Goal: Register for event/course

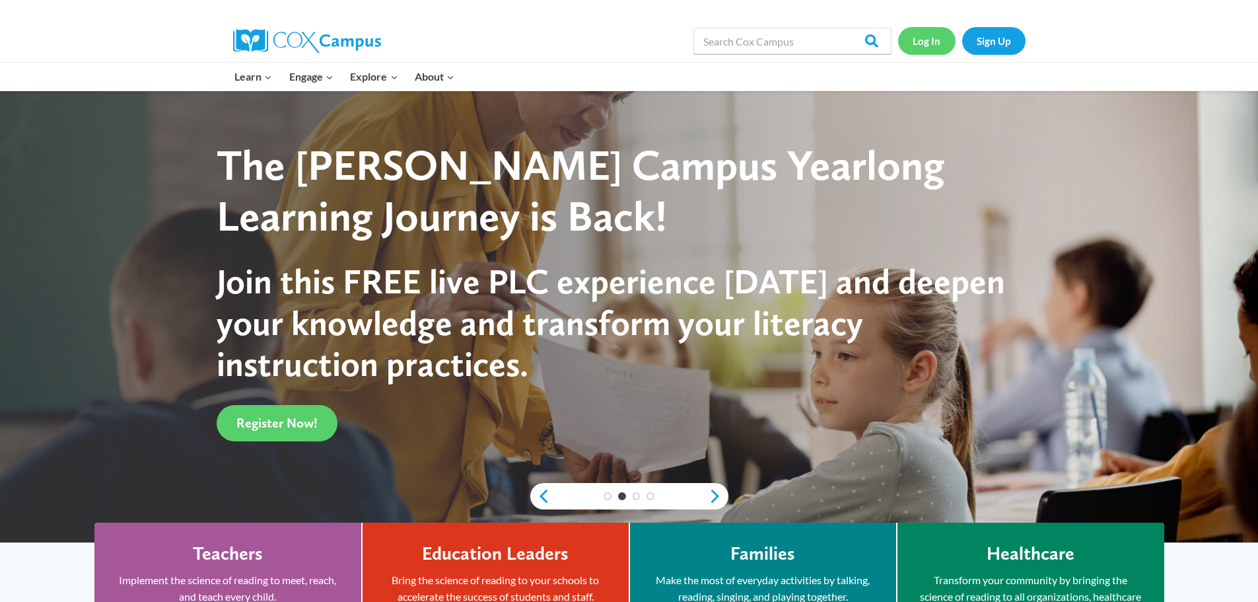
click at [919, 52] on link "Log In" at bounding box center [926, 40] width 57 height 27
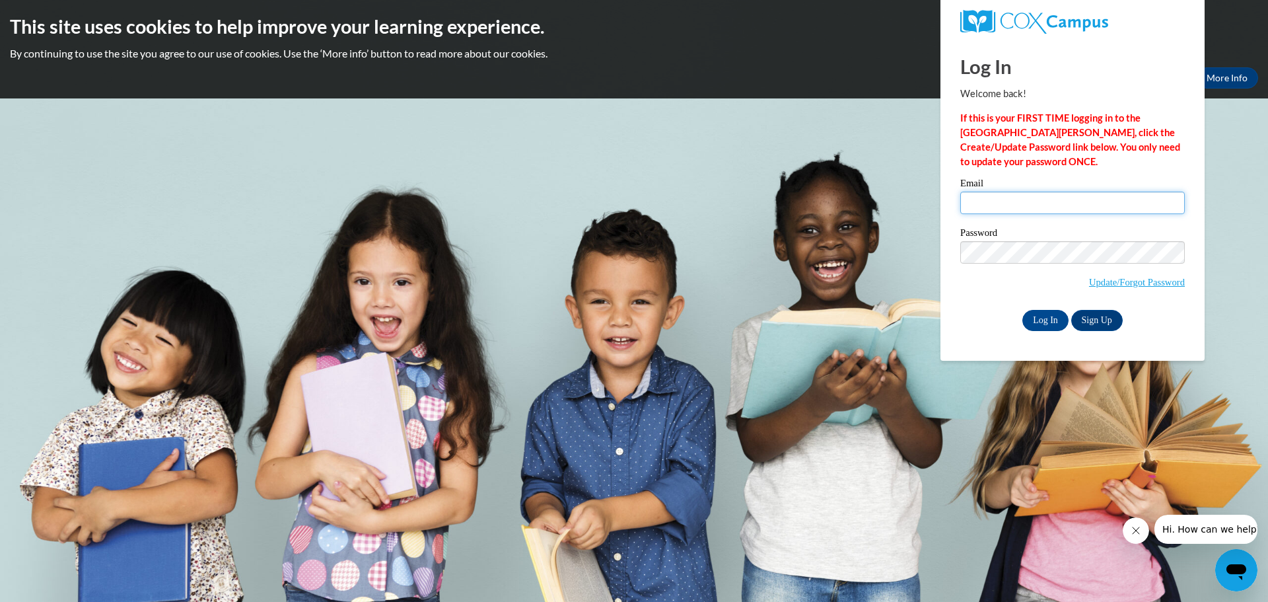
click at [1006, 211] on input "Email" at bounding box center [1072, 203] width 225 height 22
click at [986, 197] on input "Email" at bounding box center [1072, 203] width 225 height 22
click at [1045, 258] on div "Email Password Update/Forgot Password Log In Sign Up OR" at bounding box center [1072, 254] width 225 height 152
click at [1121, 282] on link "Update/Forgot Password" at bounding box center [1137, 282] width 96 height 11
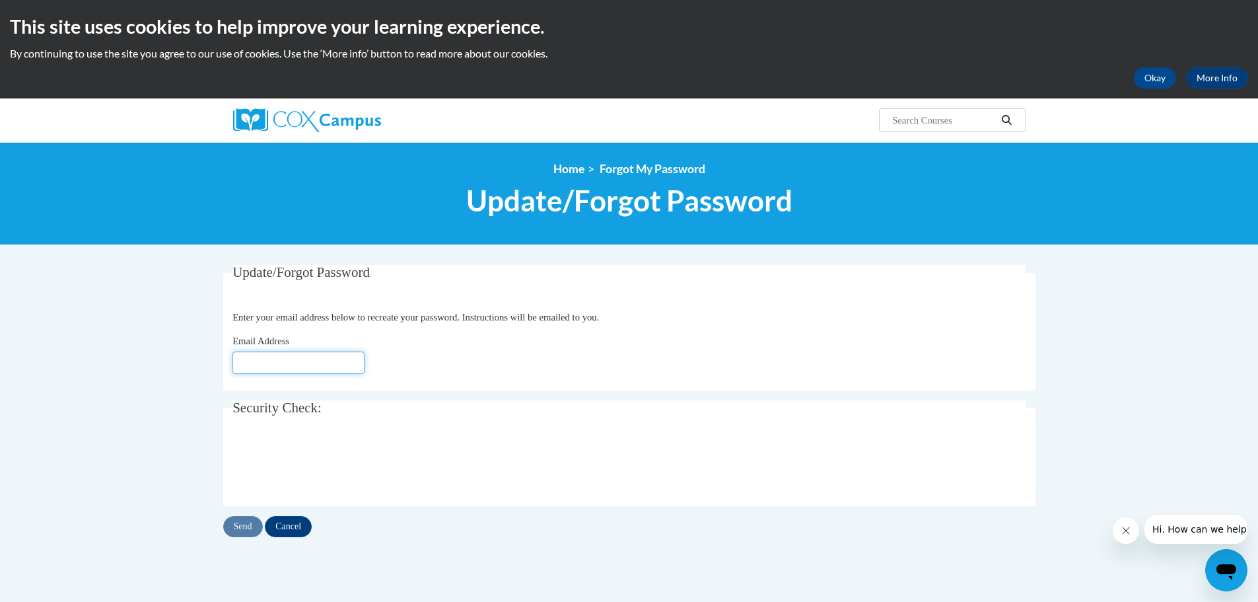
click at [246, 365] on input "Email Address" at bounding box center [298, 362] width 132 height 22
click at [279, 118] on img at bounding box center [307, 120] width 148 height 24
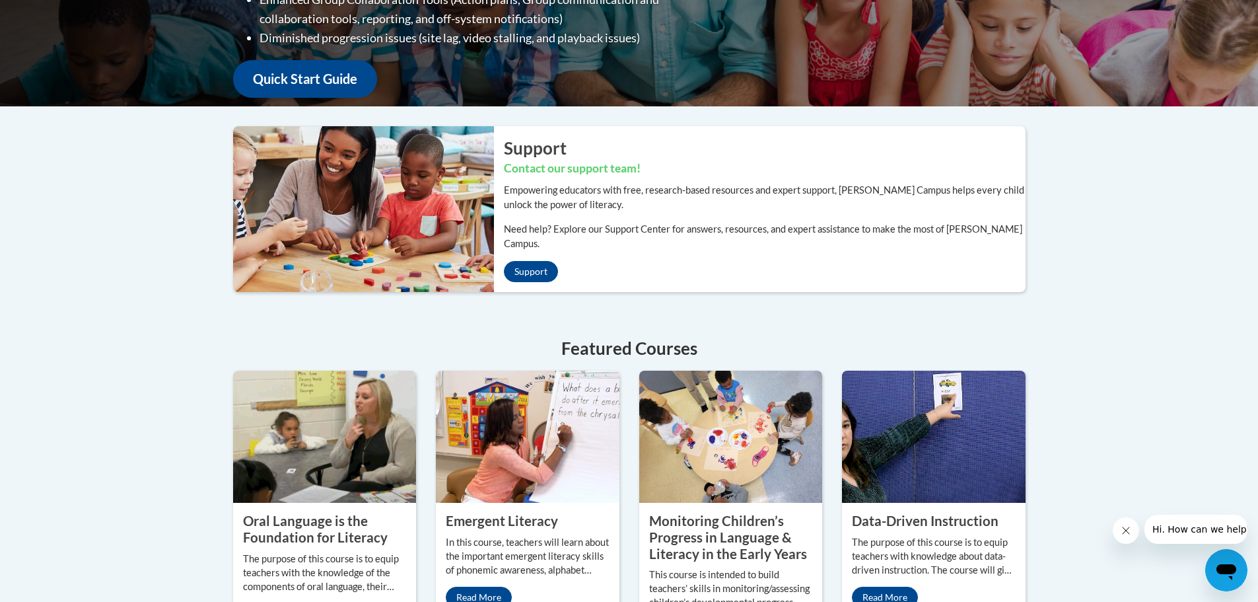
scroll to position [396, 0]
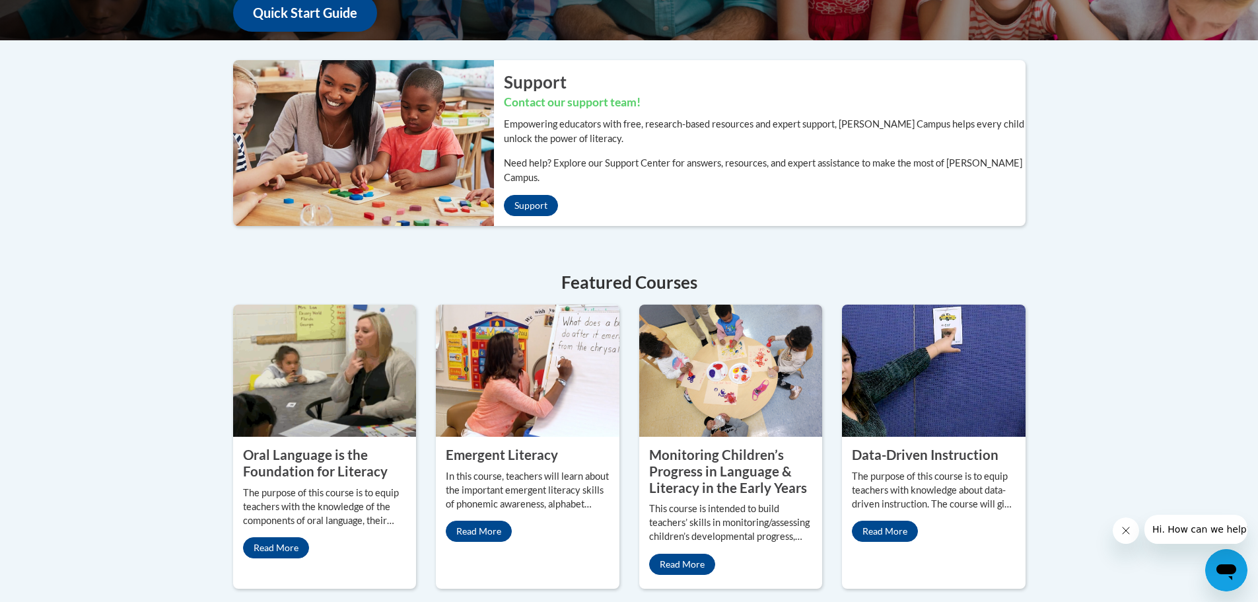
click at [113, 350] on div "Welcome to the new and improved Cox Campus Overall, we are proud to provide you…" at bounding box center [629, 226] width 1258 height 901
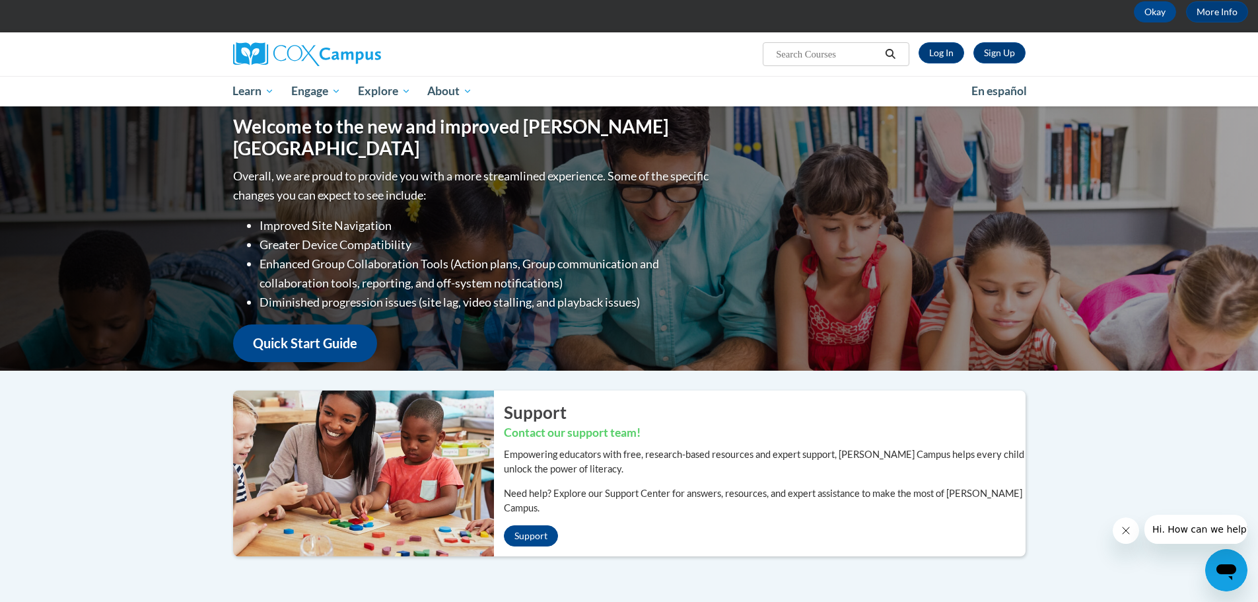
scroll to position [0, 0]
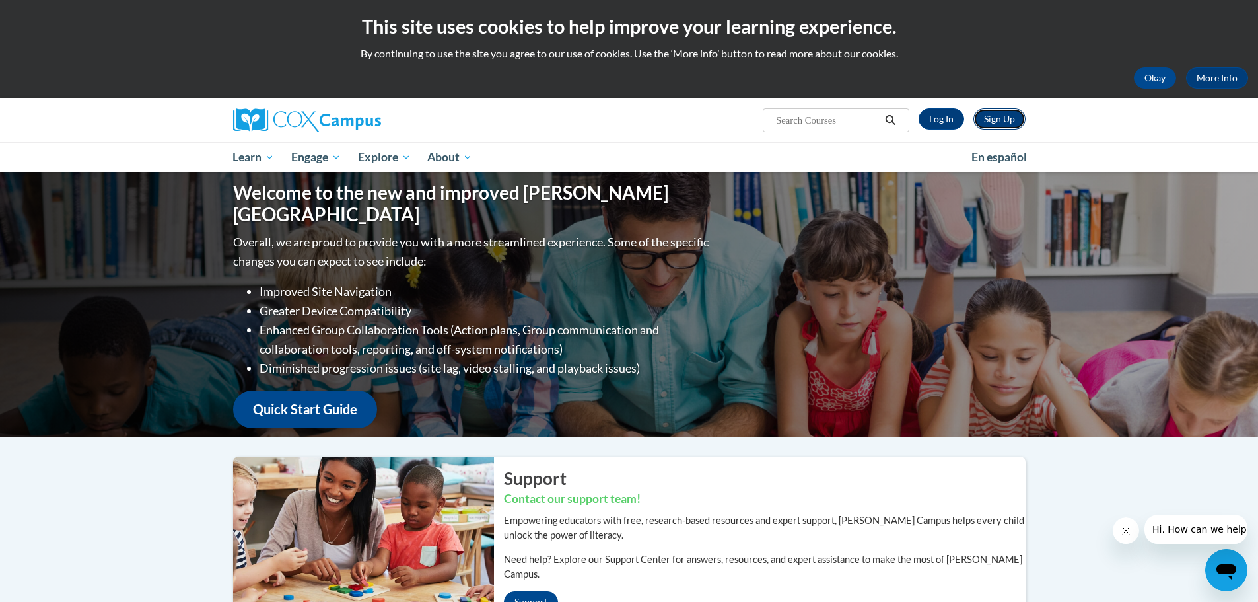
click at [1004, 122] on link "Sign Up" at bounding box center [999, 118] width 52 height 21
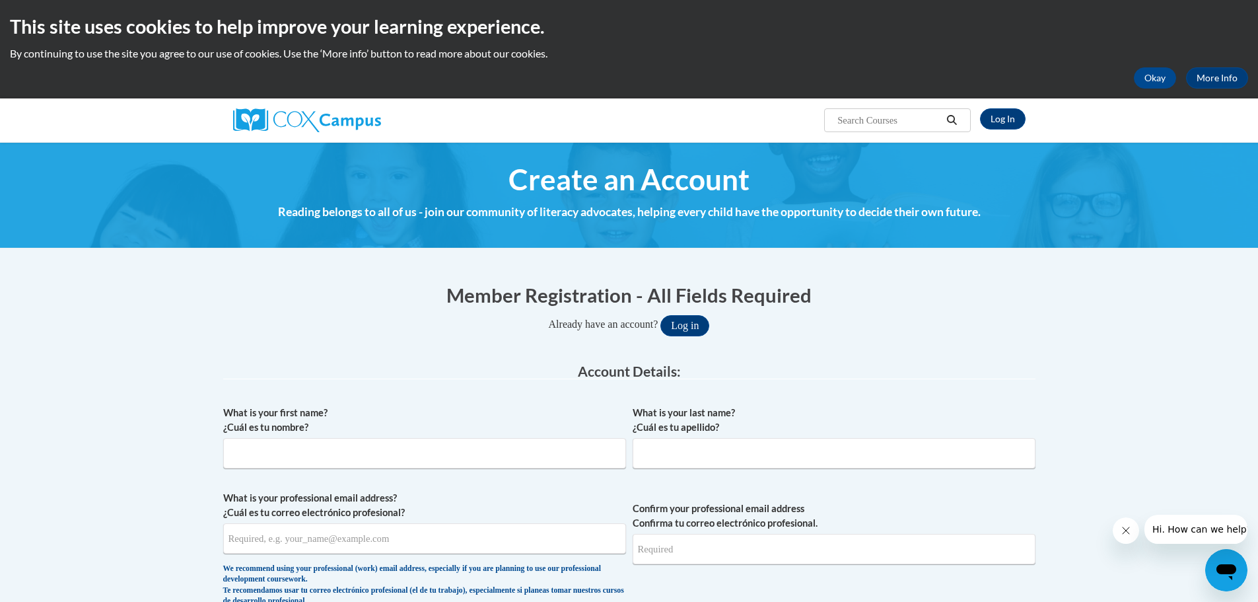
click at [274, 475] on div "What is your first name? ¿Cuál es tu nombre?" at bounding box center [424, 441] width 403 height 73
click at [321, 435] on span "What is your first name? ¿Cuál es tu nombre?" at bounding box center [424, 436] width 403 height 63
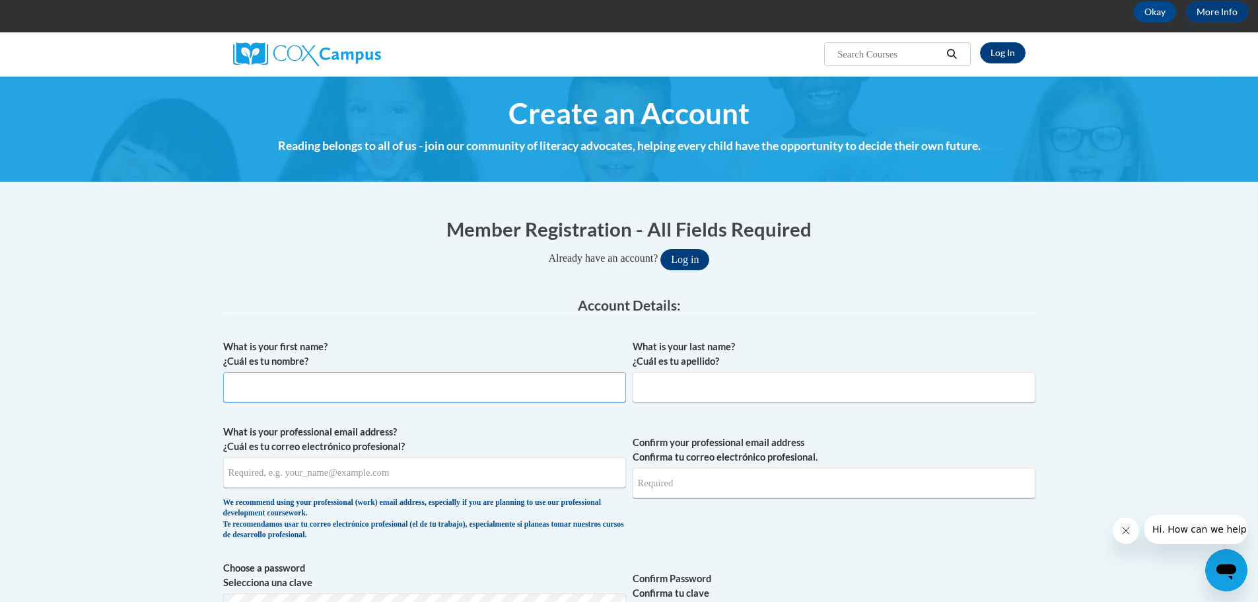
click at [489, 399] on input "What is your first name? ¿Cuál es tu nombre?" at bounding box center [424, 387] width 403 height 30
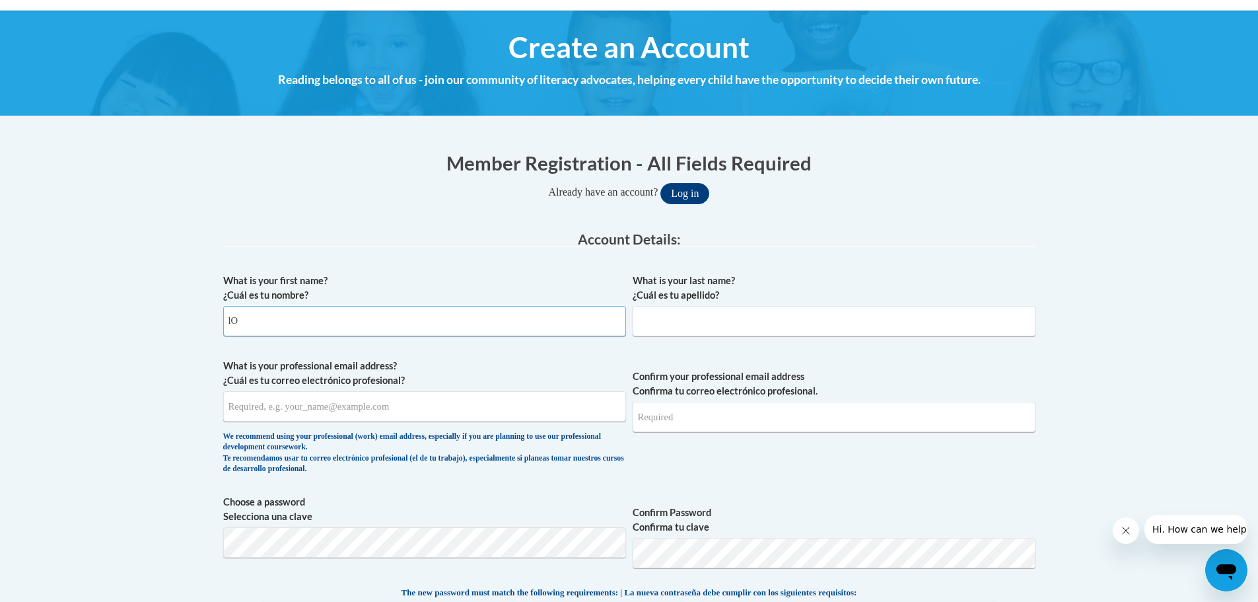
type input "l"
type input "[PERSON_NAME]"
drag, startPoint x: 811, startPoint y: 308, endPoint x: 800, endPoint y: 311, distance: 11.5
click at [800, 311] on input "What is your last name? ¿Cuál es tu apellido?" at bounding box center [834, 321] width 403 height 30
type input "Hernandez-Rivera"
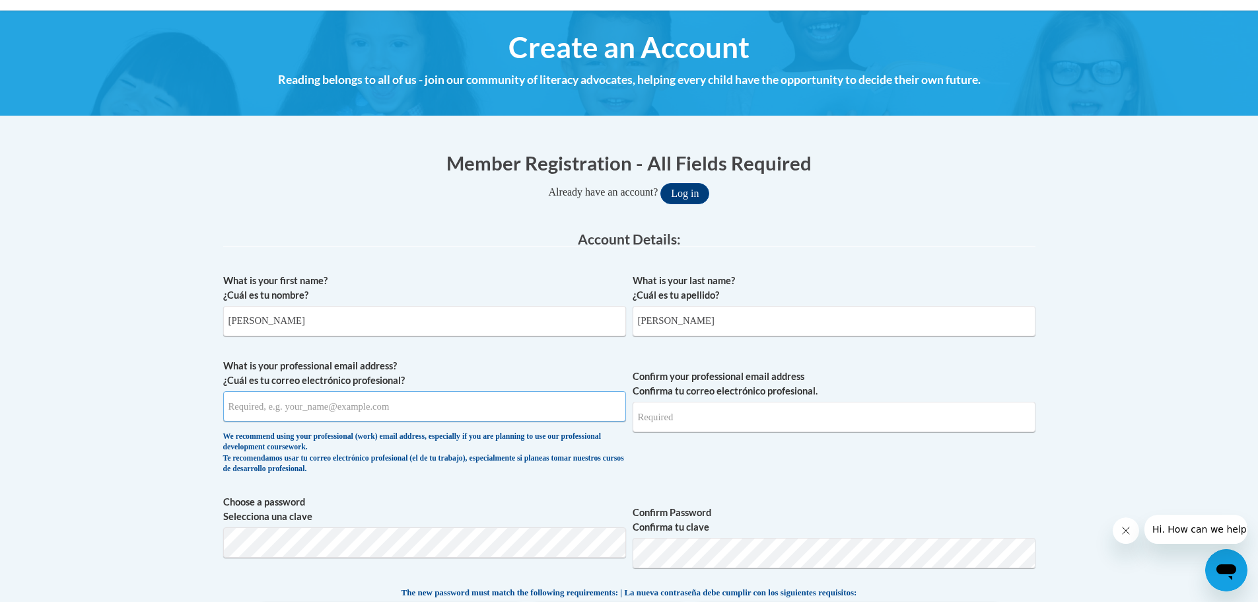
click at [382, 405] on input "What is your professional email address? ¿Cuál es tu correo electrónico profesi…" at bounding box center [424, 406] width 403 height 30
type input "Lorena.Hernandez@Colquitt.k12.ga.us"
click at [702, 421] on input "Confirm your professional email address Confirma tu correo electrónico profesio…" at bounding box center [834, 417] width 403 height 30
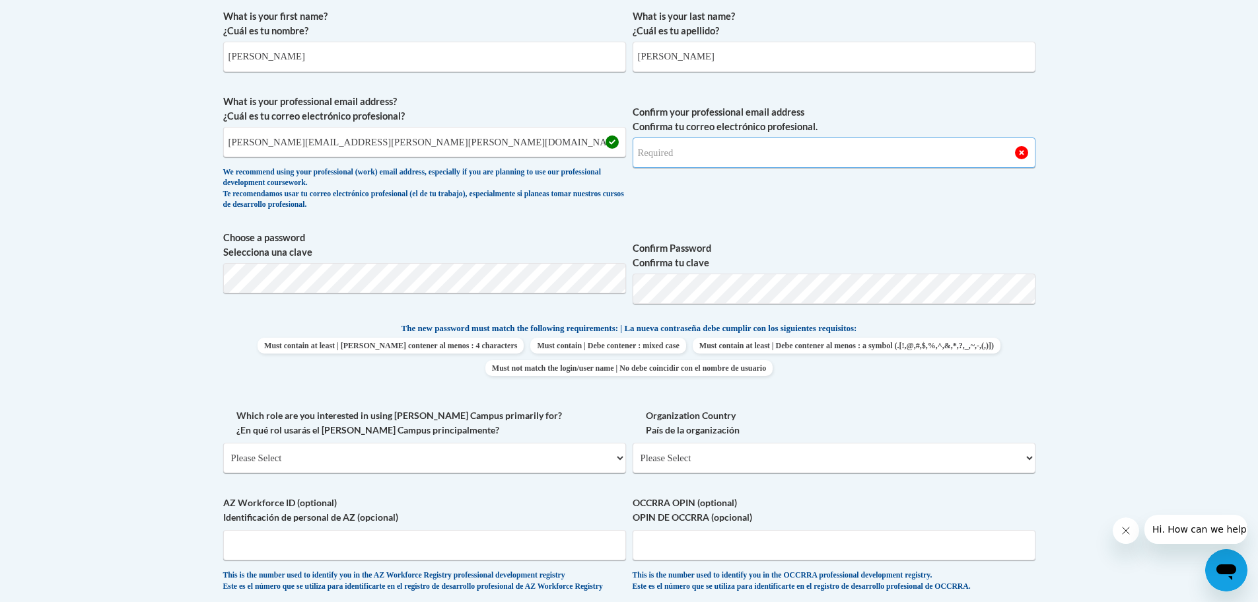
type input ":"
type input "Lorena.Hernandez@Colquitt.k12.ga.us"
click at [736, 271] on span "Confirm Password Confirma tu clave" at bounding box center [834, 272] width 403 height 84
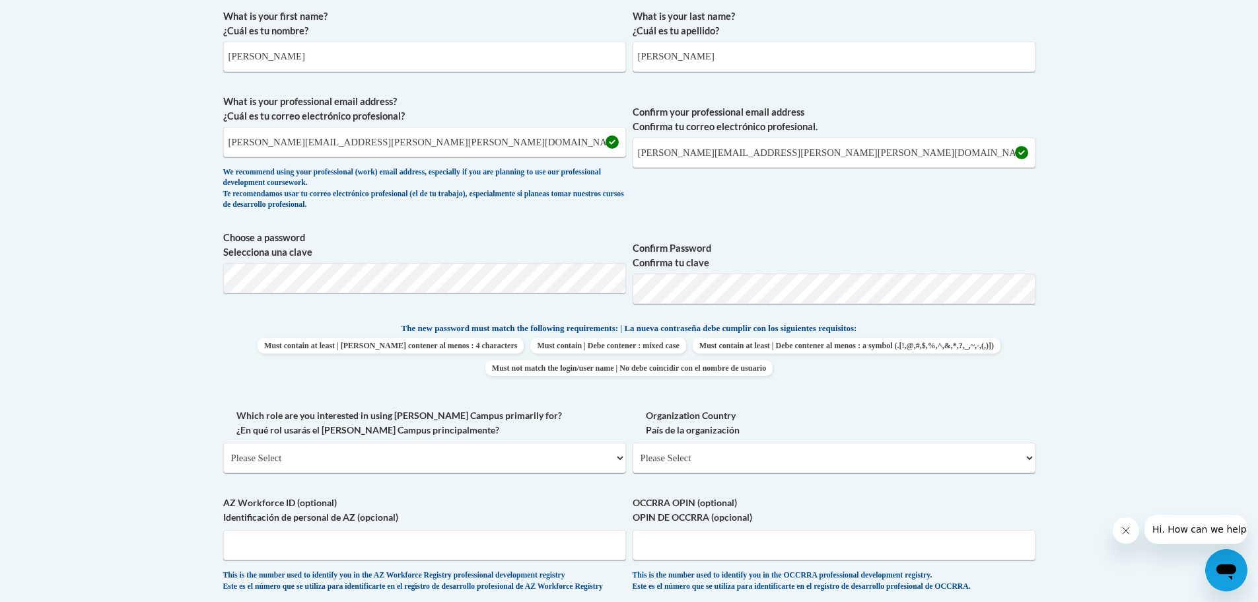
click at [108, 357] on body "This site uses cookies to help improve your learning experience. By continuing …" at bounding box center [629, 410] width 1258 height 1612
click at [242, 351] on div "What is your first name? ¿Cuál es tu nombre? Lorena What is your last name? ¿Cu…" at bounding box center [629, 304] width 812 height 602
click at [65, 281] on body "This site uses cookies to help improve your learning experience. By continuing …" at bounding box center [629, 410] width 1258 height 1612
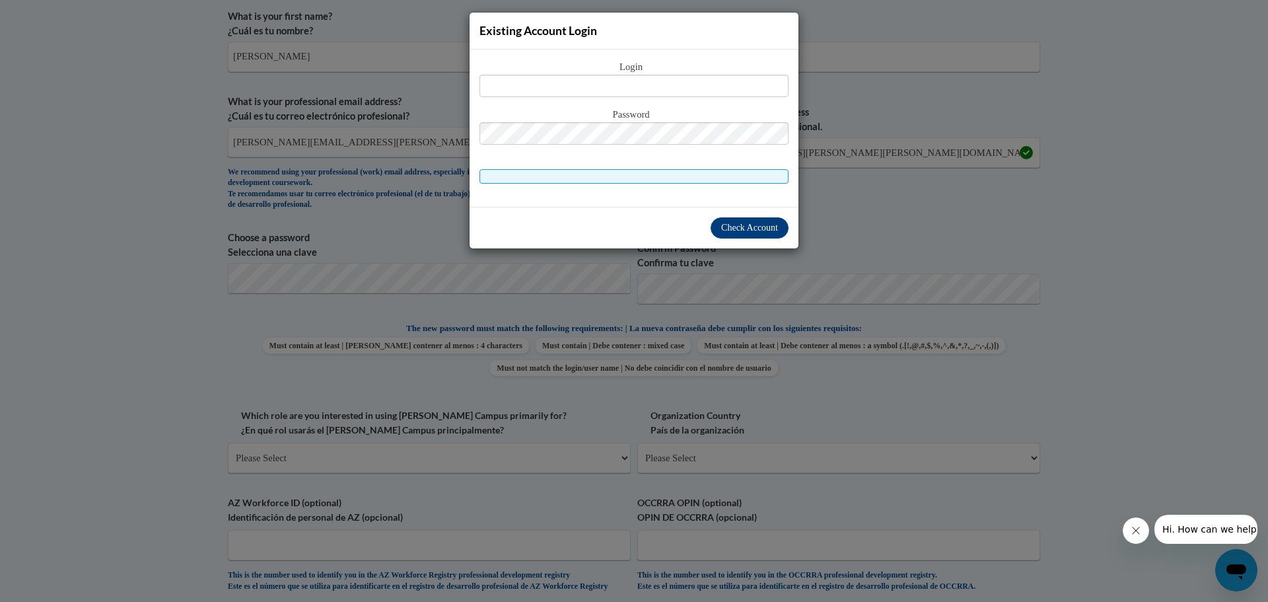
click at [659, 38] on div "Existing Account Login" at bounding box center [634, 31] width 329 height 37
click at [602, 87] on input "text" at bounding box center [633, 86] width 309 height 22
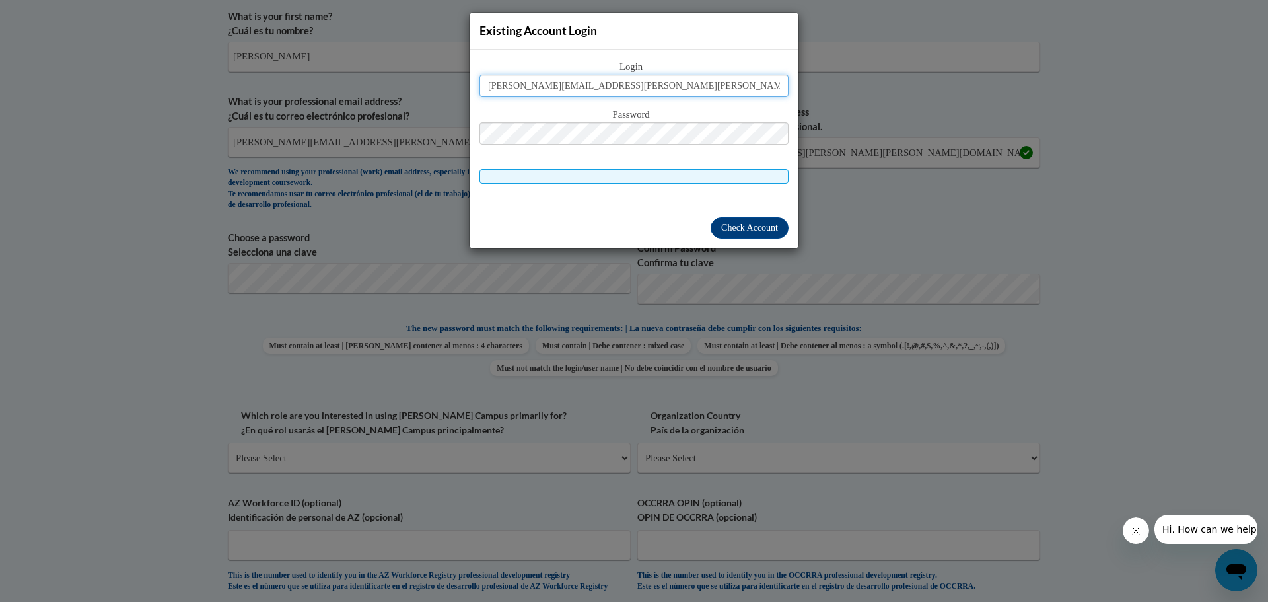
type input "Lorena.Hernandez@Colquitt.k12.ga.us"
click at [747, 223] on span "Check Account" at bounding box center [749, 228] width 57 height 10
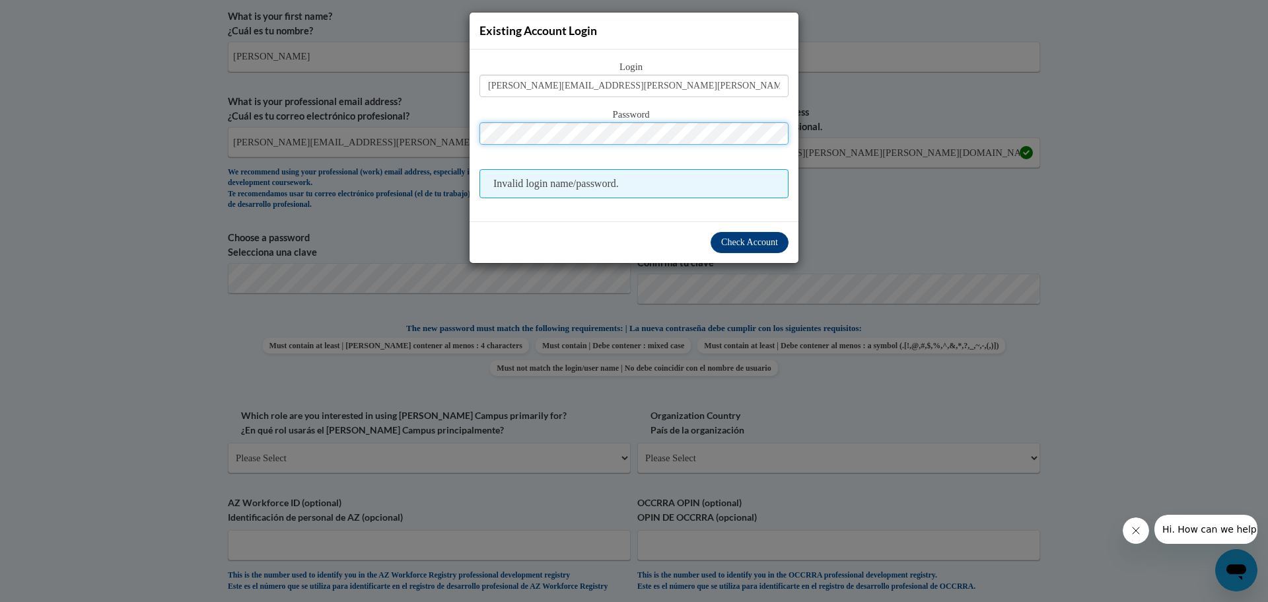
click at [396, 149] on div "Existing Account Login Login Lorena.Hernandez@Colquitt.k12.ga.us Password Inval…" at bounding box center [634, 301] width 1268 height 602
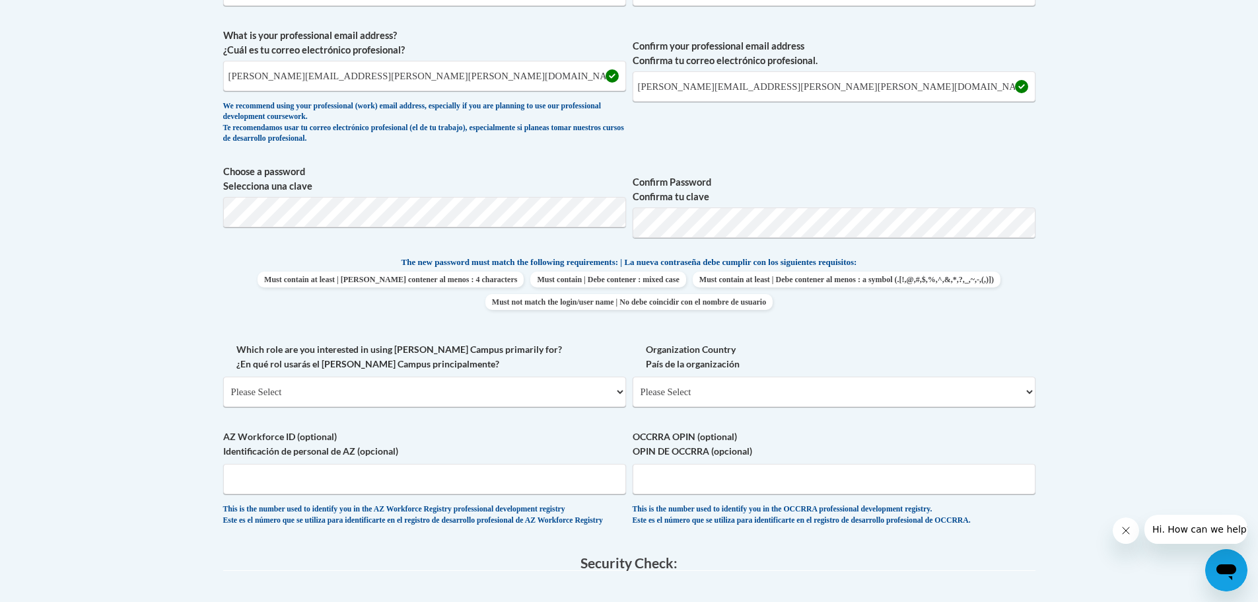
scroll to position [528, 0]
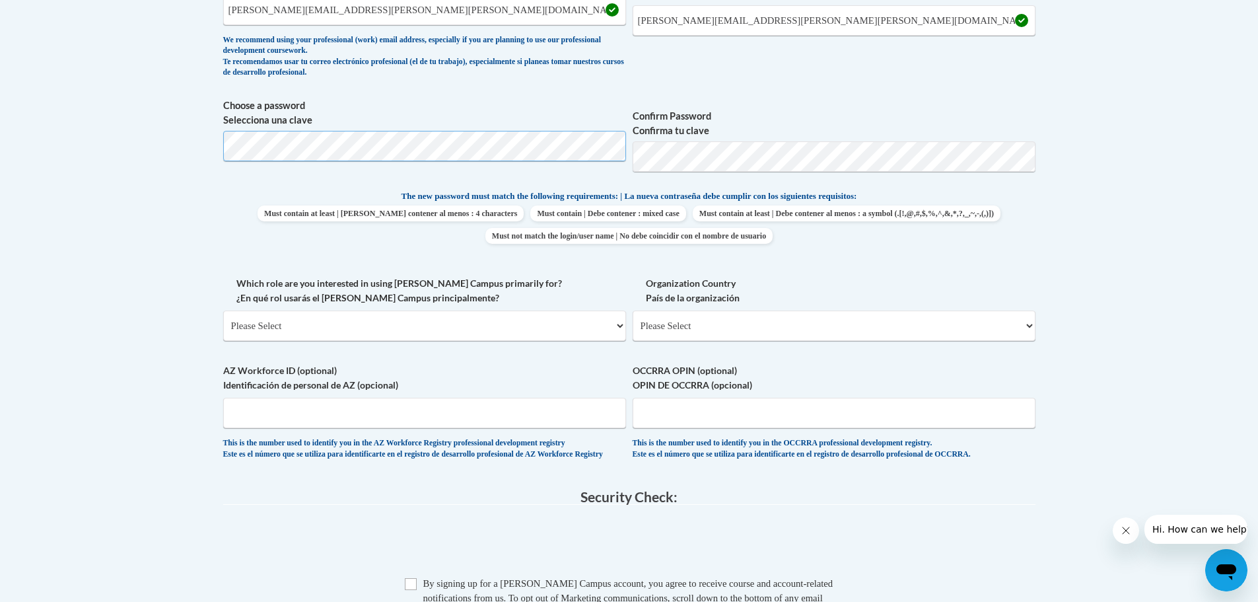
click at [20, 80] on body "This site uses cookies to help improve your learning experience. By continuing …" at bounding box center [629, 278] width 1258 height 1612
click at [389, 143] on span "Choose a password Selecciona una clave Confirm Password Confirma tu clave" at bounding box center [629, 140] width 812 height 84
click at [876, 137] on label "Confirm Password Confirma tu clave" at bounding box center [834, 123] width 403 height 29
click at [270, 335] on select "Please Select College/University | Colegio/Universidad Community/Nonprofit Part…" at bounding box center [424, 325] width 403 height 30
click at [183, 280] on body "This site uses cookies to help improve your learning experience. By continuing …" at bounding box center [629, 278] width 1258 height 1612
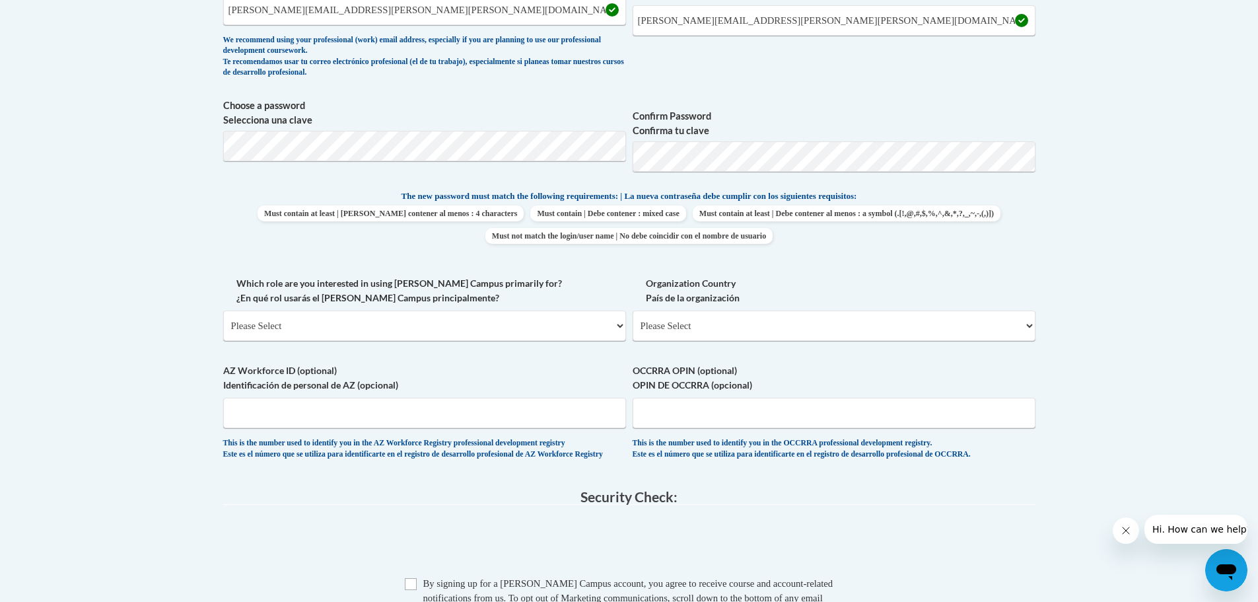
scroll to position [594, 0]
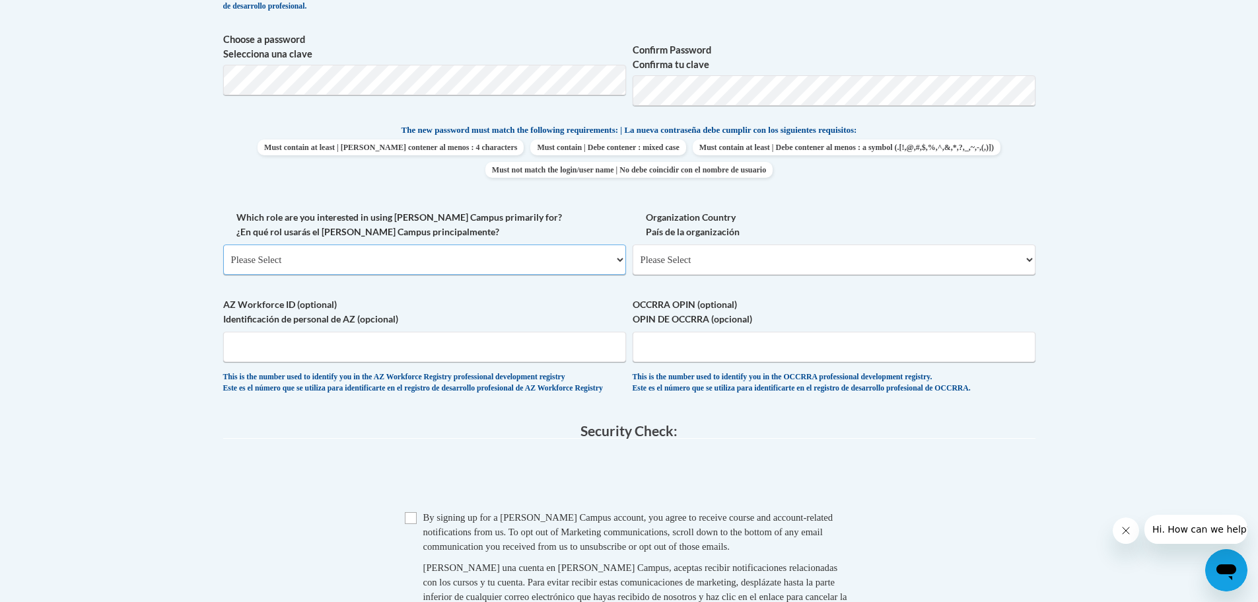
click at [445, 264] on select "Please Select College/University | Colegio/Universidad Community/Nonprofit Part…" at bounding box center [424, 259] width 403 height 30
click at [285, 235] on label "Which role are you interested in using Cox Campus primarily for? ¿En qué rol us…" at bounding box center [424, 224] width 403 height 29
click at [285, 244] on select "Please Select College/University | Colegio/Universidad Community/Nonprofit Part…" at bounding box center [424, 259] width 403 height 30
click at [258, 263] on select "Please Select College/University | Colegio/Universidad Community/Nonprofit Part…" at bounding box center [424, 259] width 403 height 30
click at [693, 155] on span "Must contain at least | Debe contener al menos : a symbol (.[!,@,#,$,%,^,&,*,?,…" at bounding box center [847, 147] width 308 height 16
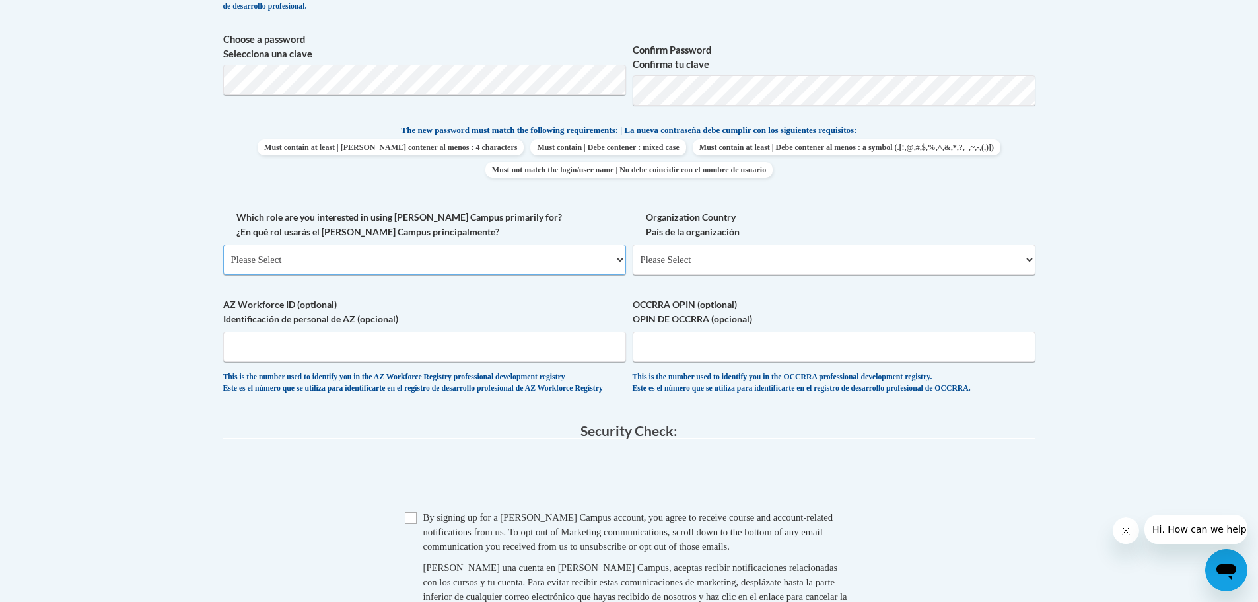
click at [268, 269] on select "Please Select College/University | Colegio/Universidad Community/Nonprofit Part…" at bounding box center [424, 259] width 403 height 30
click at [127, 306] on body "This site uses cookies to help improve your learning experience. By continuing …" at bounding box center [629, 212] width 1258 height 1612
click at [282, 264] on select "Please Select College/University | Colegio/Universidad Community/Nonprofit Part…" at bounding box center [424, 259] width 403 height 30
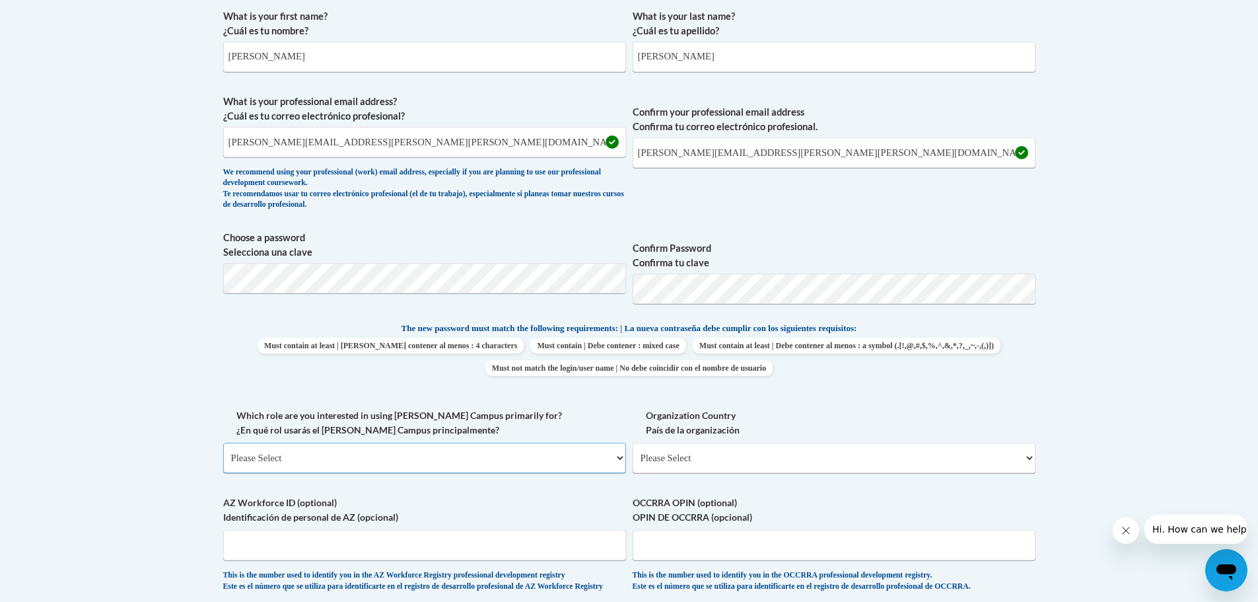
scroll to position [462, 0]
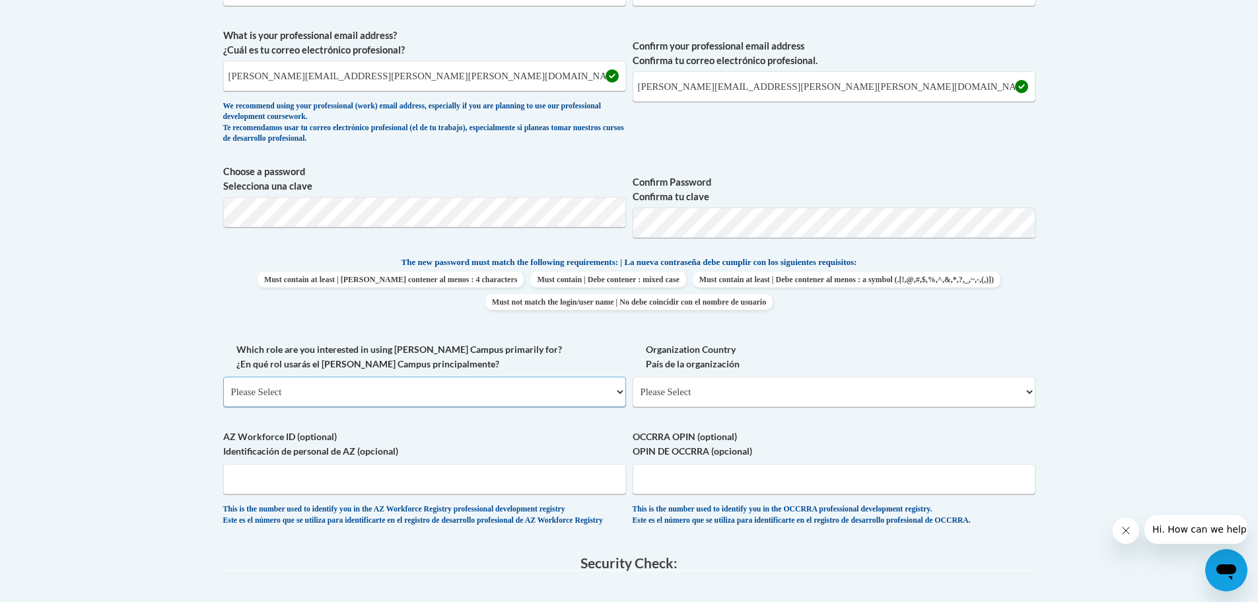
click at [389, 384] on select "Please Select College/University | Colegio/Universidad Community/Nonprofit Part…" at bounding box center [424, 391] width 403 height 30
select select "fbf2d438-af2f-41f8-98f1-81c410e29de3"
click at [223, 376] on select "Please Select College/University | Colegio/Universidad Community/Nonprofit Part…" at bounding box center [424, 391] width 403 height 30
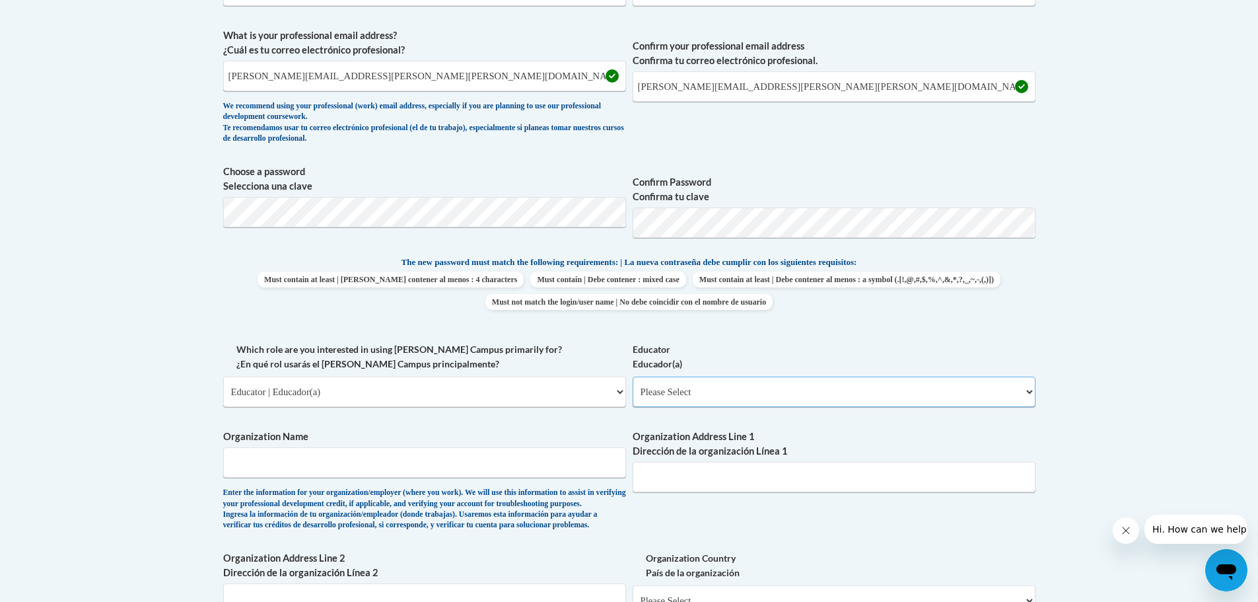
click at [691, 378] on select "Please Select Early Learning/Daycare Teacher/Family Home Care Provider | Maestr…" at bounding box center [834, 391] width 403 height 30
select select "67563ca1-16dc-4830-a7b3-94a34bed3689"
click at [633, 376] on select "Please Select Early Learning/Daycare Teacher/Family Home Care Provider | Maestr…" at bounding box center [834, 391] width 403 height 30
click at [488, 469] on input "Organization Name" at bounding box center [424, 462] width 403 height 30
type input "Migrant Education Program - Student Services Provider"
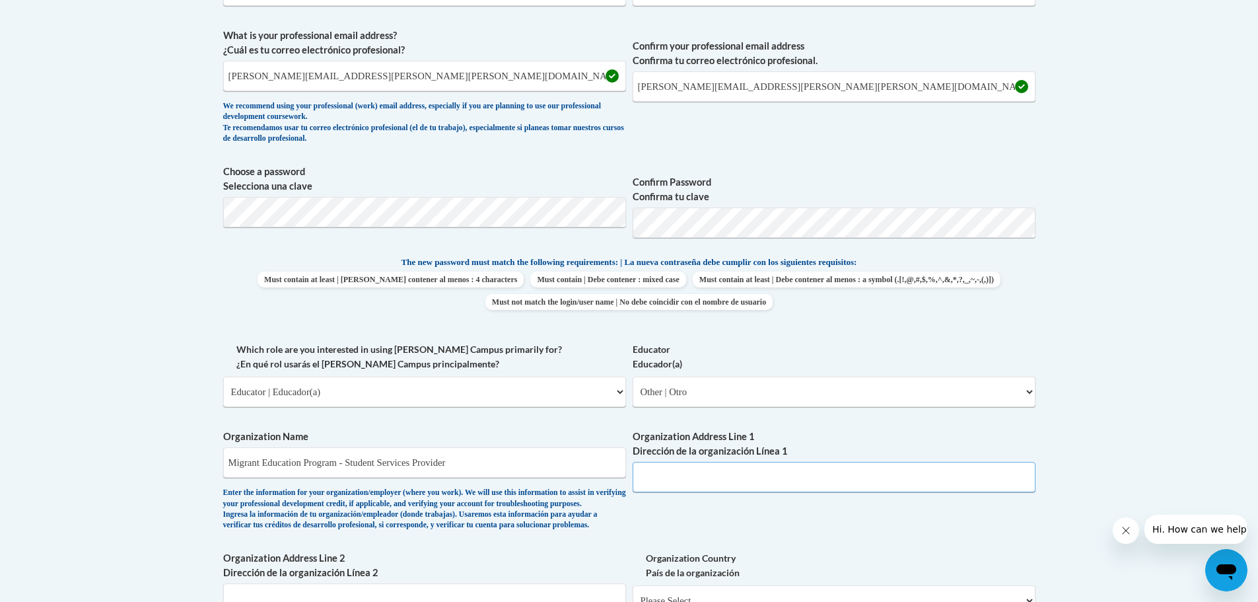
click at [718, 478] on input "Organization Address Line 1 Dirección de la organización Línea 1" at bounding box center [834, 477] width 403 height 30
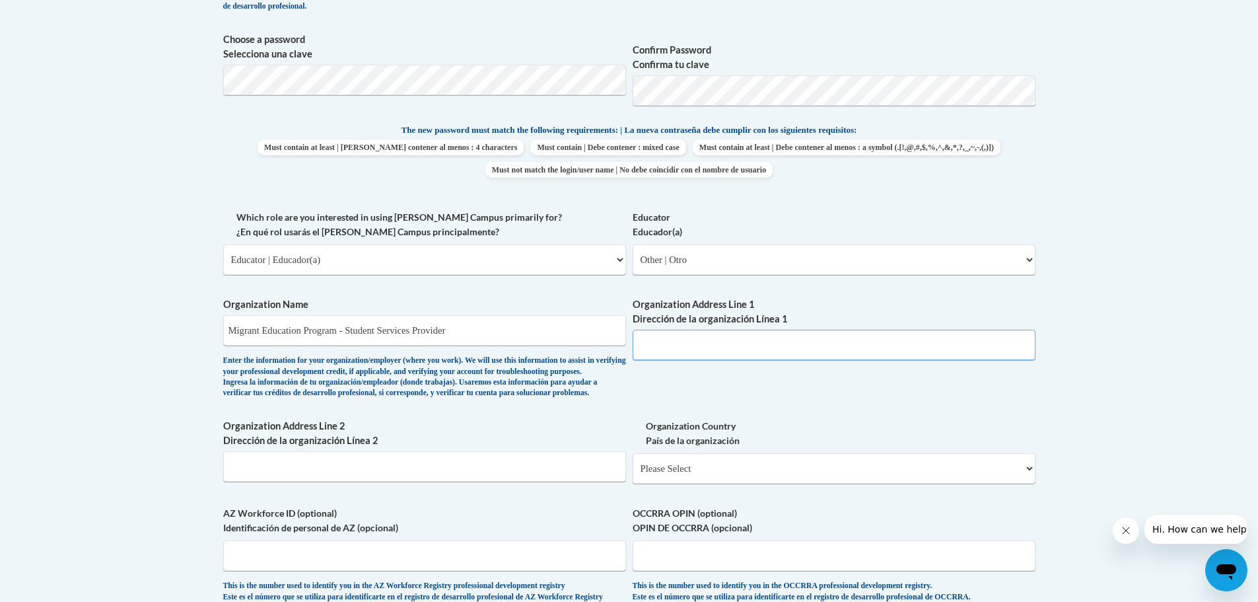
scroll to position [726, 0]
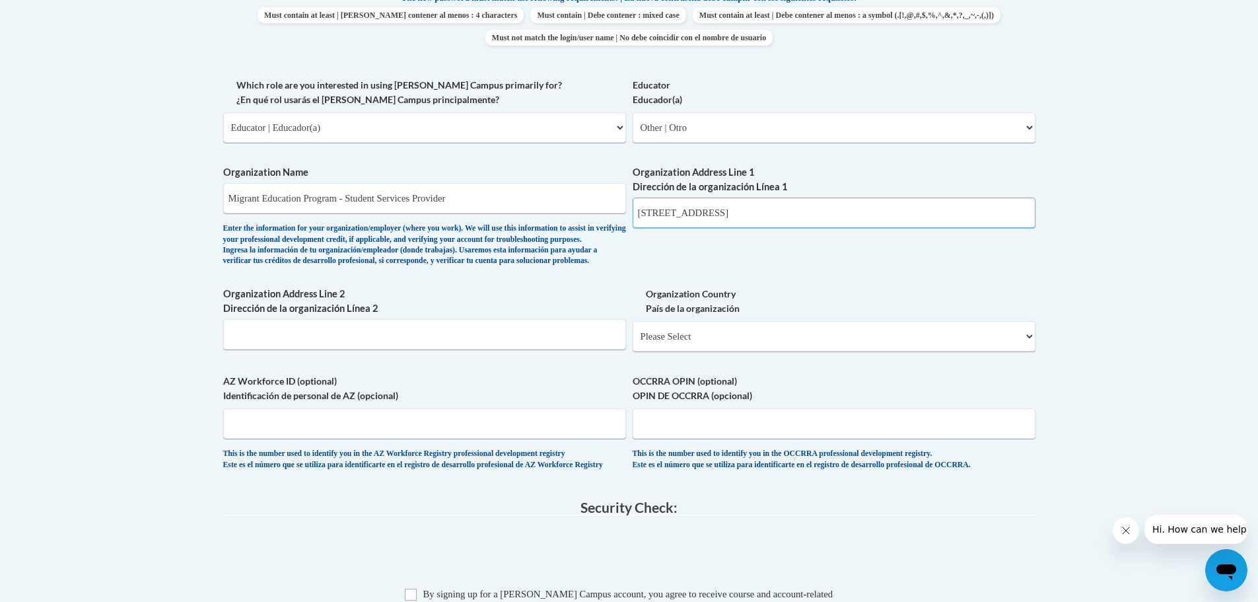
type input "950 4th ST SW Moultrie GA 31768"
click at [676, 351] on select "Please Select United States | Estados Unidos Outside of the United States | Fue…" at bounding box center [834, 336] width 403 height 30
select select "ad49bcad-a171-4b2e-b99c-48b446064914"
click at [633, 342] on select "Please Select United States | Estados Unidos Outside of the United States | Fue…" at bounding box center [834, 336] width 403 height 30
select select
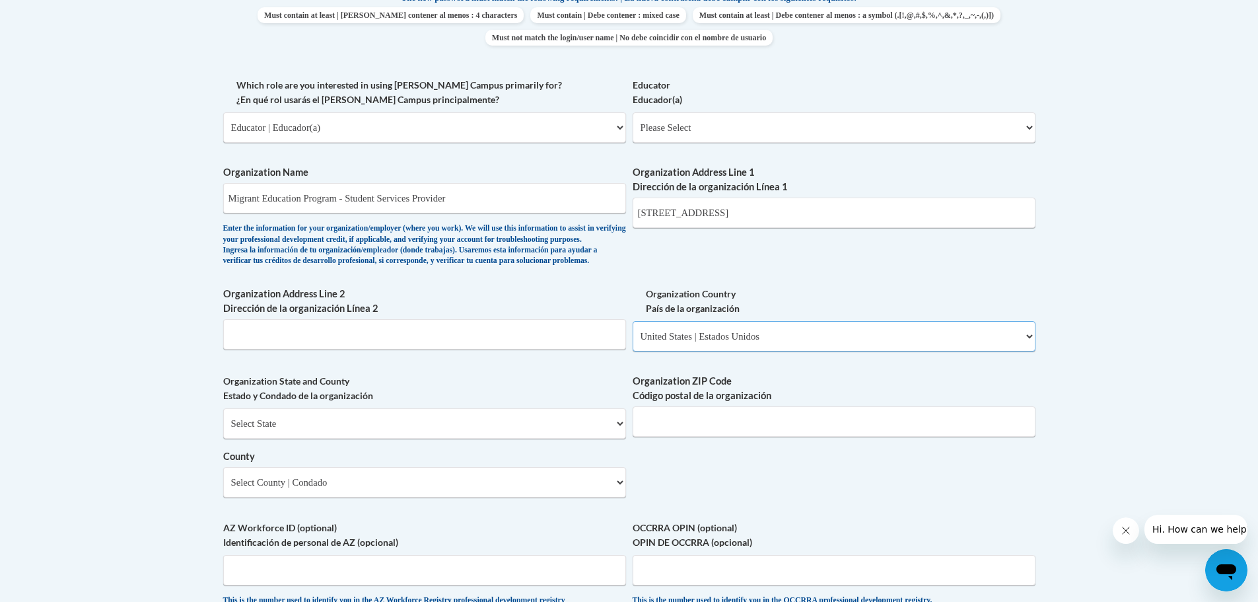
scroll to position [792, 0]
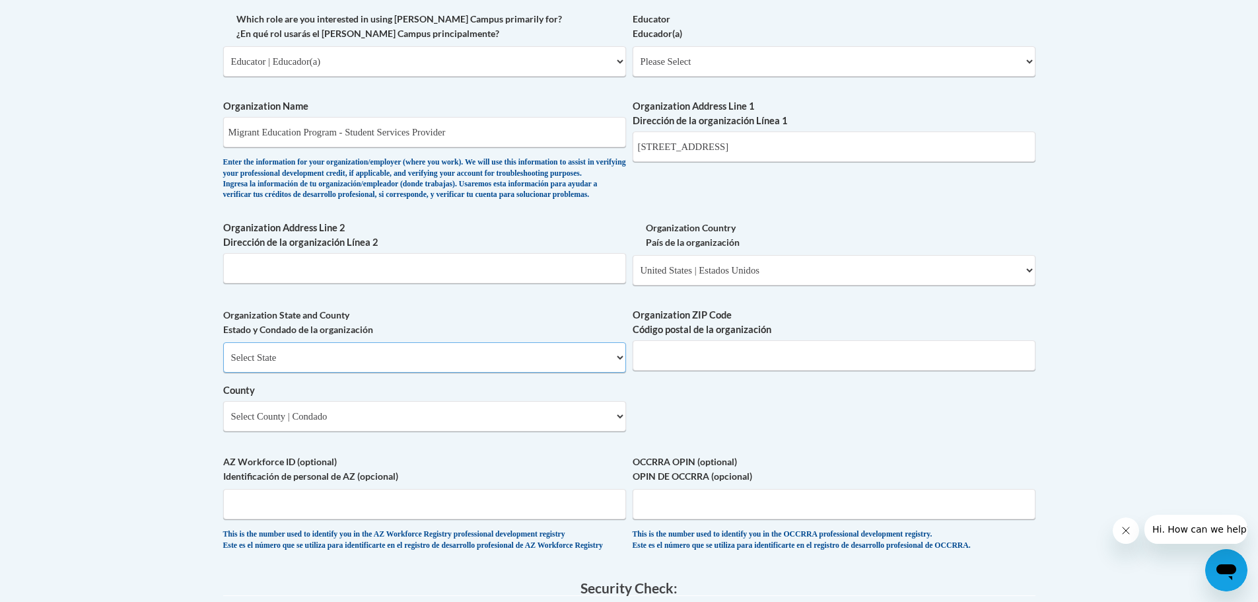
click at [331, 372] on select "Select State Alabama Alaska Arizona Arkansas California Colorado Connecticut De…" at bounding box center [424, 357] width 403 height 30
select select "Georgia"
click at [223, 364] on select "Select State Alabama Alaska Arizona Arkansas California Colorado Connecticut De…" at bounding box center [424, 357] width 403 height 30
click at [692, 370] on input "Organization ZIP Code Código postal de la organización" at bounding box center [834, 355] width 403 height 30
click at [540, 372] on select "Select State Alabama Alaska Arizona Arkansas California Colorado Connecticut De…" at bounding box center [424, 357] width 403 height 30
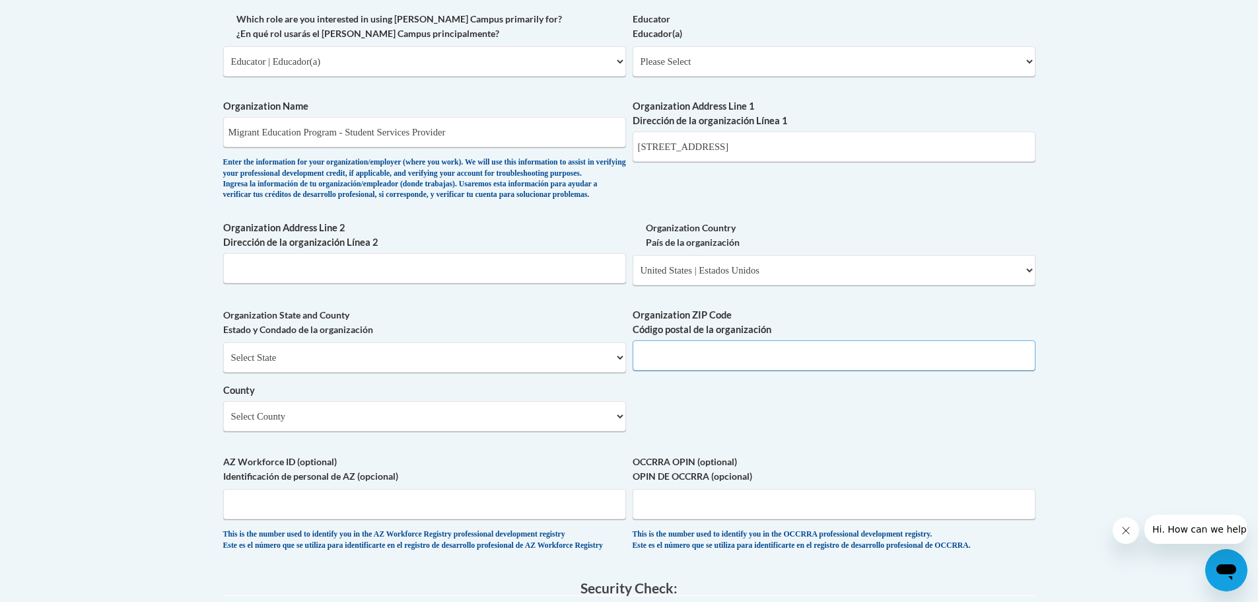
click at [736, 369] on input "Organization ZIP Code Código postal de la organización" at bounding box center [834, 355] width 403 height 30
drag, startPoint x: 669, startPoint y: 384, endPoint x: 633, endPoint y: 378, distance: 36.8
click at [634, 370] on input "31678" at bounding box center [834, 355] width 403 height 30
type input "31678"
click at [630, 377] on div "What is your first name? ¿Cuál es tu nombre? Lorena What is your last name? ¿Cu…" at bounding box center [629, 85] width 812 height 958
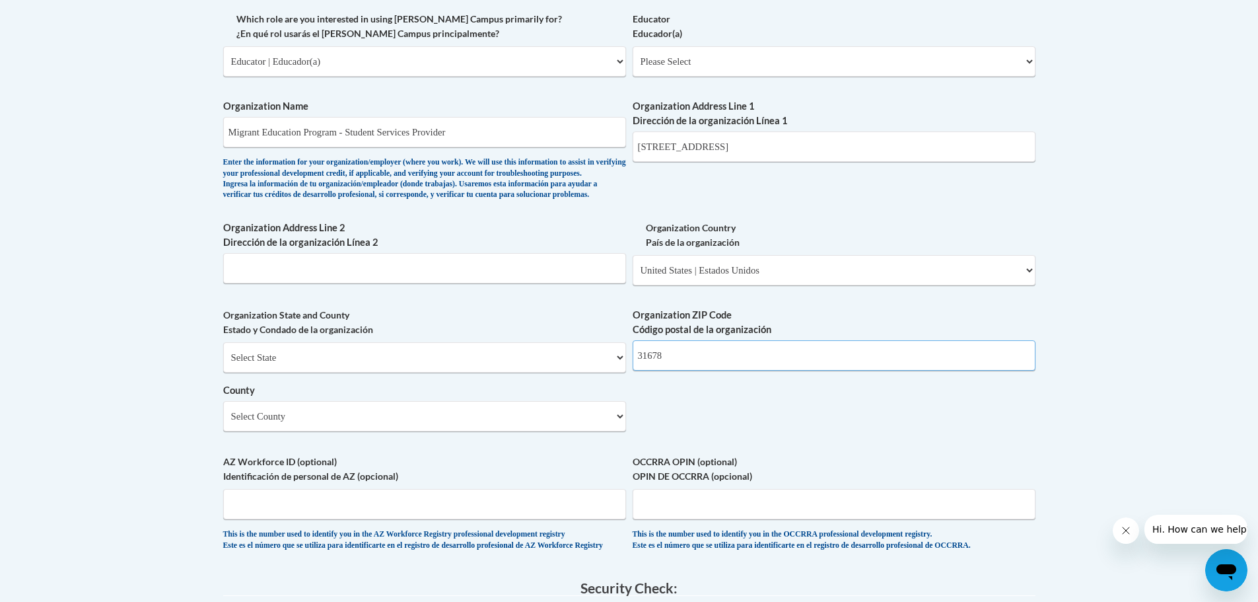
drag, startPoint x: 718, startPoint y: 375, endPoint x: 630, endPoint y: 390, distance: 89.7
click at [630, 390] on div "What is your first name? ¿Cuál es tu nombre? Lorena What is your last name? ¿Cu…" at bounding box center [629, 85] width 812 height 958
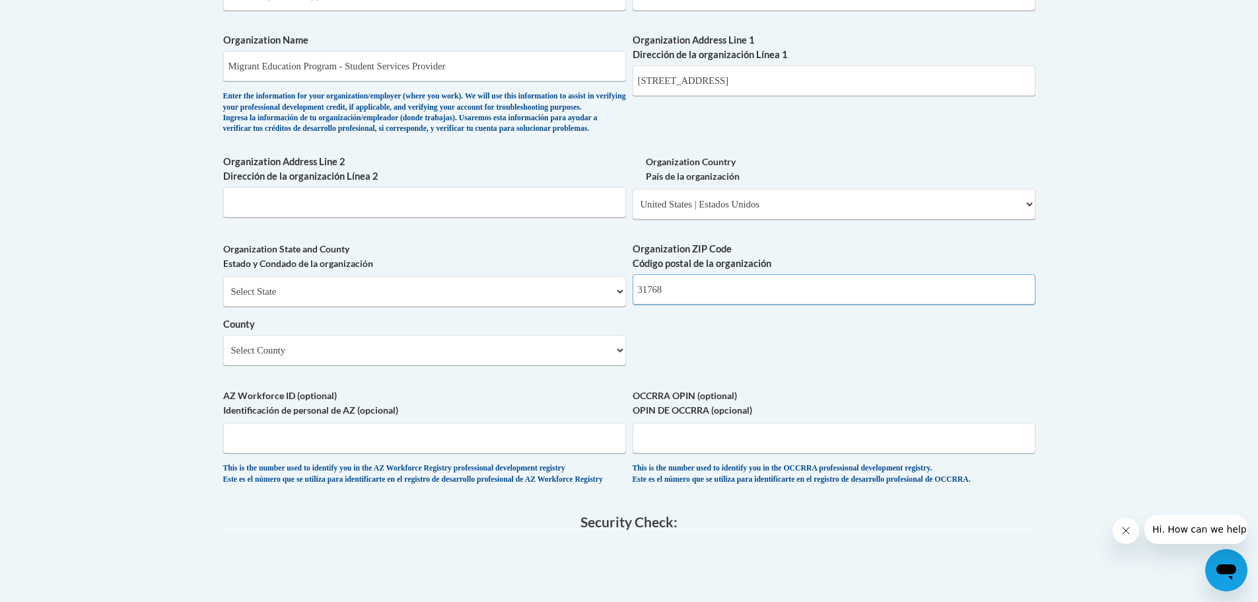
type input "31768"
click at [418, 365] on select "Select County Appling Atkinson Bacon Baker Baldwin Banks Barrow Bartow Ben Hill…" at bounding box center [424, 350] width 403 height 30
select select "Colquitt"
click at [223, 357] on select "Select County Appling Atkinson Bacon Baker Baldwin Banks Barrow Bartow Ben Hill…" at bounding box center [424, 350] width 403 height 30
click at [122, 190] on body "This site uses cookies to help improve your learning experience. By continuing …" at bounding box center [629, 125] width 1258 height 1967
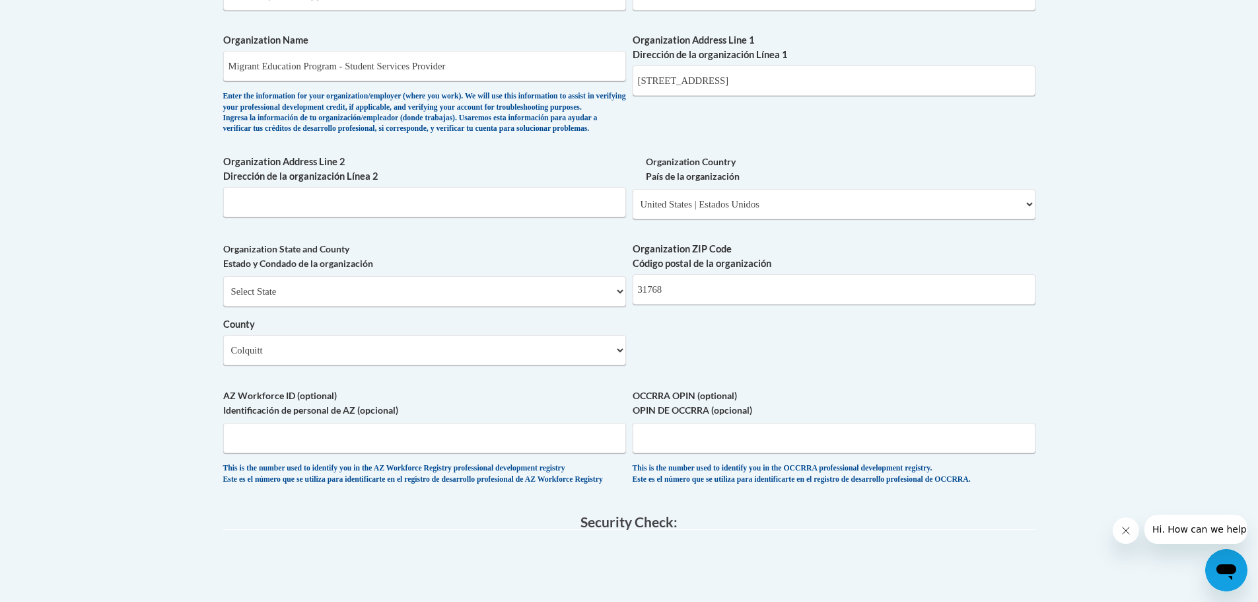
scroll to position [1123, 0]
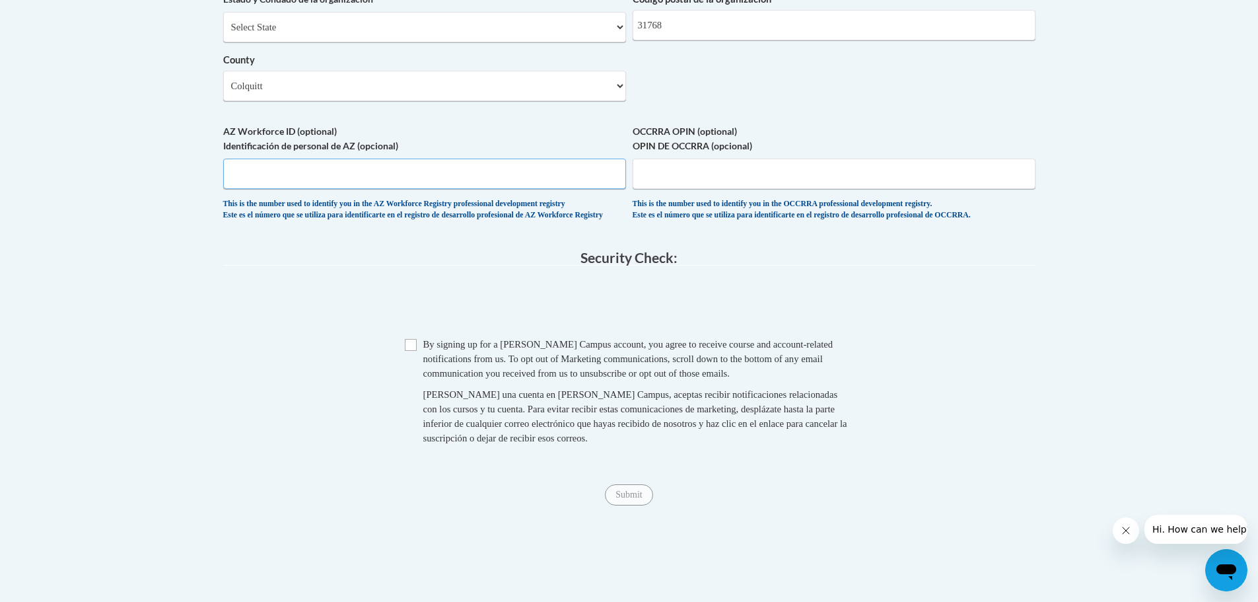
click at [423, 188] on input "AZ Workforce ID (optional) Identificación de personal de AZ (opcional)" at bounding box center [424, 173] width 403 height 30
click at [464, 184] on input "AZ Workforce ID (optional) Identificación de personal de AZ (opcional)" at bounding box center [424, 173] width 403 height 30
click at [394, 189] on input "AZ Workforce ID (optional) Identificación de personal de AZ (opcional)" at bounding box center [424, 173] width 403 height 30
drag, startPoint x: 382, startPoint y: 194, endPoint x: 357, endPoint y: 200, distance: 25.8
click at [382, 189] on input "AZ Workforce ID (optional) Identificación de personal de AZ (opcional)" at bounding box center [424, 173] width 403 height 30
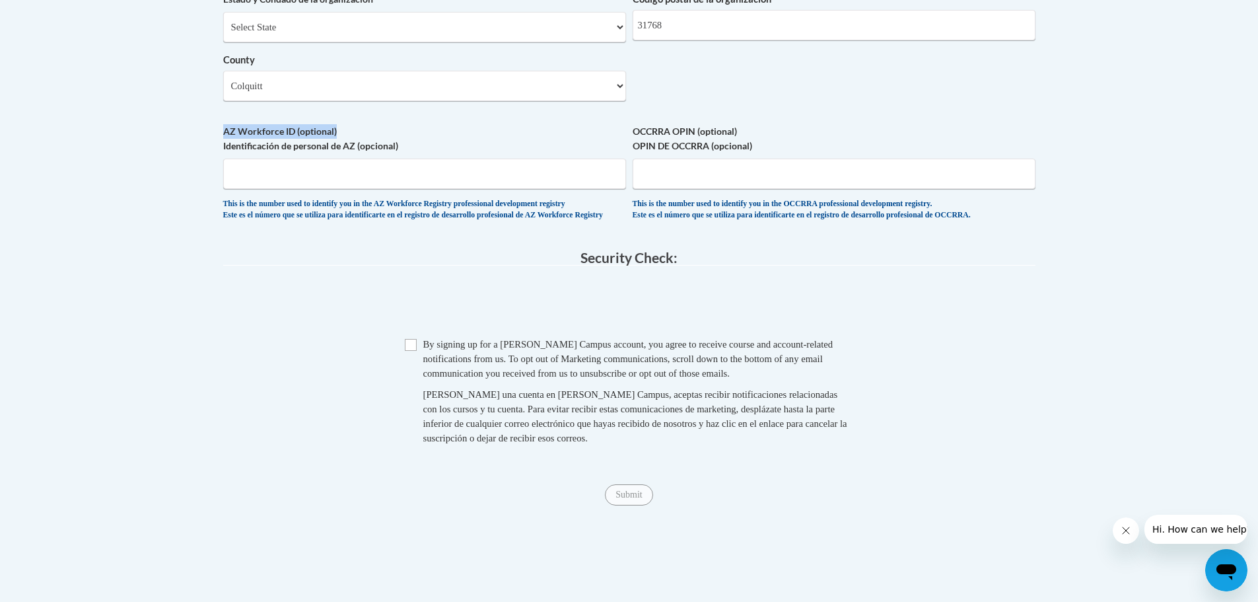
drag, startPoint x: 201, startPoint y: 151, endPoint x: 433, endPoint y: 146, distance: 232.5
click at [433, 146] on label "AZ Workforce ID (optional) Identificación de personal de AZ (opcional)" at bounding box center [424, 138] width 403 height 29
click at [433, 158] on input "AZ Workforce ID (optional) Identificación de personal de AZ (opcional)" at bounding box center [424, 173] width 403 height 30
click at [773, 185] on input "OCCRRA OPIN (optional) OPIN DE OCCRRA (opcional)" at bounding box center [834, 173] width 403 height 30
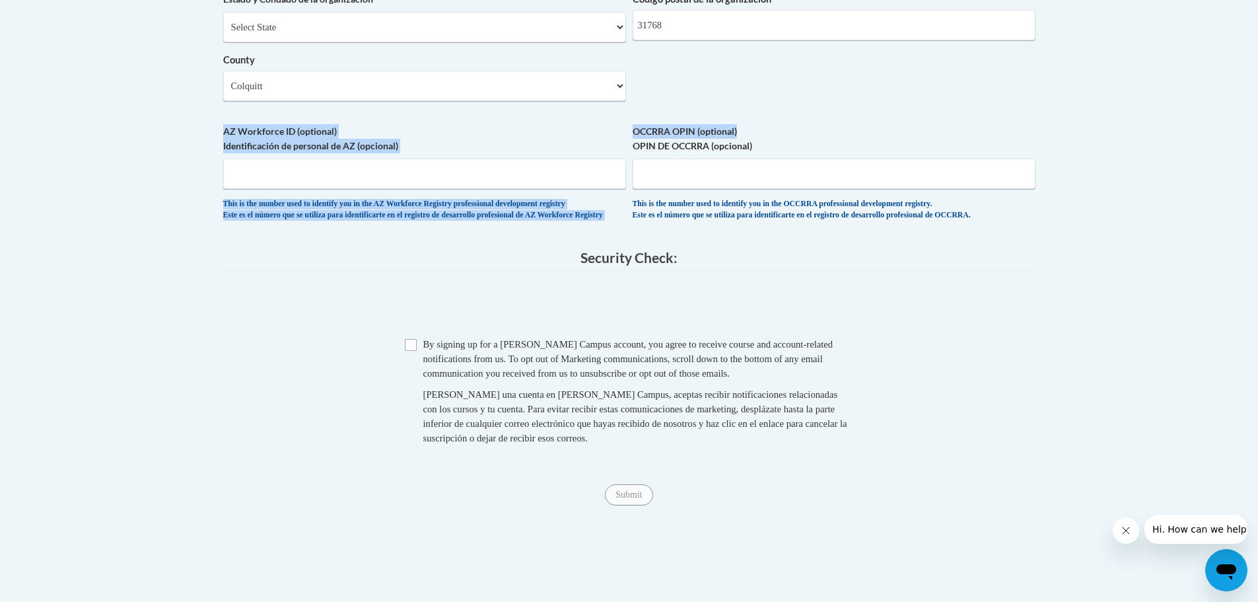
drag, startPoint x: 621, startPoint y: 157, endPoint x: 800, endPoint y: 150, distance: 179.1
click at [800, 150] on label "OCCRRA OPIN (optional) OPIN DE OCCRRA (opcional)" at bounding box center [834, 138] width 403 height 29
click at [800, 158] on input "OCCRRA OPIN (optional) OPIN DE OCCRRA (opcional)" at bounding box center [834, 173] width 403 height 30
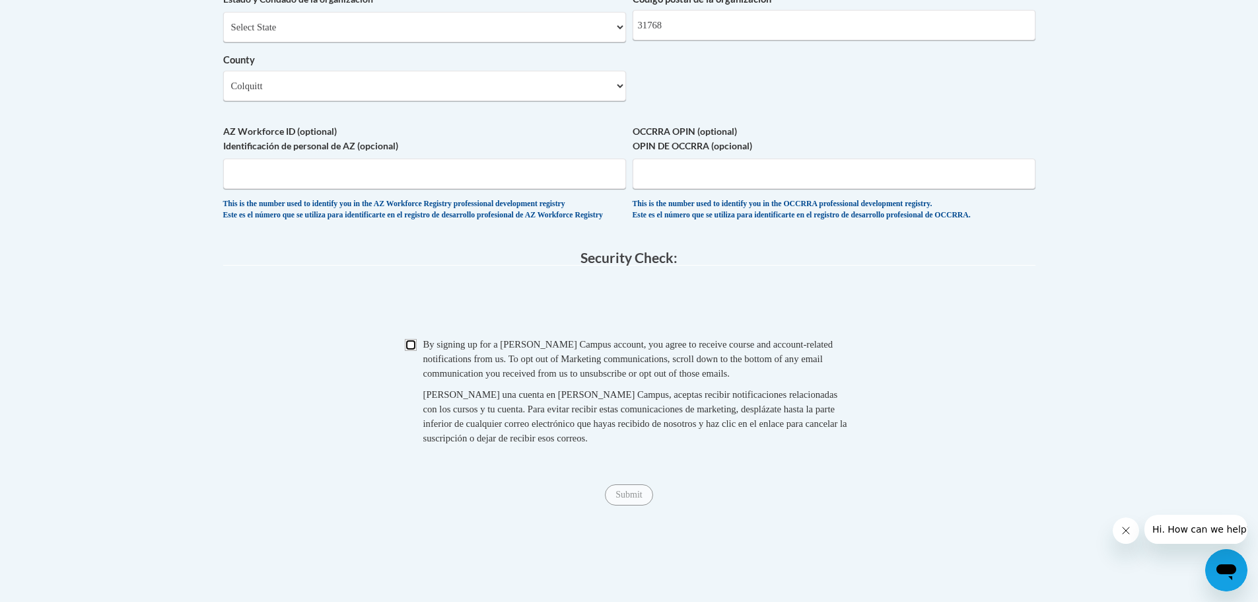
drag, startPoint x: 405, startPoint y: 374, endPoint x: 515, endPoint y: 466, distance: 143.0
click at [406, 351] on input "Checkbox" at bounding box center [411, 345] width 12 height 12
checkbox input "true"
drag, startPoint x: 627, startPoint y: 531, endPoint x: 446, endPoint y: 477, distance: 188.9
click at [626, 505] on input "Submit" at bounding box center [629, 494] width 48 height 21
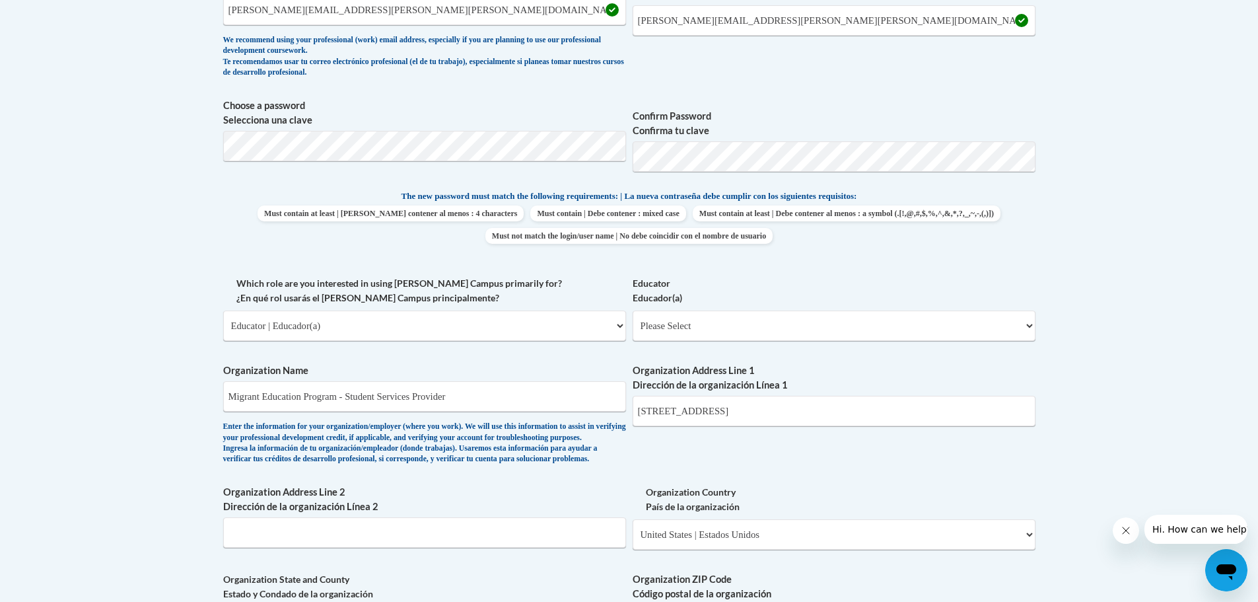
scroll to position [132, 0]
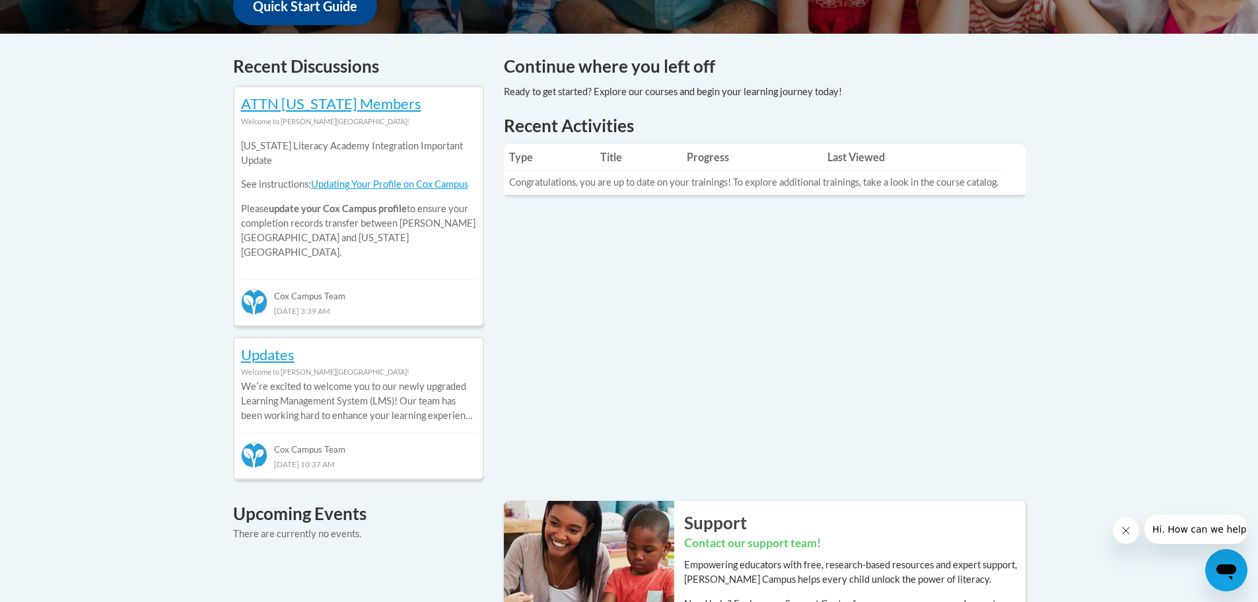
scroll to position [66, 0]
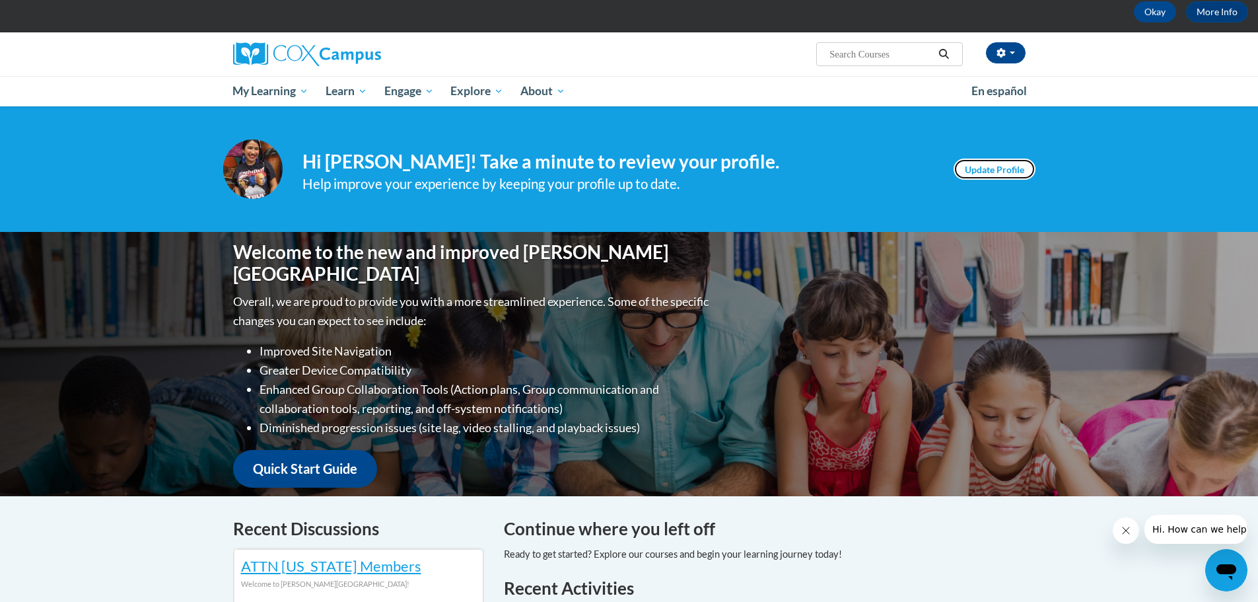
click at [977, 166] on link "Update Profile" at bounding box center [995, 168] width 82 height 21
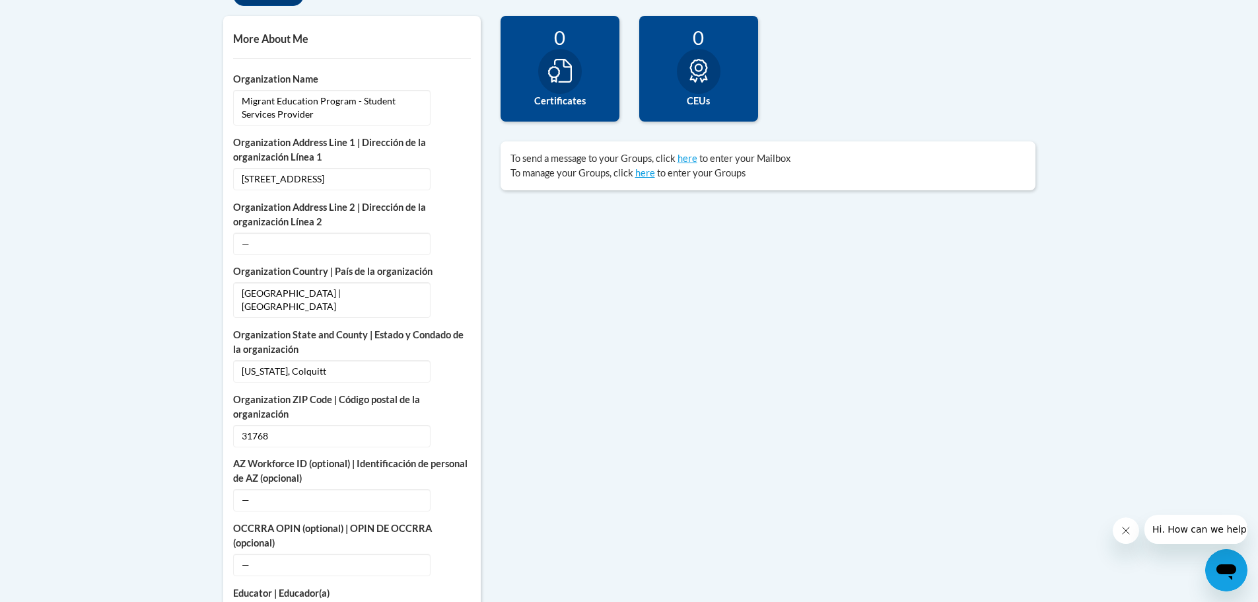
scroll to position [198, 0]
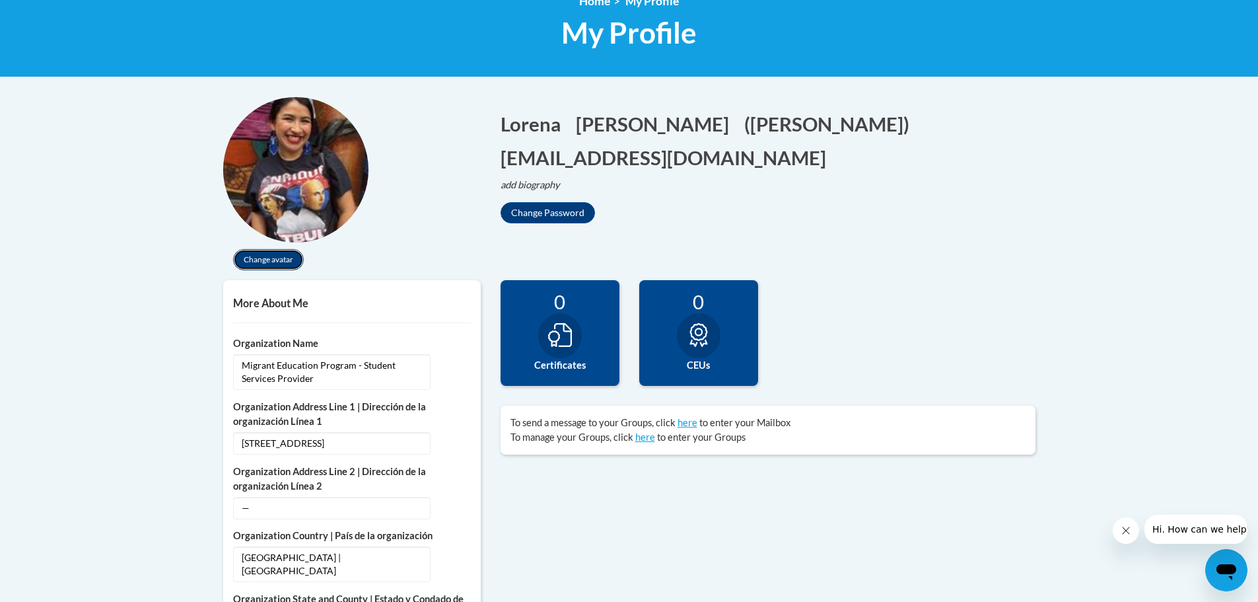
click at [275, 267] on button "Change avatar" at bounding box center [268, 259] width 71 height 21
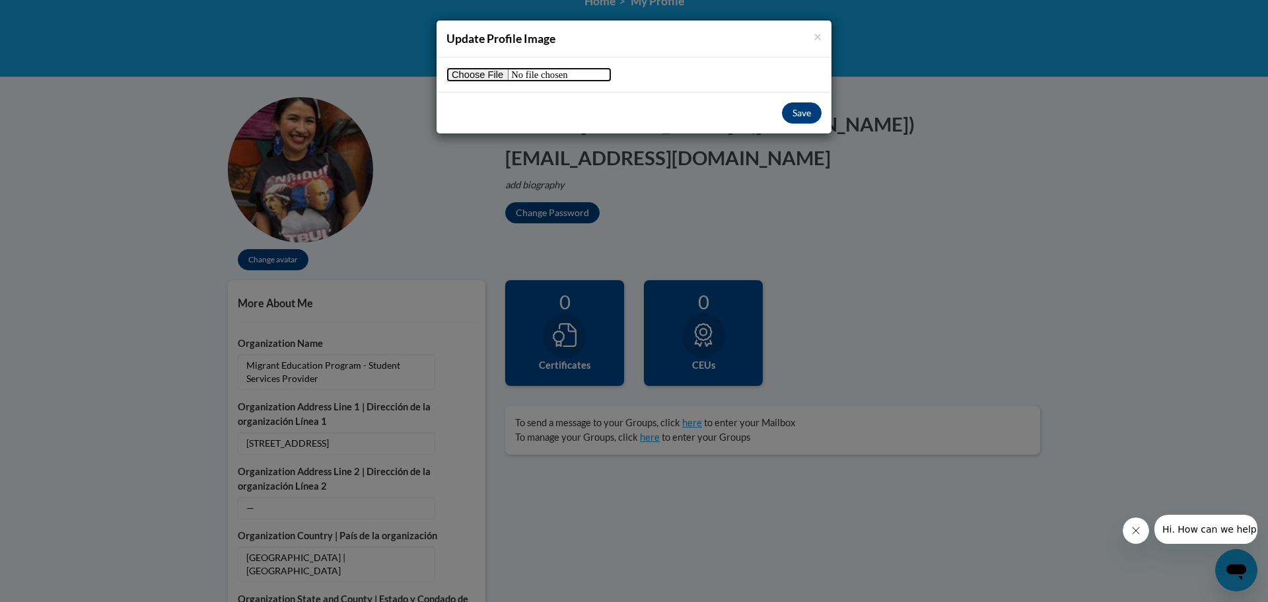
click at [483, 71] on input "file" at bounding box center [528, 74] width 165 height 15
click at [487, 67] on div at bounding box center [634, 74] width 395 height 34
click at [493, 78] on input "file" at bounding box center [528, 74] width 165 height 15
drag, startPoint x: 324, startPoint y: 164, endPoint x: 503, endPoint y: 131, distance: 182.6
click at [350, 160] on div "× Update Profile Image Save" at bounding box center [634, 301] width 1268 height 602
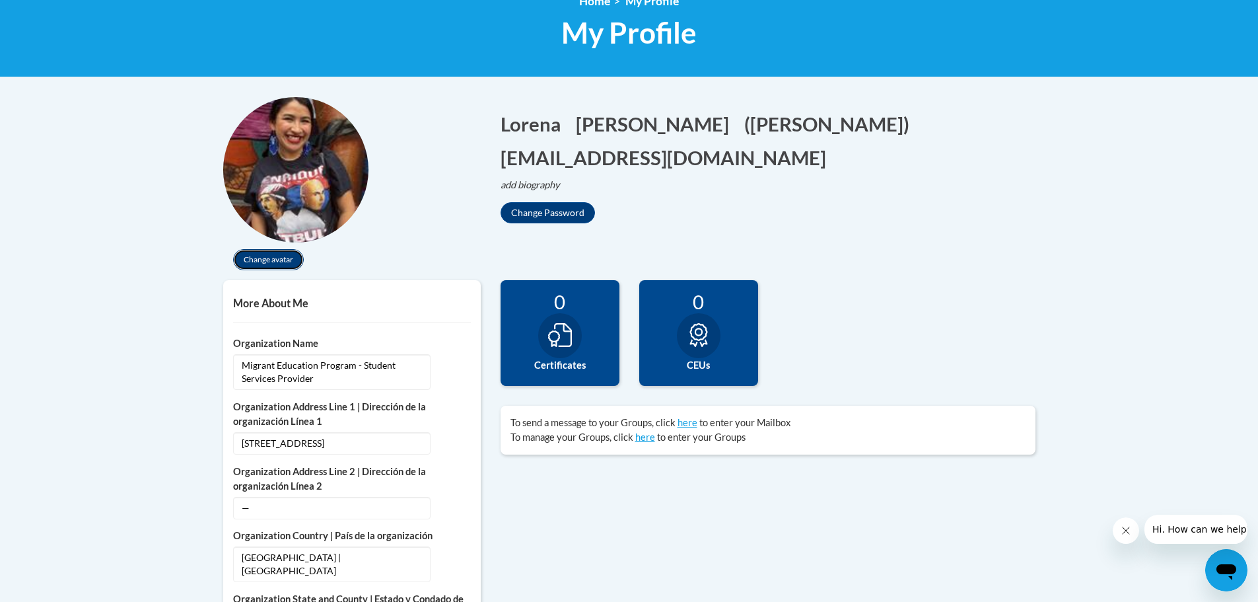
drag, startPoint x: 271, startPoint y: 261, endPoint x: 279, endPoint y: 258, distance: 8.4
click at [279, 258] on button "Change avatar" at bounding box center [268, 259] width 71 height 21
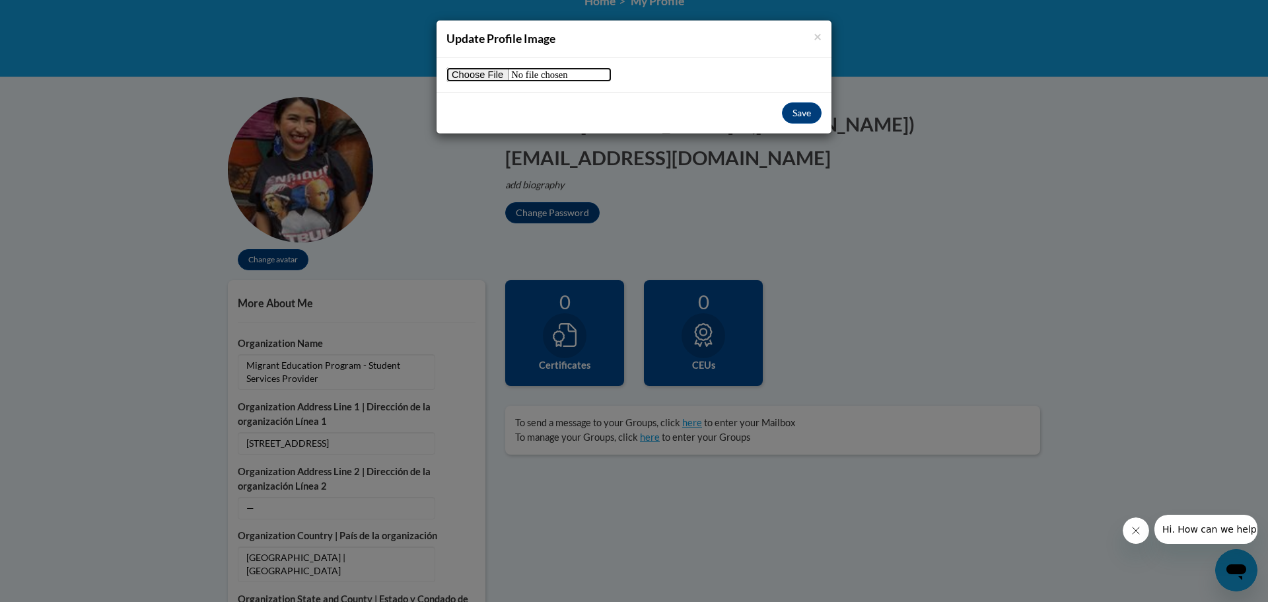
click at [466, 74] on input "file" at bounding box center [528, 74] width 165 height 15
type input "C:\fakepath\Lore Profile Pic.jpg"
click at [813, 114] on button "Save" at bounding box center [802, 112] width 40 height 21
click at [810, 111] on button "Save" at bounding box center [802, 112] width 40 height 21
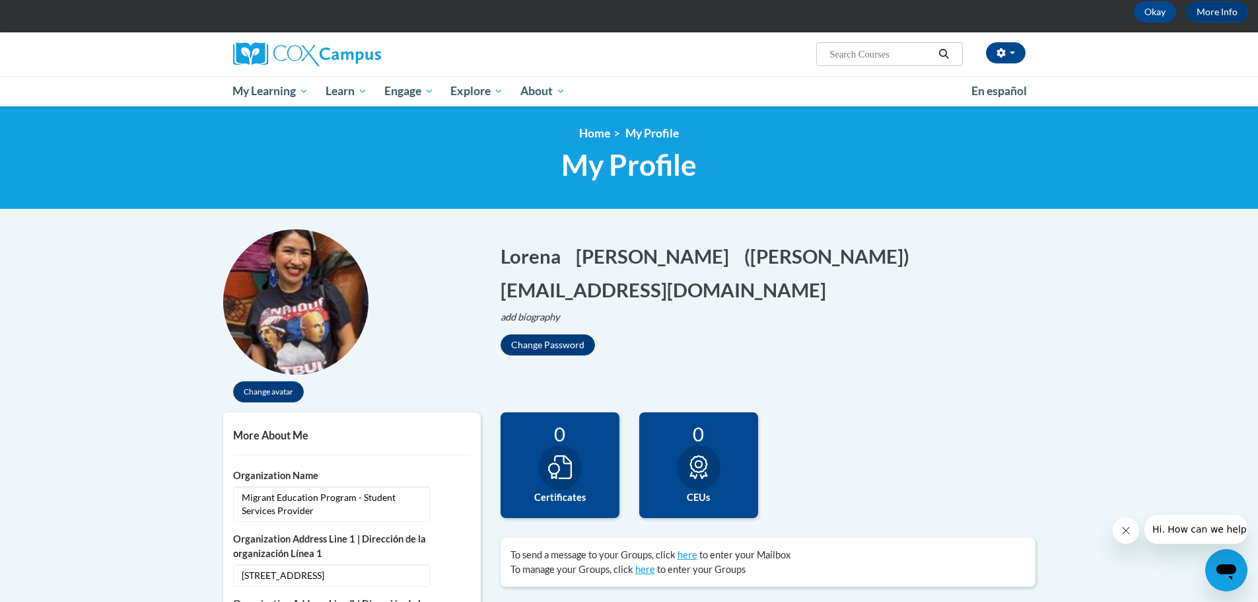
scroll to position [0, 0]
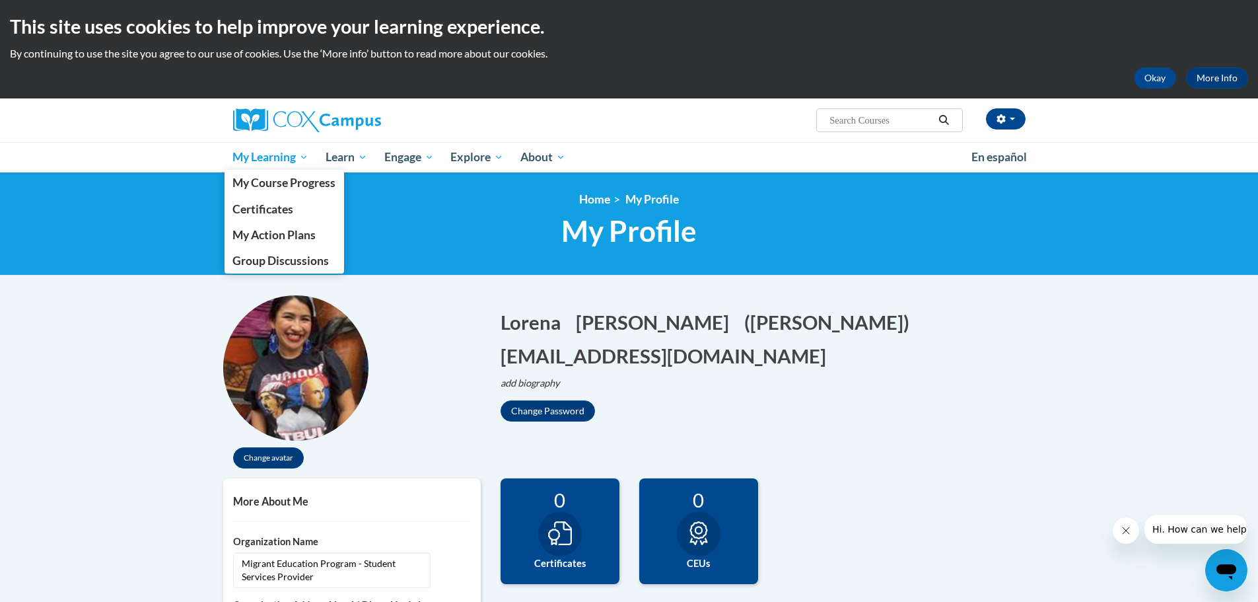
click at [239, 164] on span "My Learning" at bounding box center [270, 157] width 76 height 16
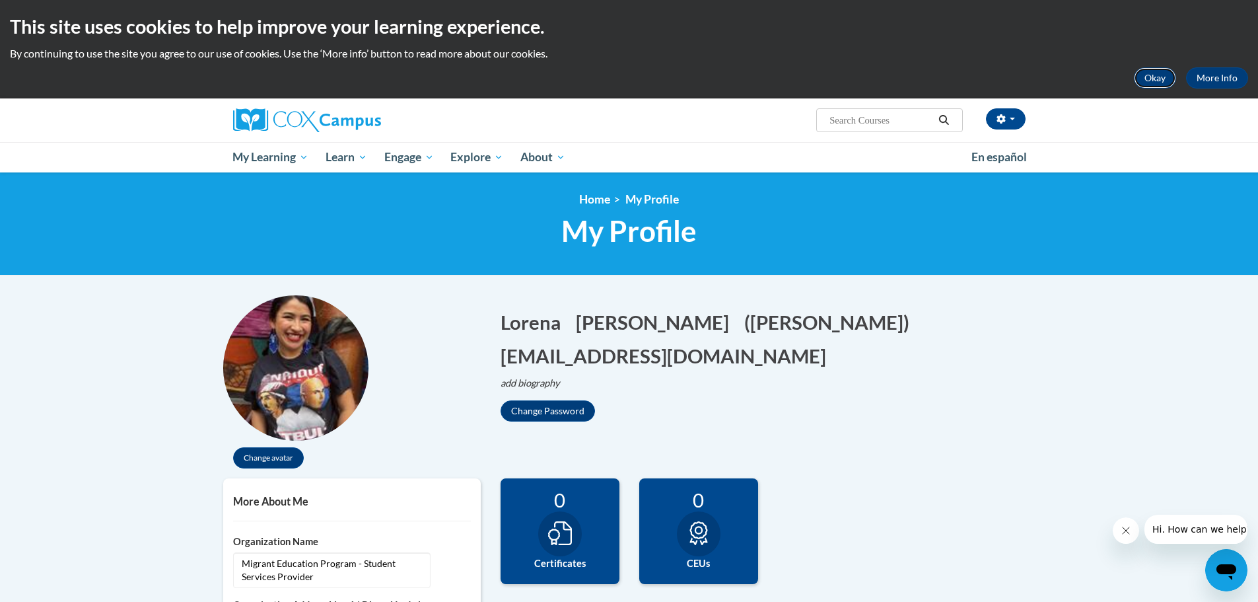
click at [1143, 76] on button "Okay" at bounding box center [1155, 77] width 42 height 21
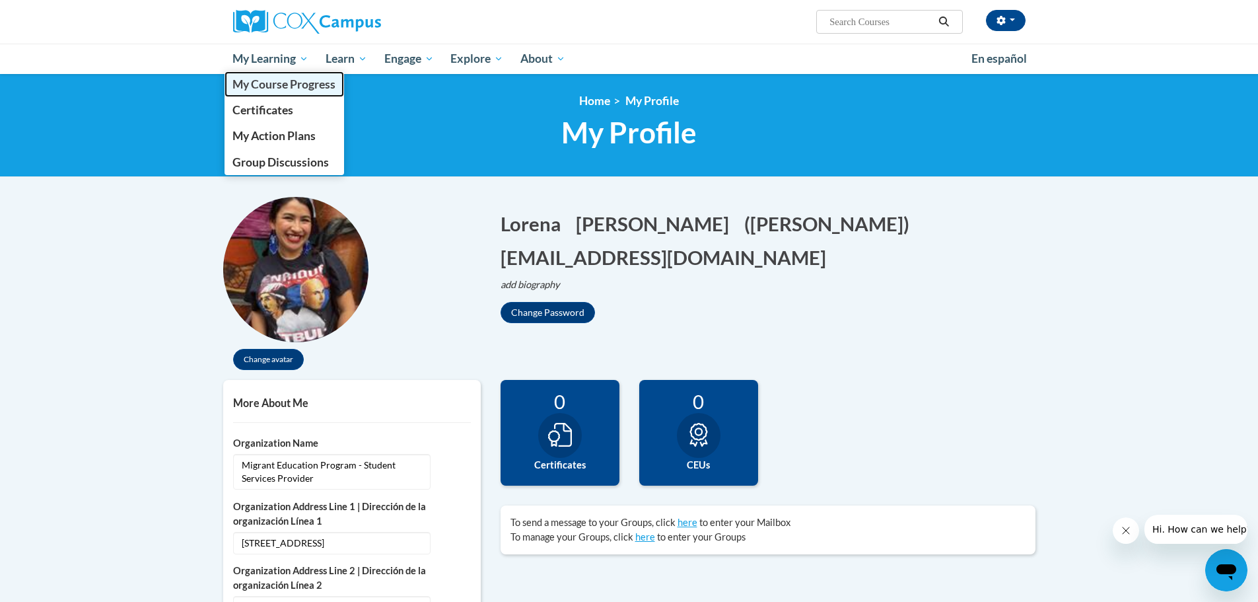
click at [293, 90] on span "My Course Progress" at bounding box center [283, 84] width 103 height 14
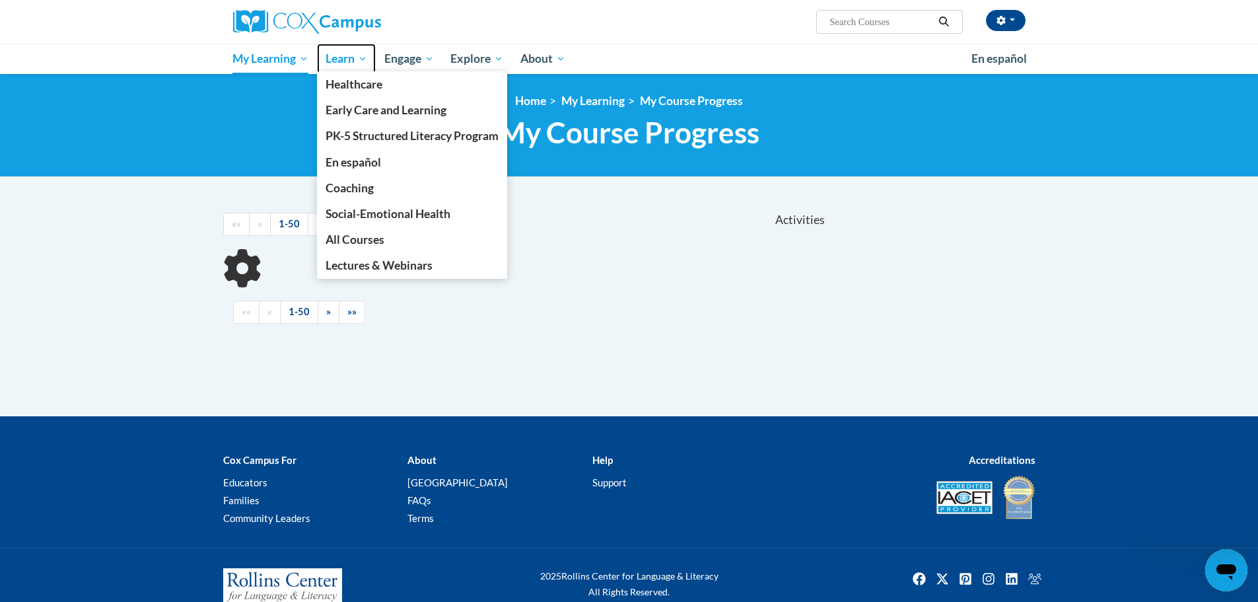
click at [342, 52] on span "Learn" at bounding box center [347, 59] width 42 height 16
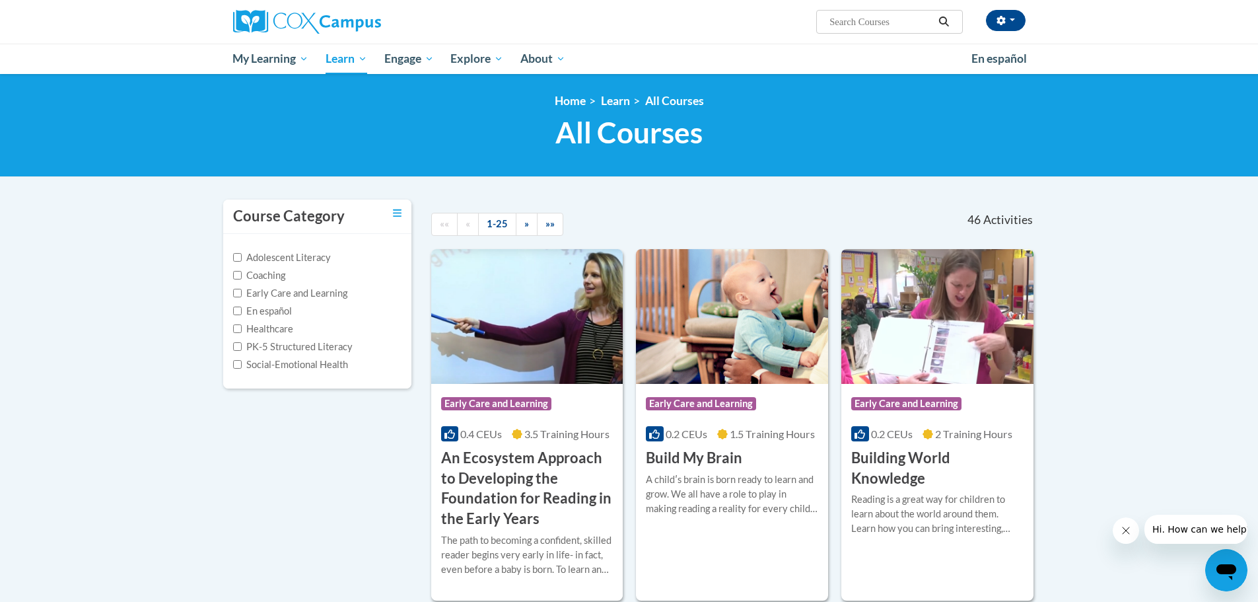
click at [310, 258] on label "Adolescent Literacy" at bounding box center [282, 257] width 98 height 15
click at [242, 258] on input "Adolescent Literacy" at bounding box center [237, 257] width 9 height 9
checkbox input "true"
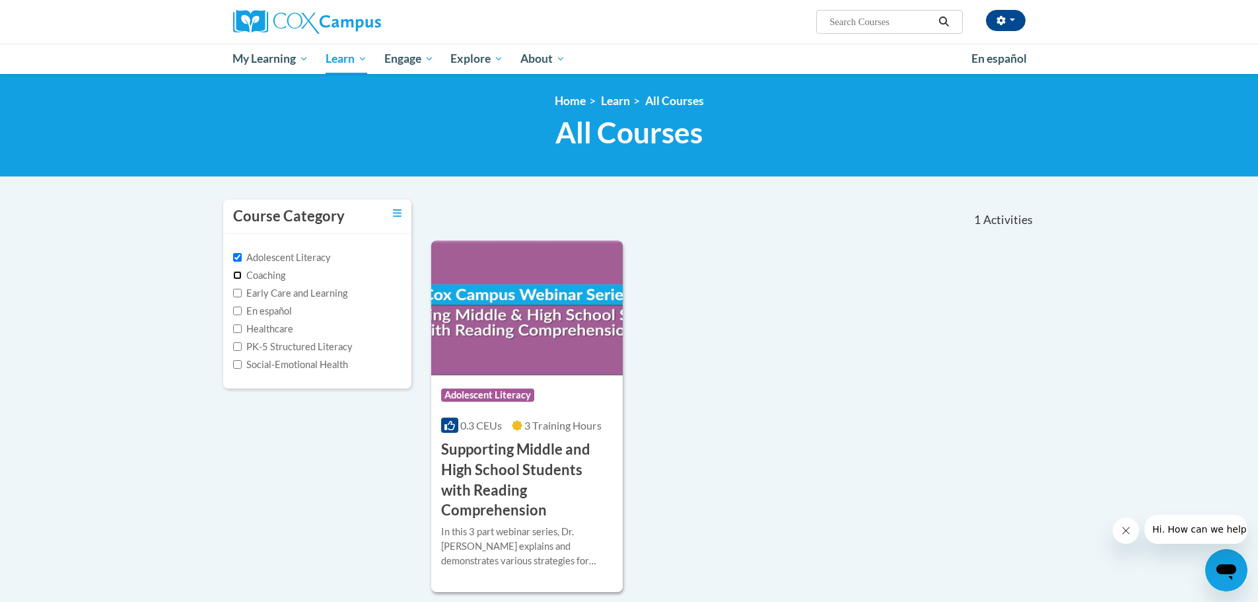
click at [236, 272] on input "Coaching" at bounding box center [237, 275] width 9 height 9
checkbox input "true"
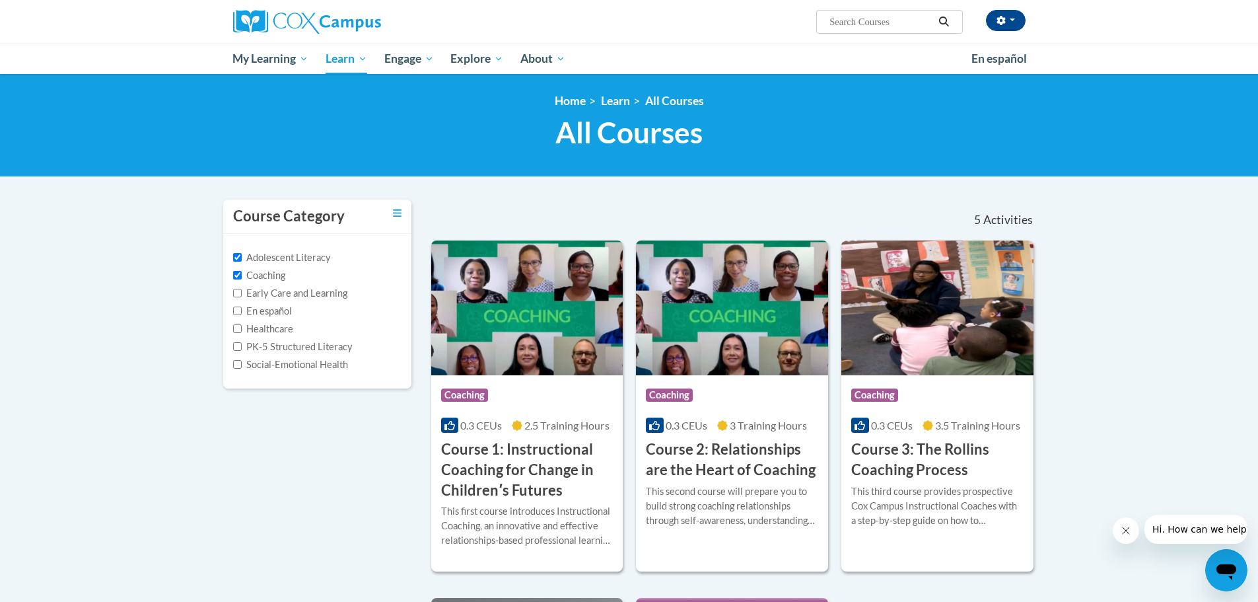
scroll to position [462, 0]
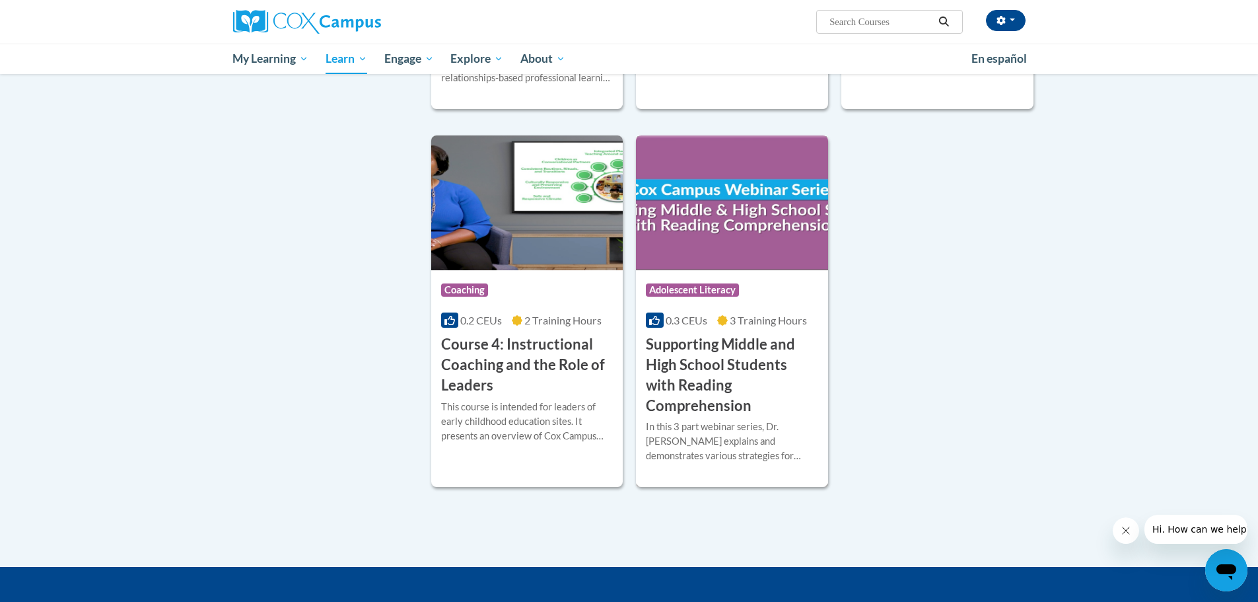
click at [705, 240] on img at bounding box center [732, 202] width 192 height 135
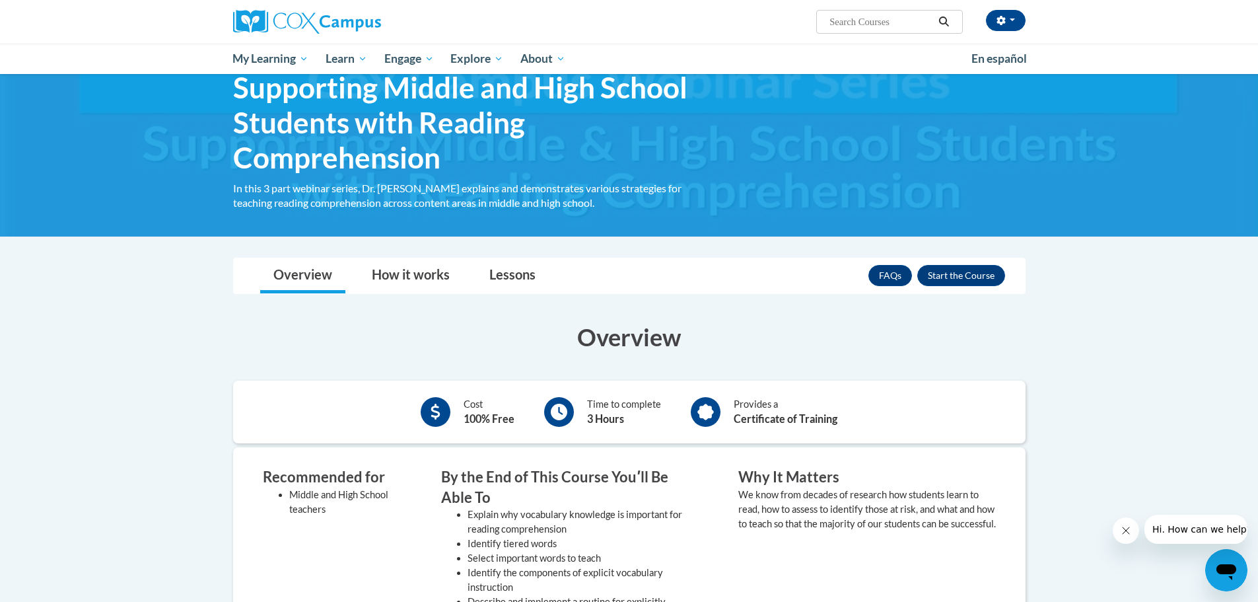
scroll to position [198, 0]
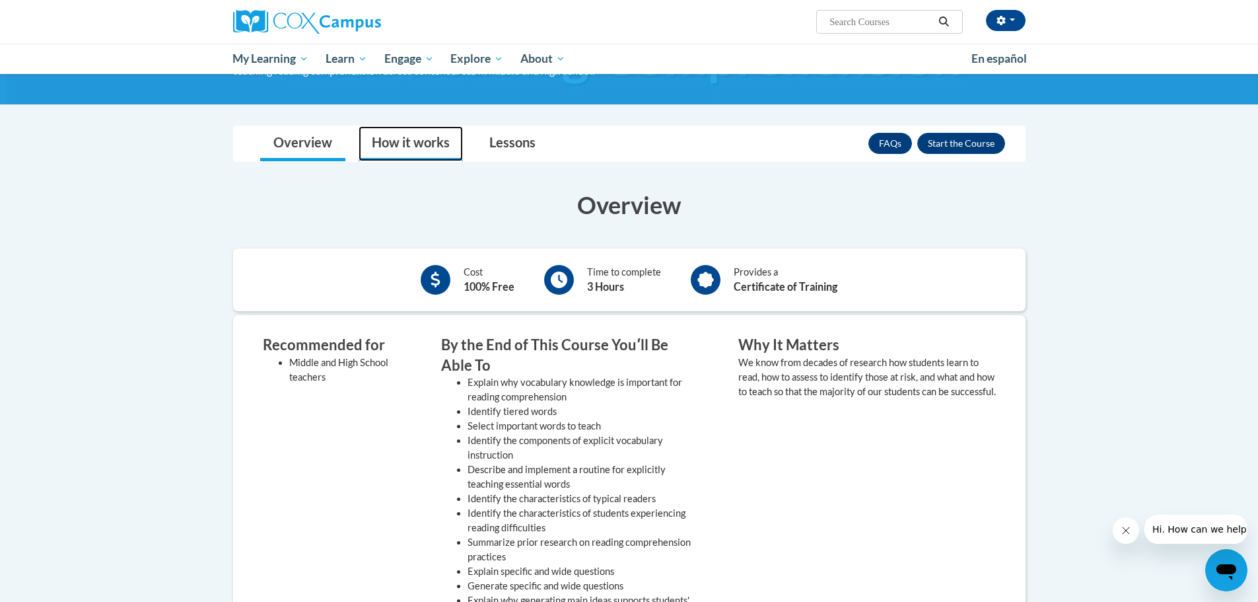
click at [405, 149] on link "How it works" at bounding box center [411, 143] width 104 height 35
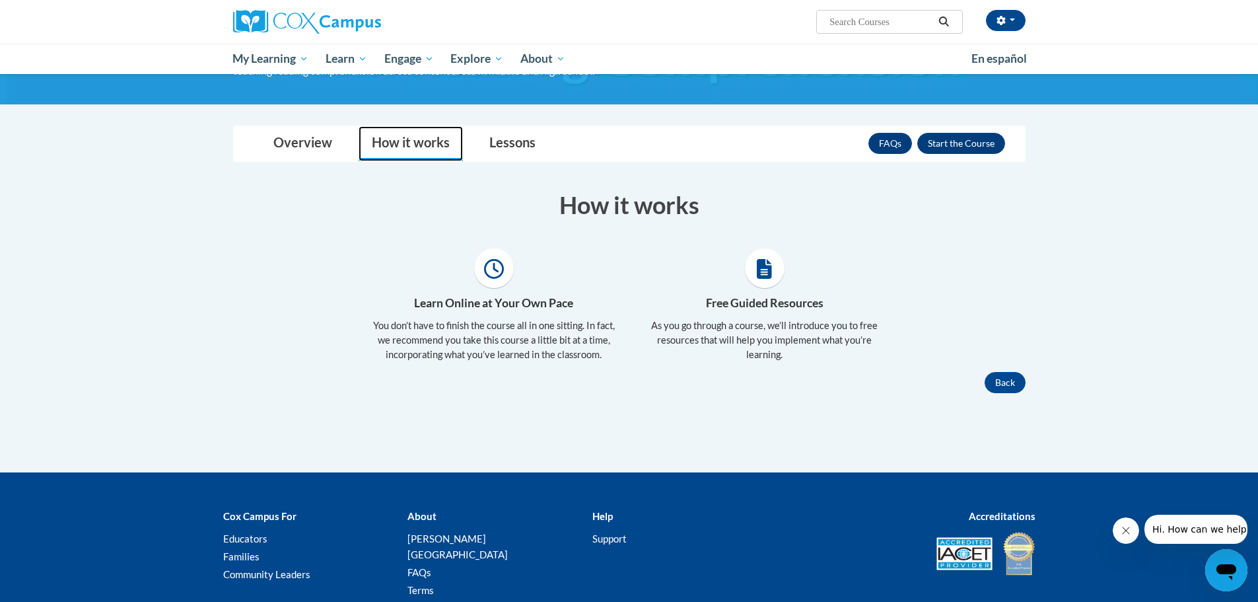
scroll to position [286, 0]
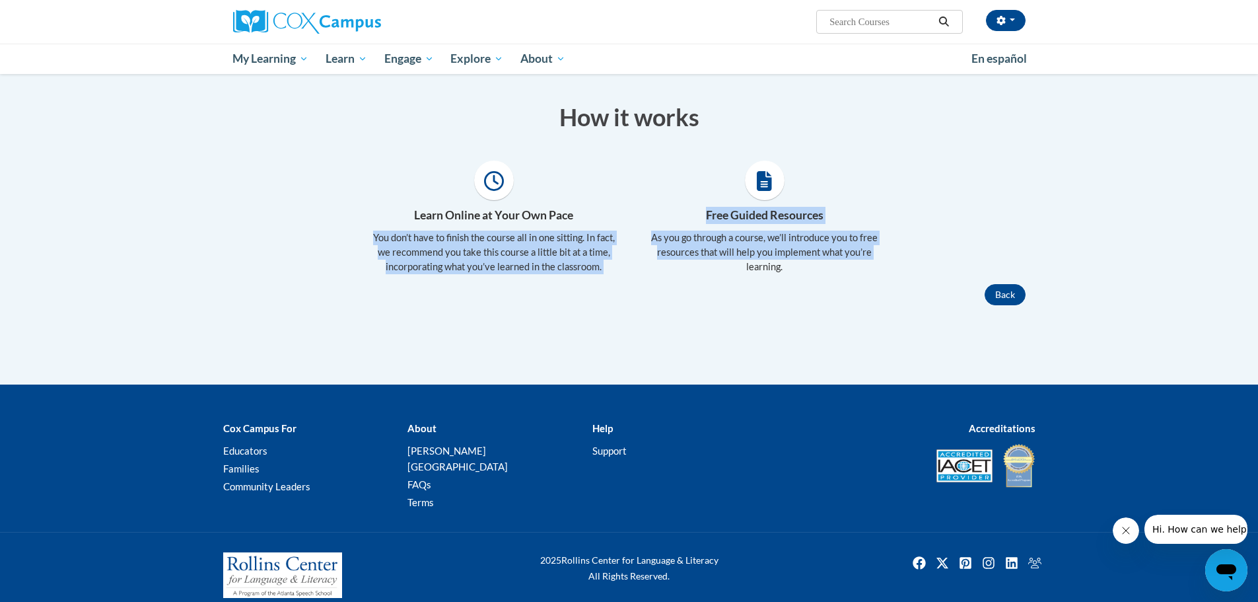
drag, startPoint x: 366, startPoint y: 233, endPoint x: 671, endPoint y: 283, distance: 309.2
click at [671, 283] on div "Overview Cost 100% Free Time to complete 3 Hours Provides a Certificate of Trai…" at bounding box center [629, 195] width 812 height 217
click at [672, 284] on div "Back" at bounding box center [629, 294] width 812 height 21
click at [808, 279] on div "Free Guided Resources As you go through a course, we’ll introduce you to free r…" at bounding box center [764, 221] width 271 height 123
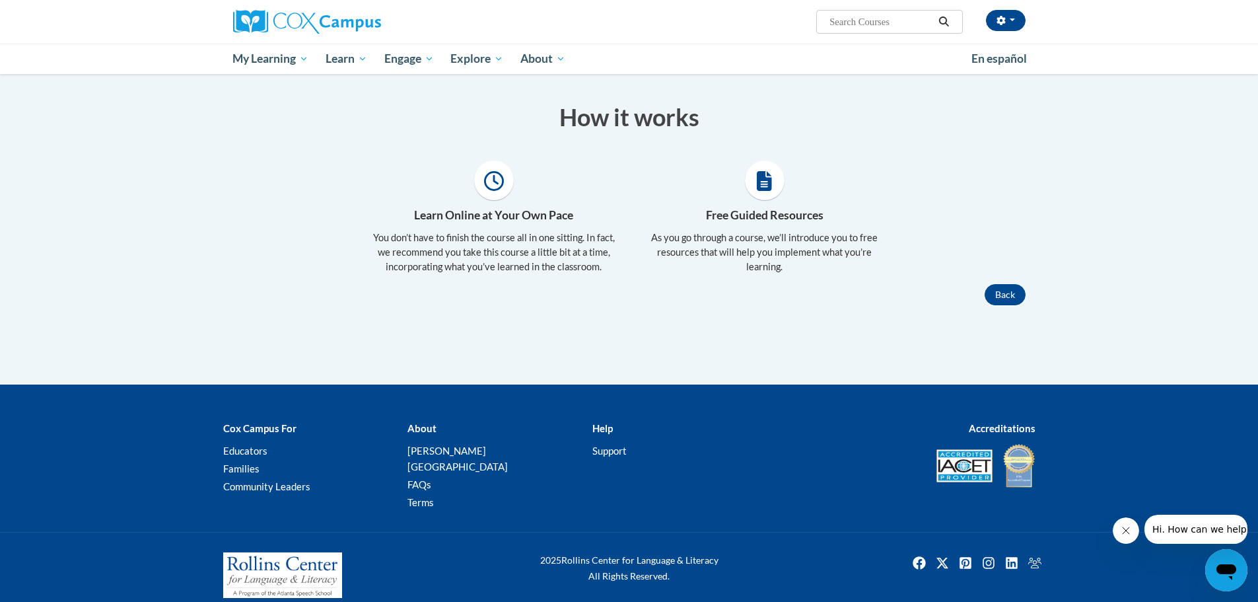
scroll to position [154, 0]
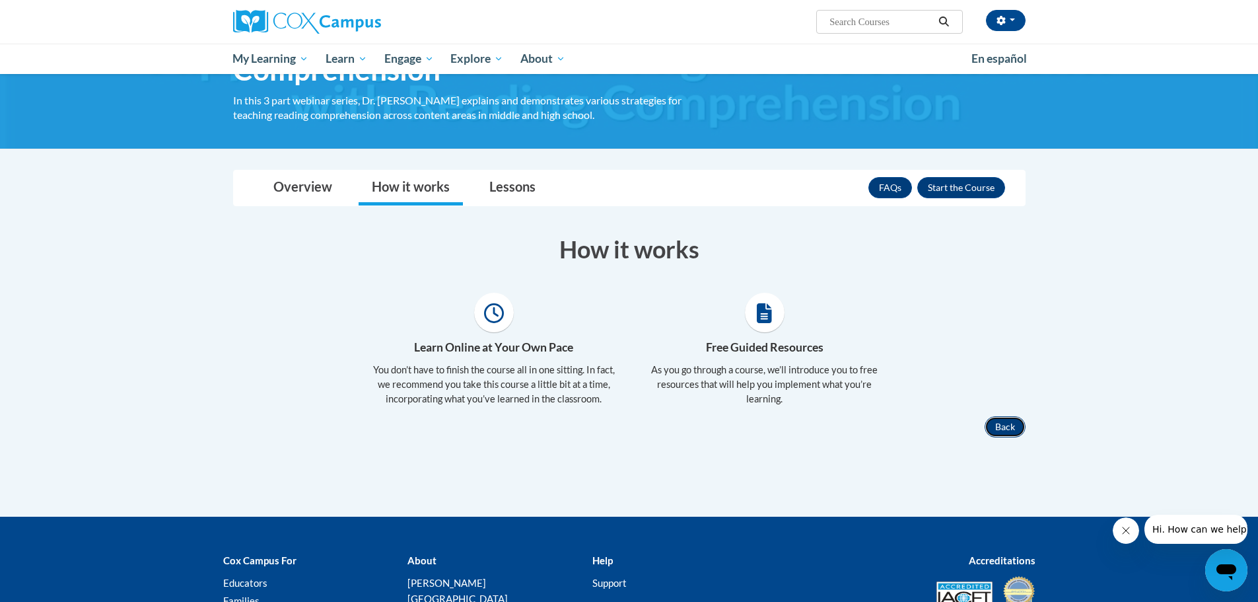
click at [1010, 430] on button "Back" at bounding box center [1005, 426] width 41 height 21
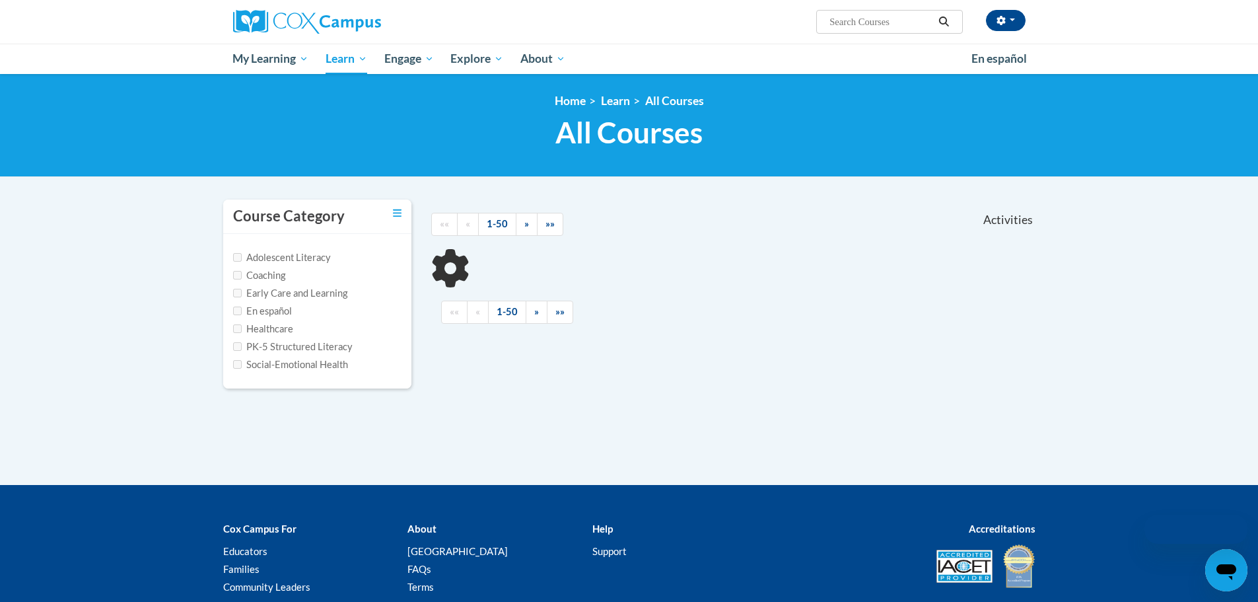
scroll to position [100, 0]
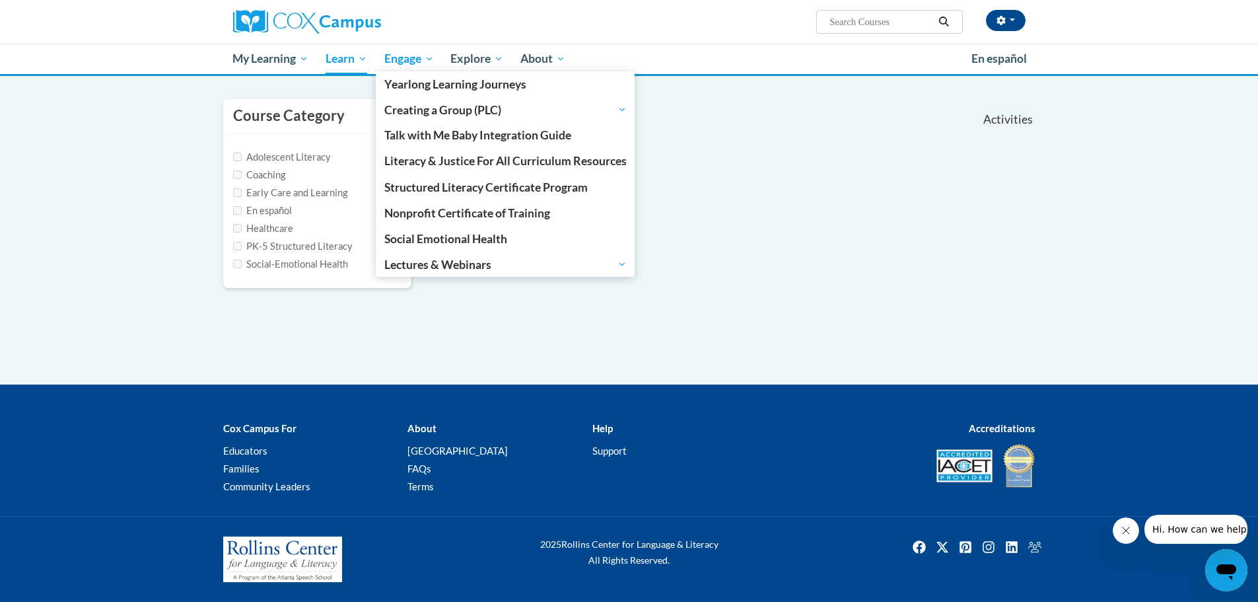
click at [402, 61] on span "Engage" at bounding box center [409, 59] width 50 height 16
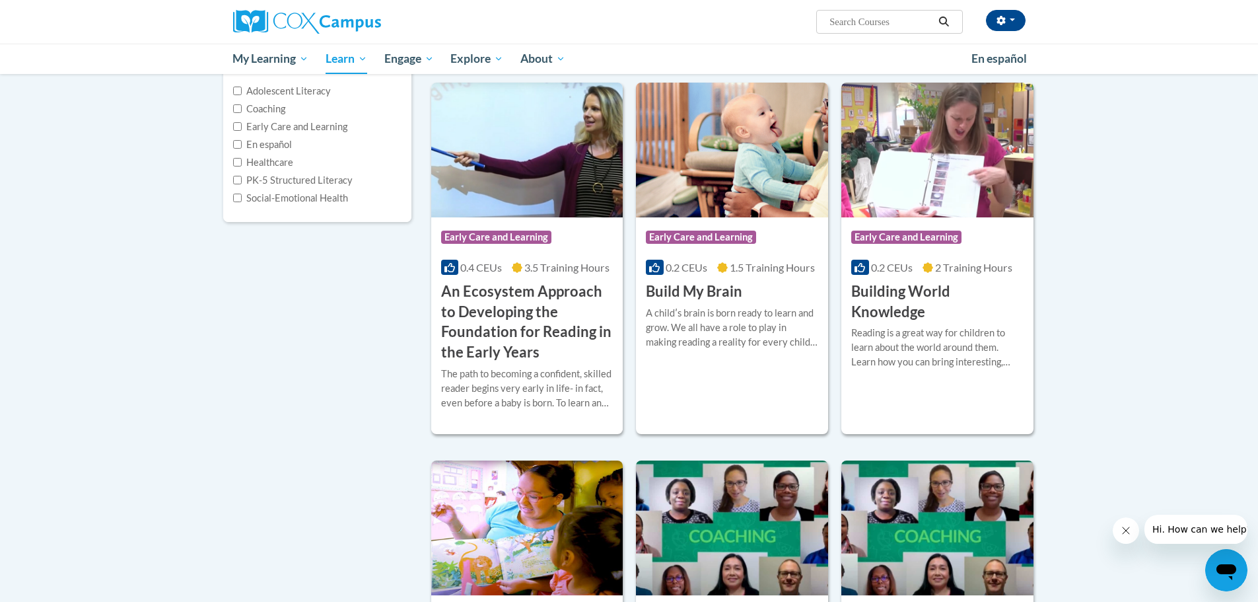
scroll to position [0, 0]
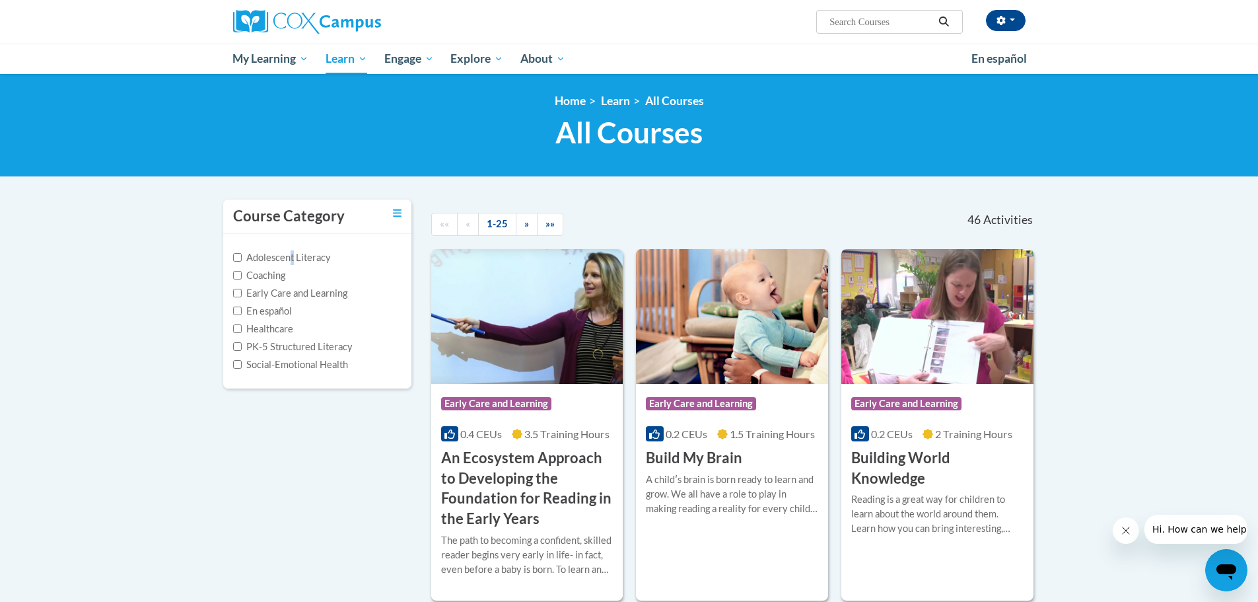
click at [293, 258] on label "Adolescent Literacy" at bounding box center [282, 257] width 98 height 15
click at [257, 275] on label "Coaching" at bounding box center [259, 275] width 52 height 15
click at [242, 275] on input "Coaching" at bounding box center [237, 275] width 9 height 9
checkbox input "true"
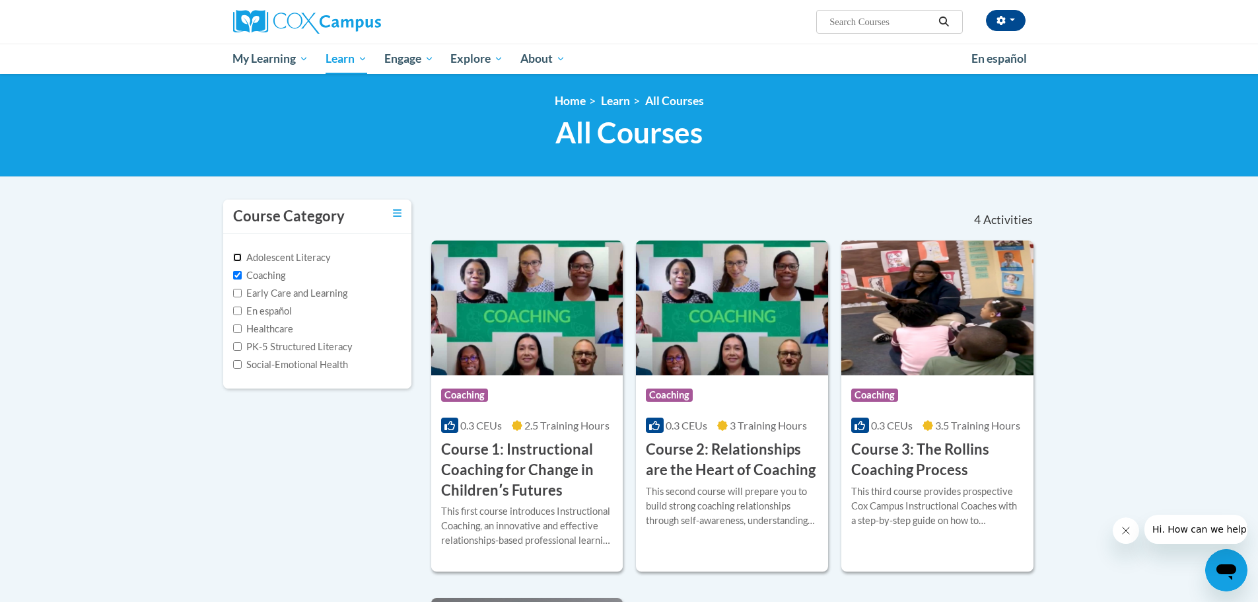
click at [240, 256] on input "Adolescent Literacy" at bounding box center [237, 257] width 9 height 9
checkbox input "true"
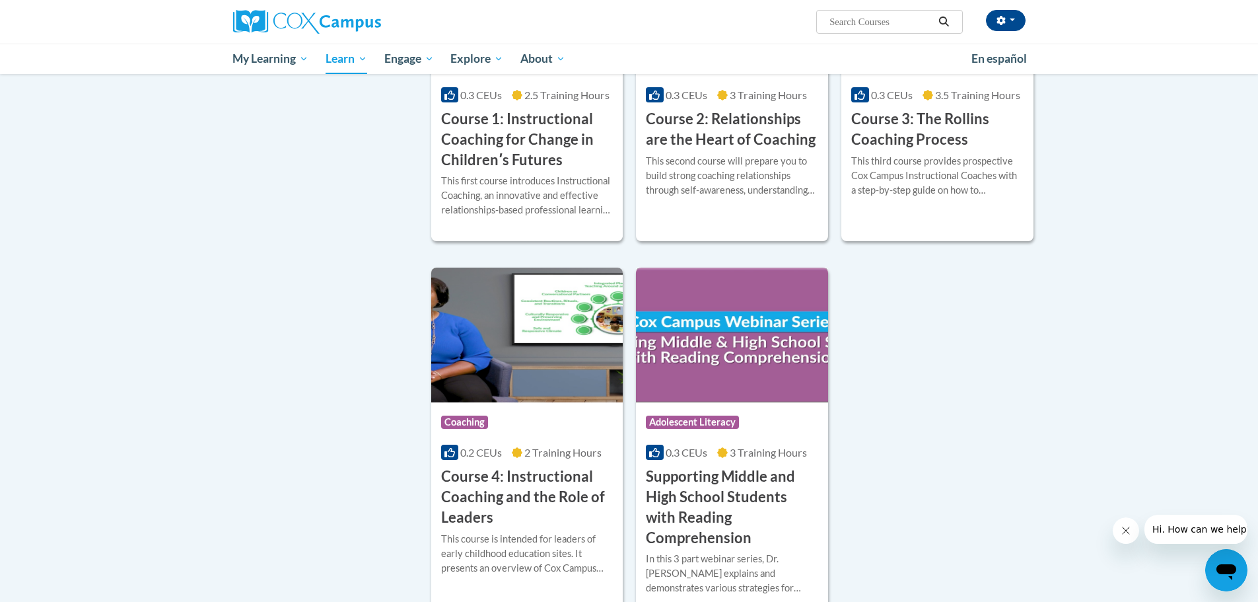
click at [680, 491] on h3 "Supporting Middle and High School Students with Reading Comprehension" at bounding box center [732, 506] width 172 height 81
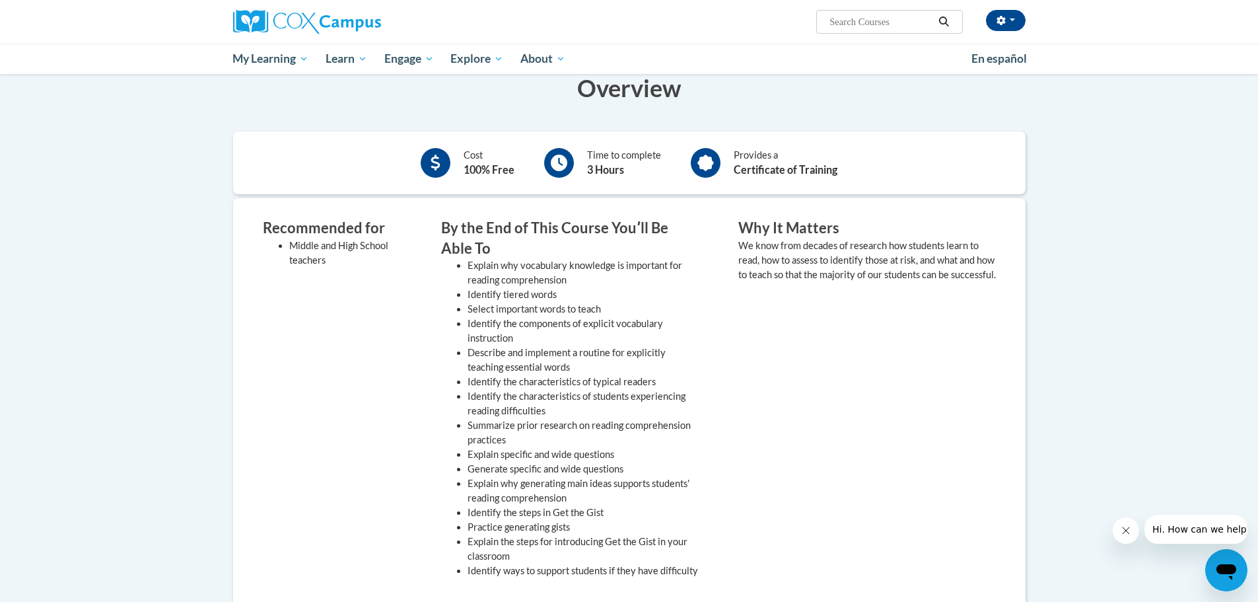
scroll to position [381, 0]
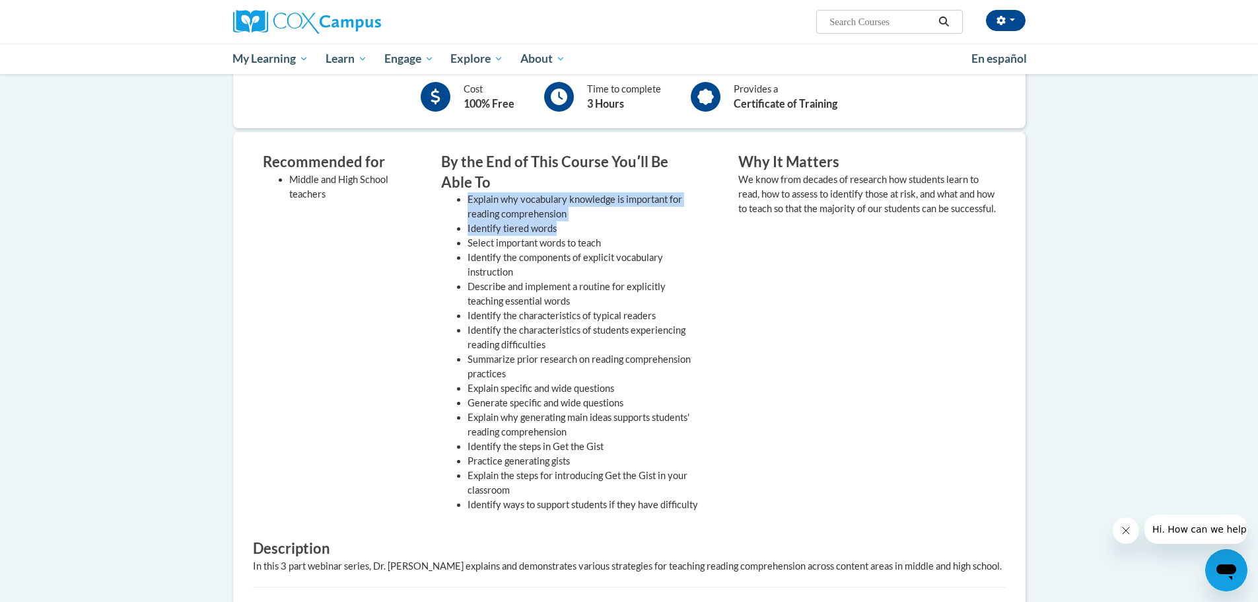
drag, startPoint x: 518, startPoint y: 234, endPoint x: 668, endPoint y: 227, distance: 150.1
click at [668, 227] on ul "Explain why vocabulary knowledge is important for reading comprehension Identif…" at bounding box center [570, 352] width 258 height 320
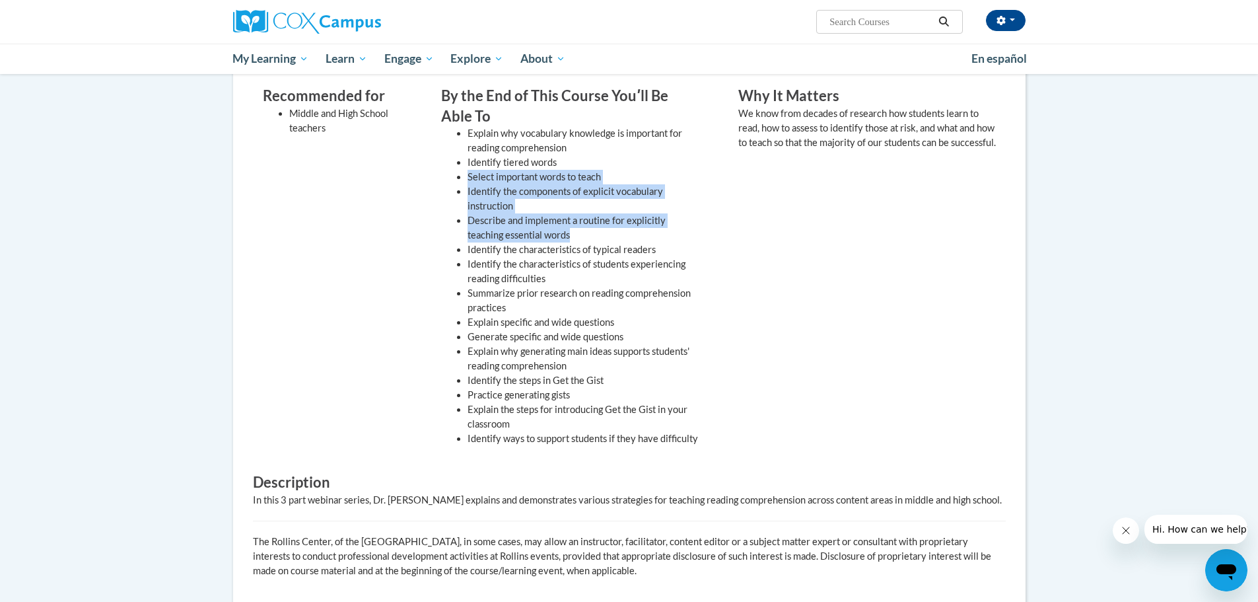
drag, startPoint x: 580, startPoint y: 236, endPoint x: 442, endPoint y: 174, distance: 151.3
click at [434, 179] on div "By the End of This Course Youʹll Be Able To Explain why vocabulary knowledge is…" at bounding box center [569, 269] width 277 height 367
click at [442, 173] on ul "Explain why vocabulary knowledge is important for reading comprehension Identif…" at bounding box center [570, 286] width 258 height 320
drag, startPoint x: 452, startPoint y: 170, endPoint x: 539, endPoint y: 199, distance: 91.5
click at [539, 200] on ul "Explain why vocabulary knowledge is important for reading comprehension Identif…" at bounding box center [570, 286] width 258 height 320
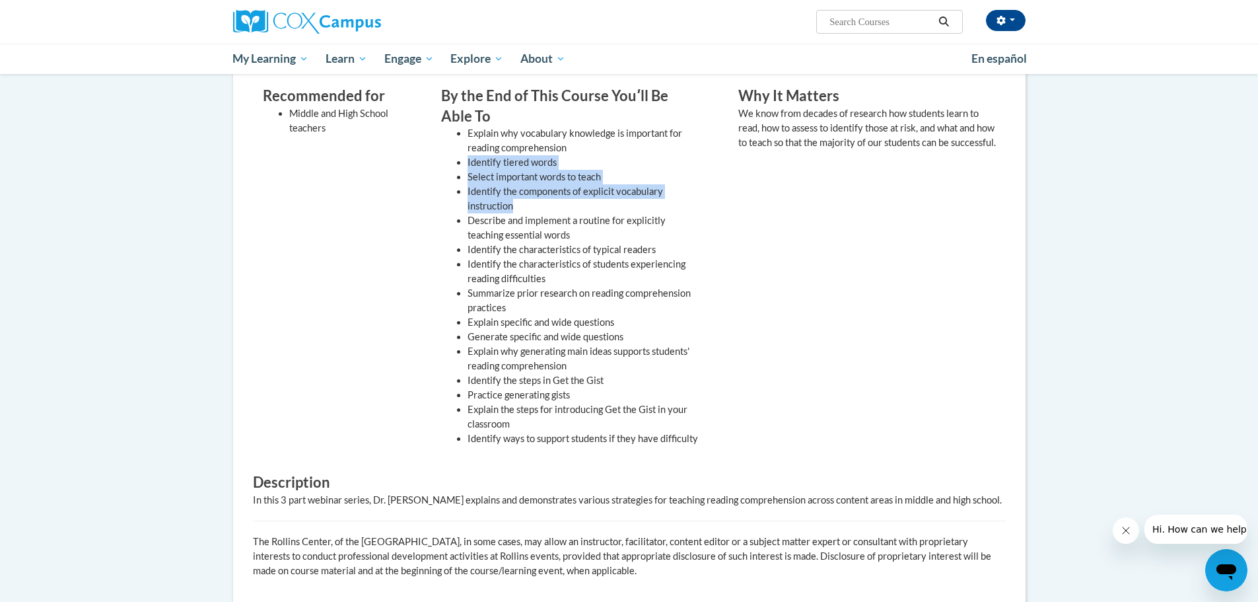
click at [539, 199] on li "Identify the components of explicit vocabulary instruction" at bounding box center [583, 198] width 231 height 29
click at [533, 213] on li "Identify the components of explicit vocabulary instruction" at bounding box center [583, 198] width 231 height 29
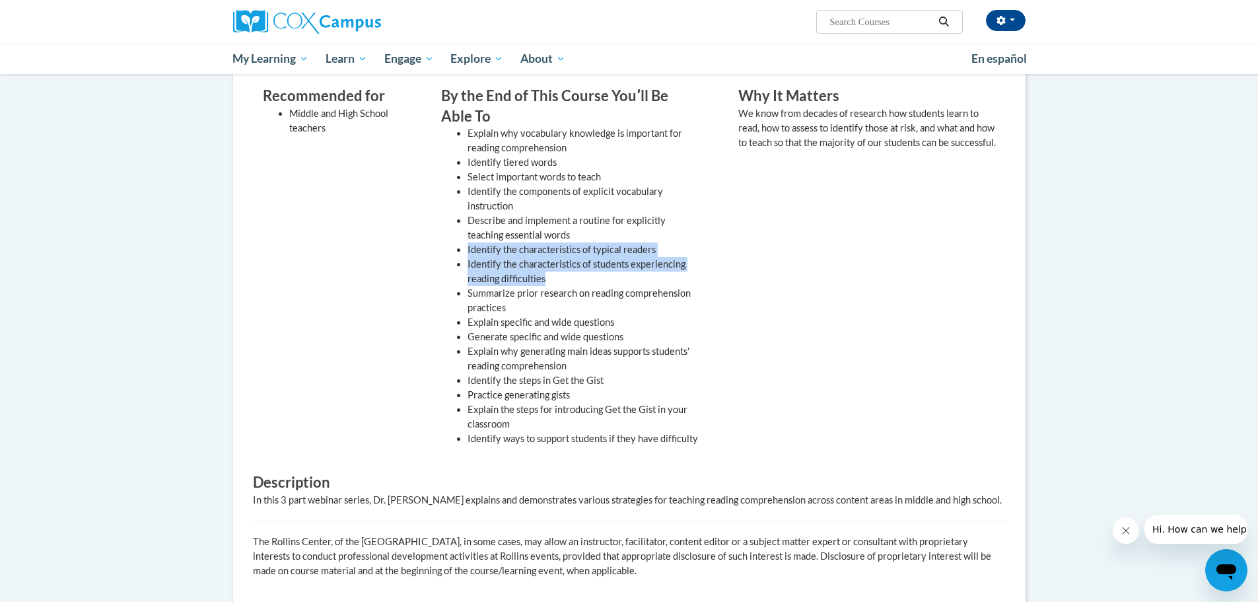
drag, startPoint x: 452, startPoint y: 252, endPoint x: 607, endPoint y: 277, distance: 156.4
click at [607, 277] on ul "Explain why vocabulary knowledge is important for reading comprehension Identif…" at bounding box center [570, 286] width 258 height 320
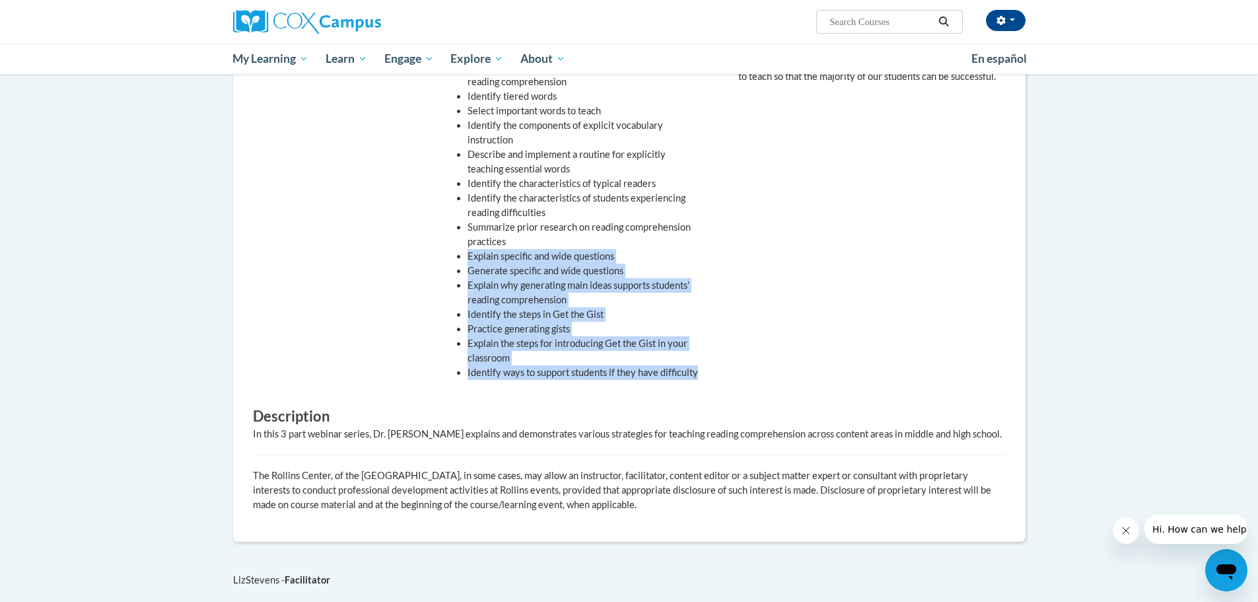
drag, startPoint x: 434, startPoint y: 261, endPoint x: 704, endPoint y: 378, distance: 294.6
click at [704, 378] on div "By the End of This Course Youʹll Be Able To Explain why vocabulary knowledge is…" at bounding box center [569, 203] width 277 height 367
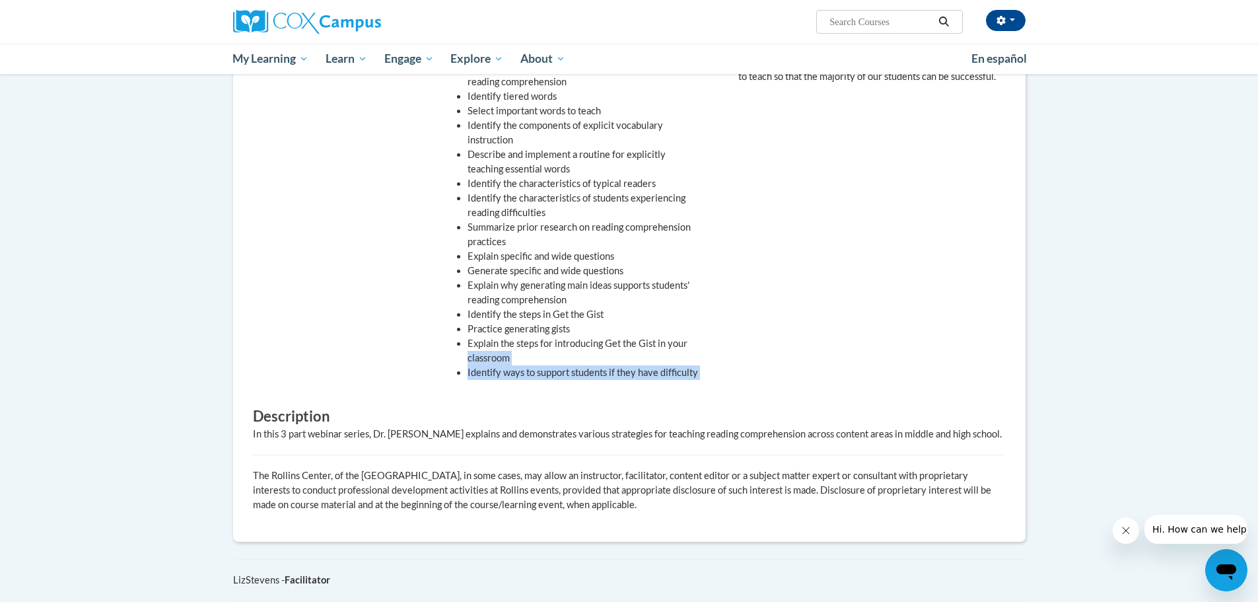
drag, startPoint x: 549, startPoint y: 316, endPoint x: 438, endPoint y: 363, distance: 121.1
click at [438, 363] on div "By the End of This Course Youʹll Be Able To Explain why vocabulary knowledge is…" at bounding box center [569, 203] width 277 height 367
click at [438, 360] on div "By the End of This Course Youʹll Be Able To Explain why vocabulary knowledge is…" at bounding box center [569, 203] width 277 height 367
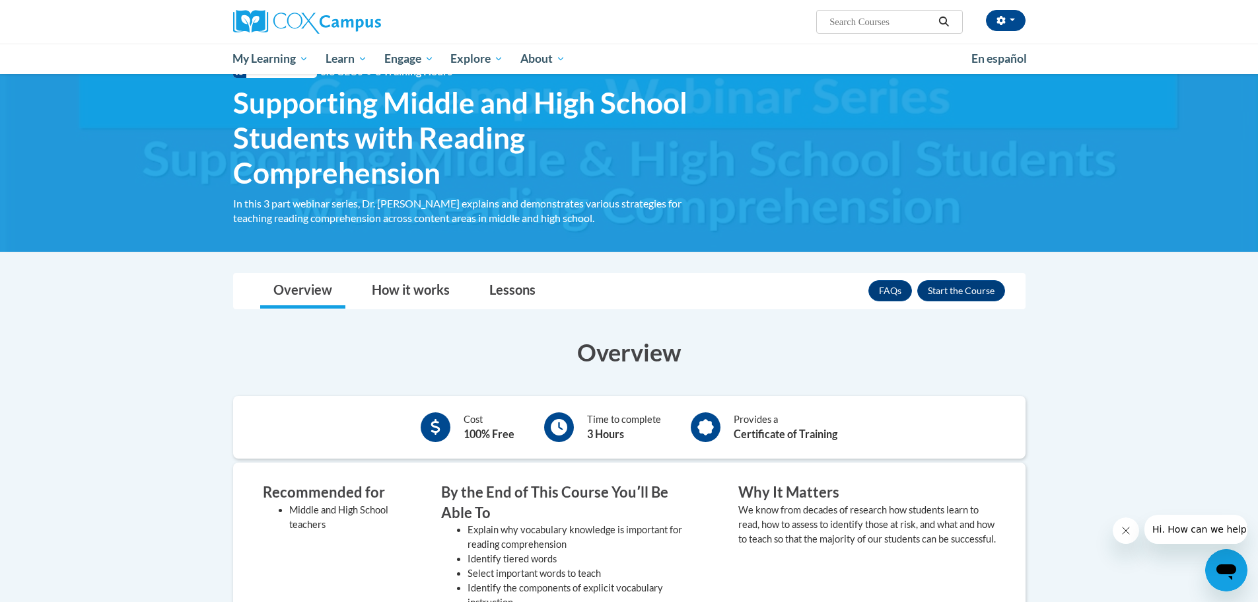
scroll to position [117, 0]
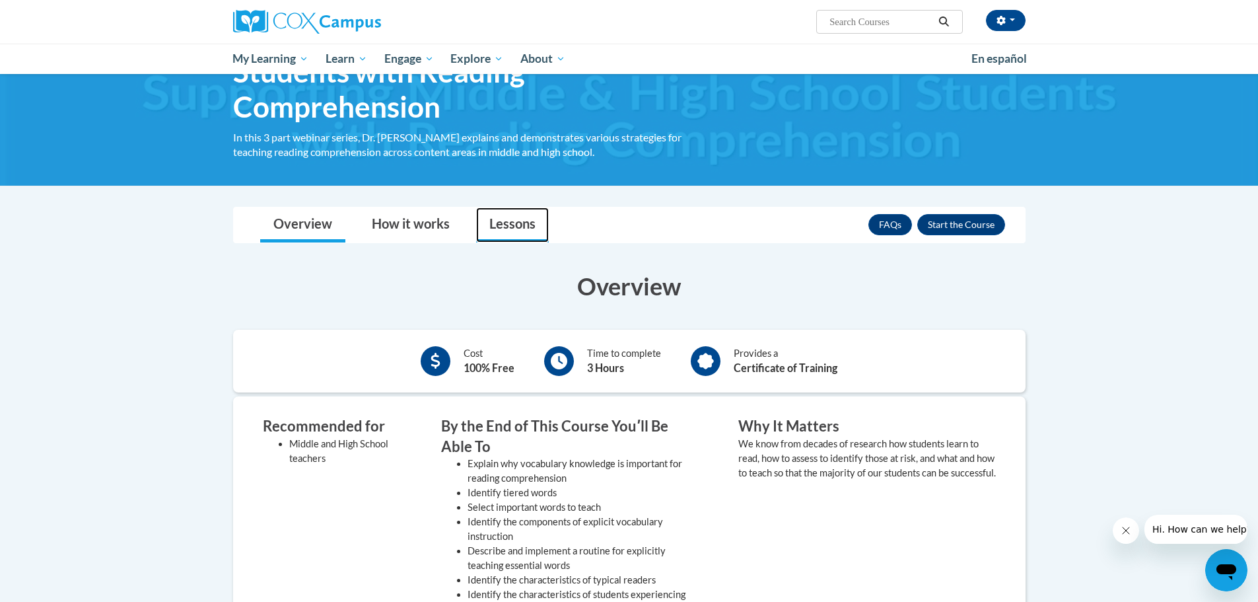
click at [500, 214] on link "Lessons" at bounding box center [512, 224] width 73 height 35
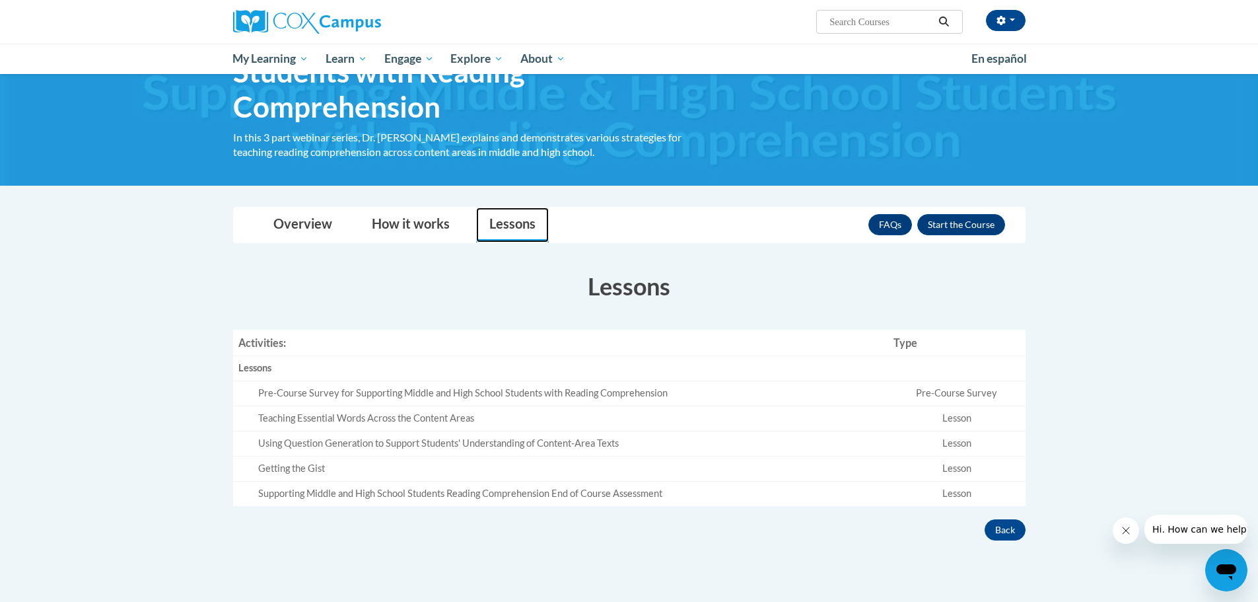
scroll to position [183, 0]
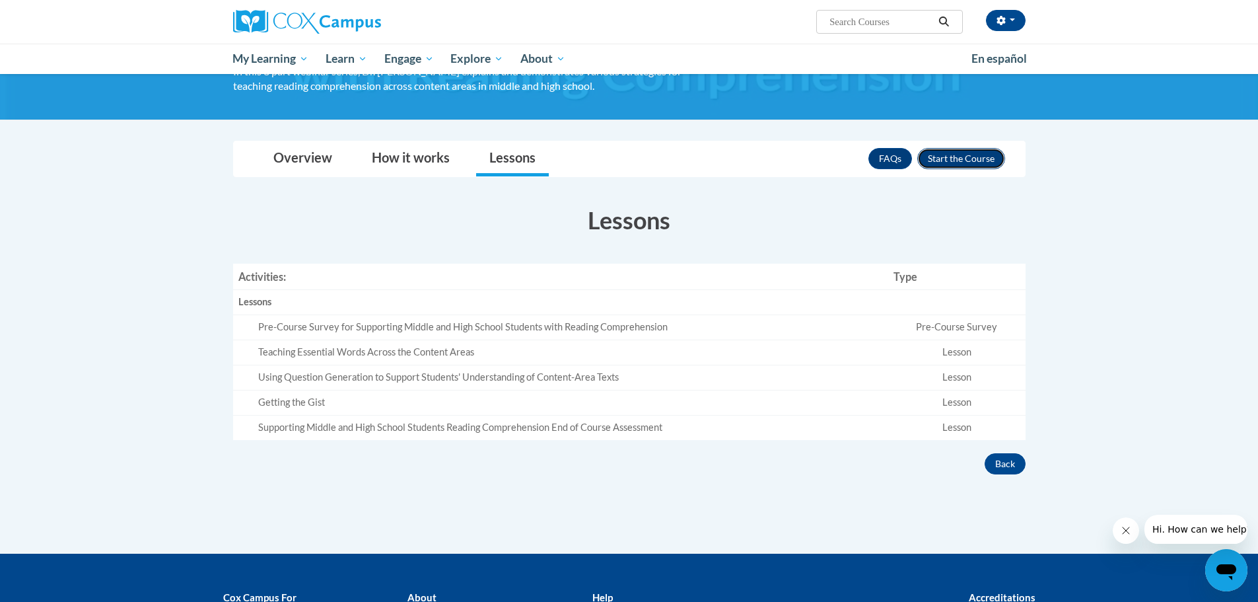
click at [980, 161] on button "Enroll" at bounding box center [961, 158] width 88 height 21
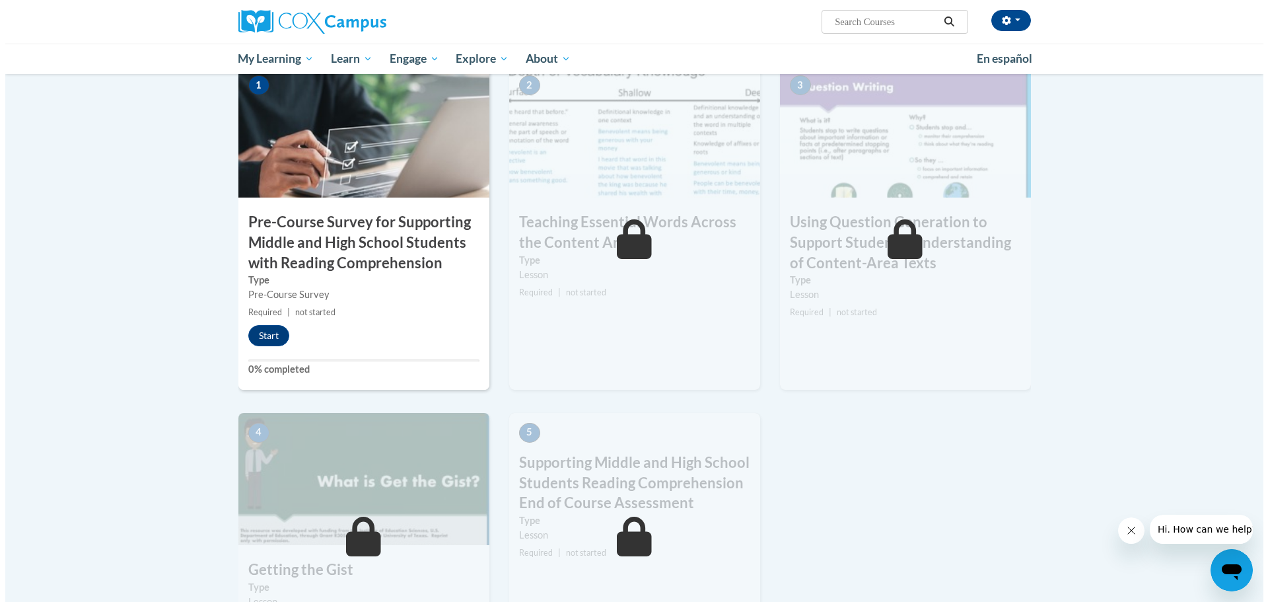
scroll to position [198, 0]
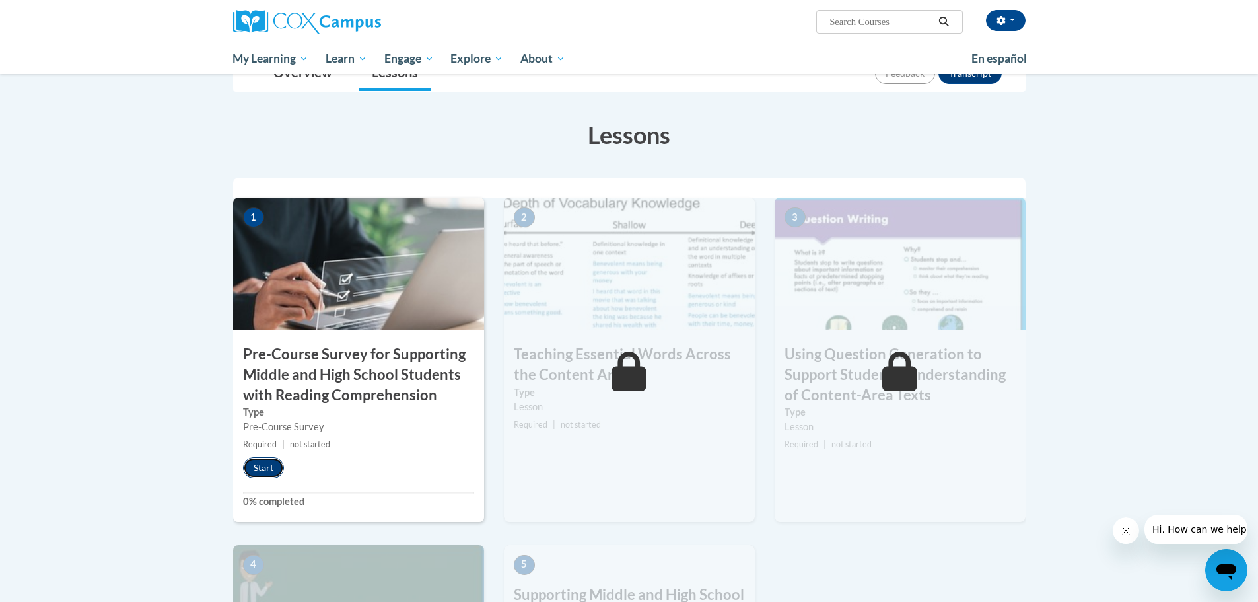
click at [265, 470] on button "Start" at bounding box center [263, 467] width 41 height 21
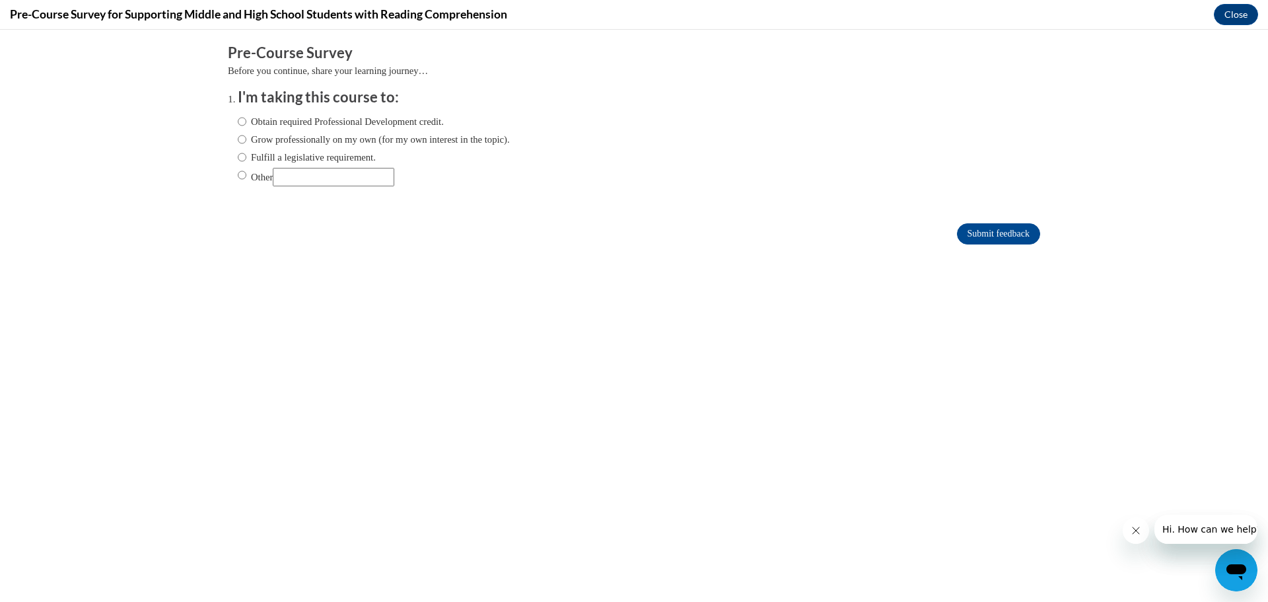
scroll to position [0, 0]
click at [316, 182] on input "Other" at bounding box center [334, 177] width 122 height 18
click at [424, 145] on label "Grow professionally on my own (for my own interest in the topic)." at bounding box center [374, 139] width 272 height 15
click at [246, 145] on input "Grow professionally on my own (for my own interest in the topic)." at bounding box center [242, 139] width 9 height 15
radio input "true"
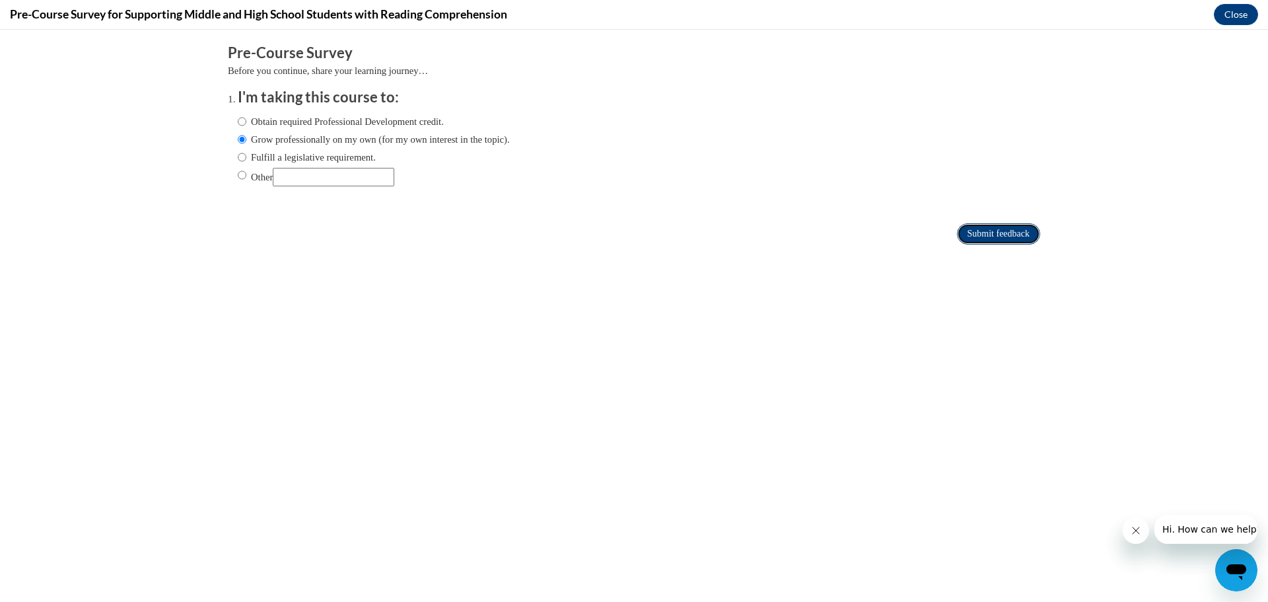
click at [987, 242] on input "Submit feedback" at bounding box center [998, 233] width 83 height 21
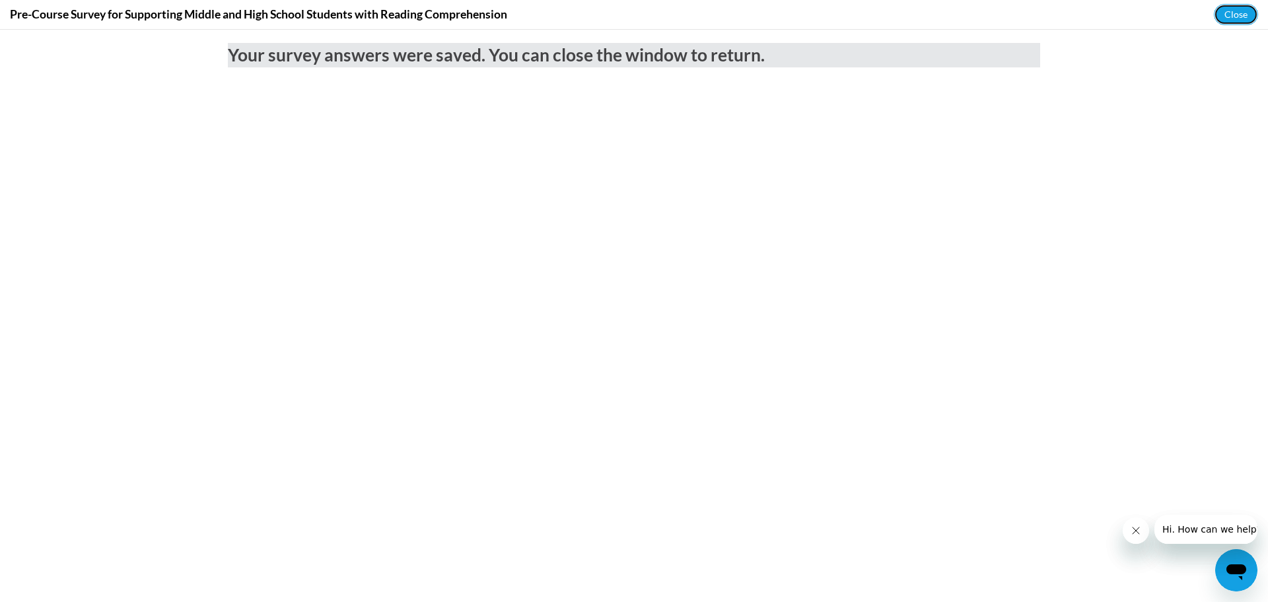
drag, startPoint x: 1238, startPoint y: 22, endPoint x: 1227, endPoint y: 26, distance: 11.3
click at [1237, 22] on button "Close" at bounding box center [1236, 14] width 44 height 21
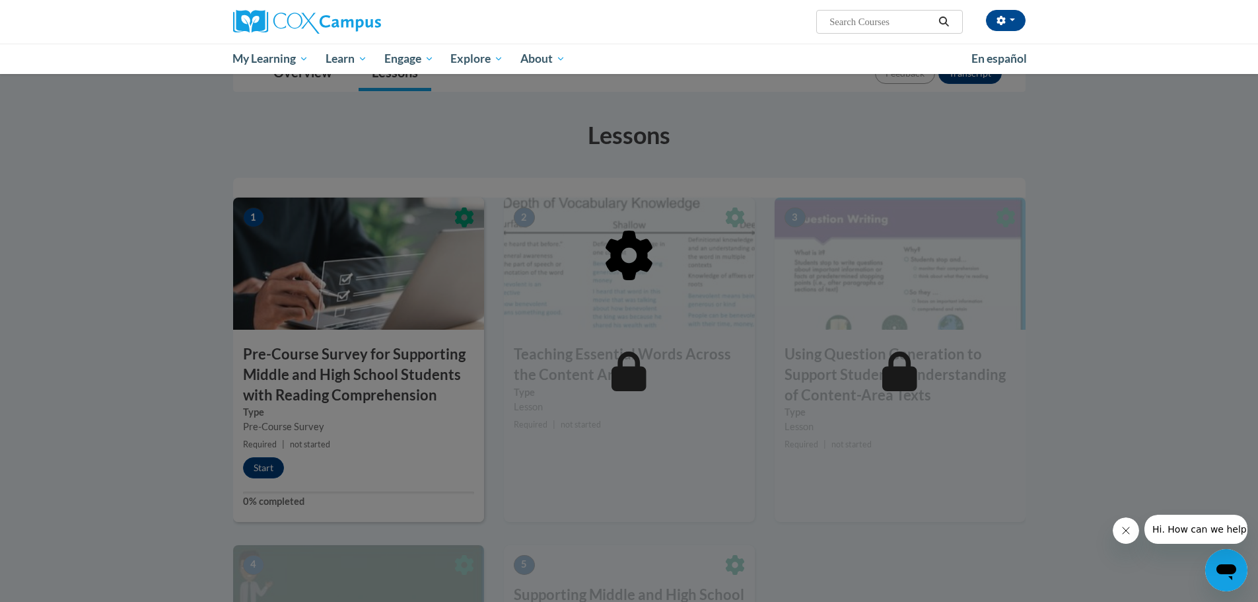
click at [1134, 530] on button "Close message from company" at bounding box center [1125, 530] width 26 height 26
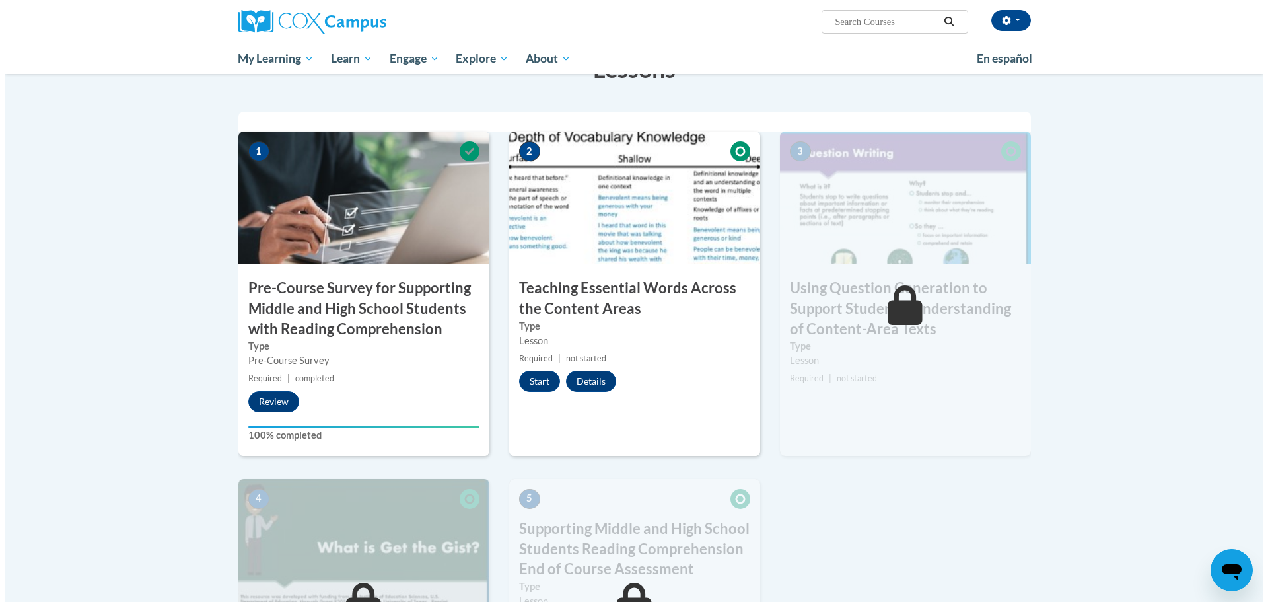
scroll to position [198, 0]
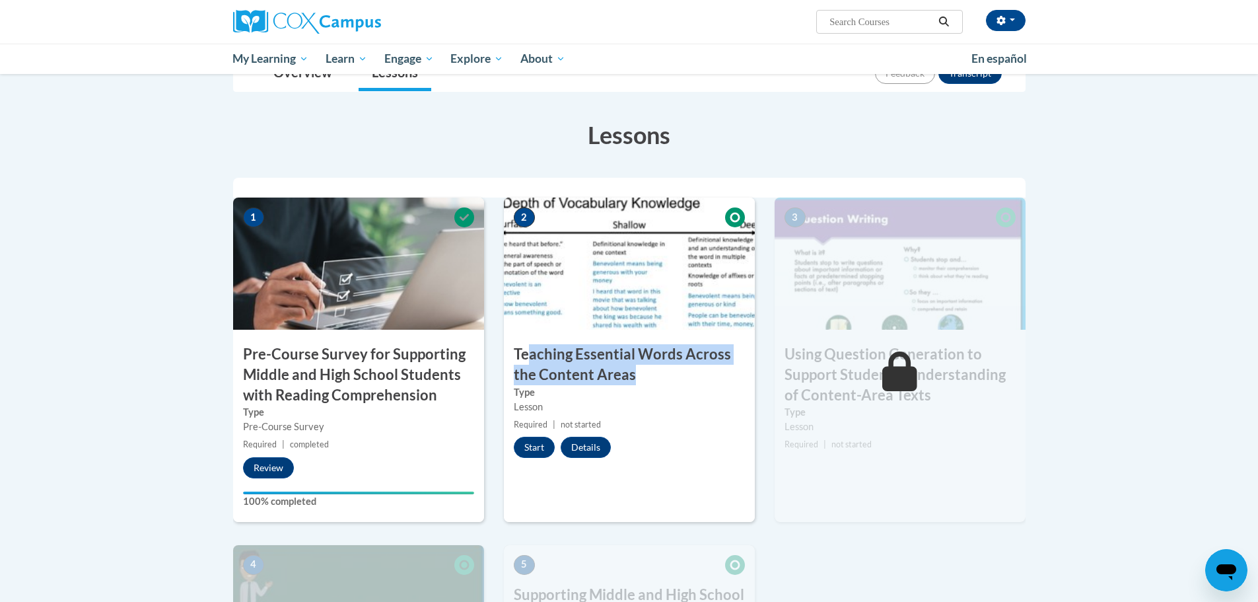
drag, startPoint x: 645, startPoint y: 375, endPoint x: 528, endPoint y: 354, distance: 118.8
click at [528, 354] on h3 "Teaching Essential Words Across the Content Areas" at bounding box center [629, 364] width 251 height 41
click at [531, 444] on button "Start" at bounding box center [534, 447] width 41 height 21
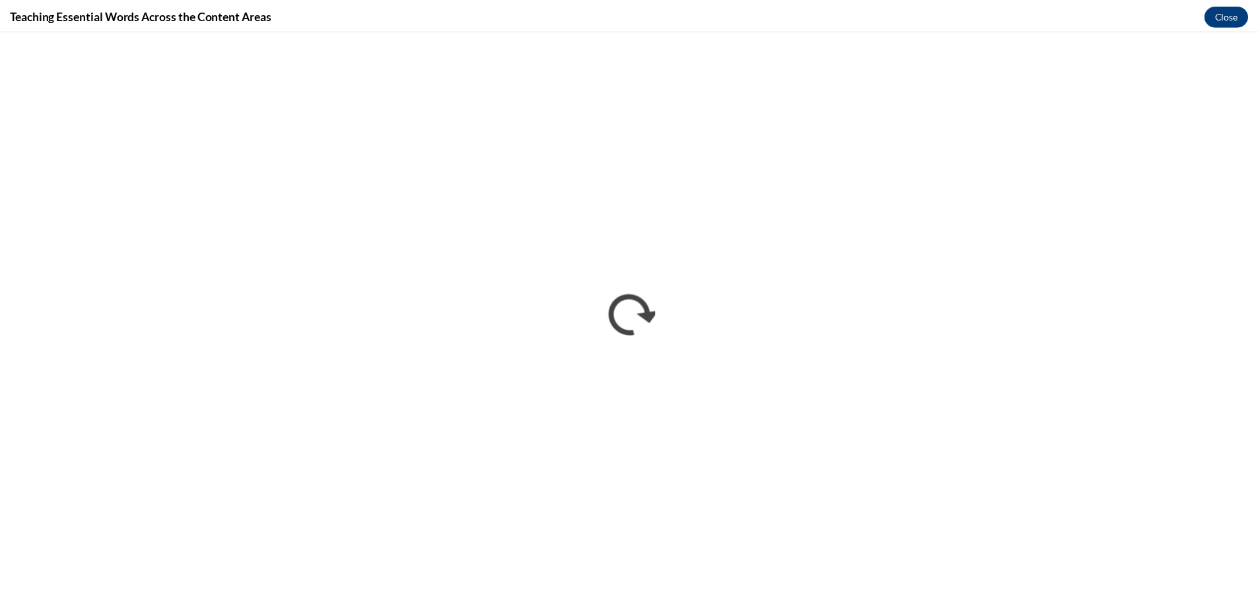
scroll to position [0, 0]
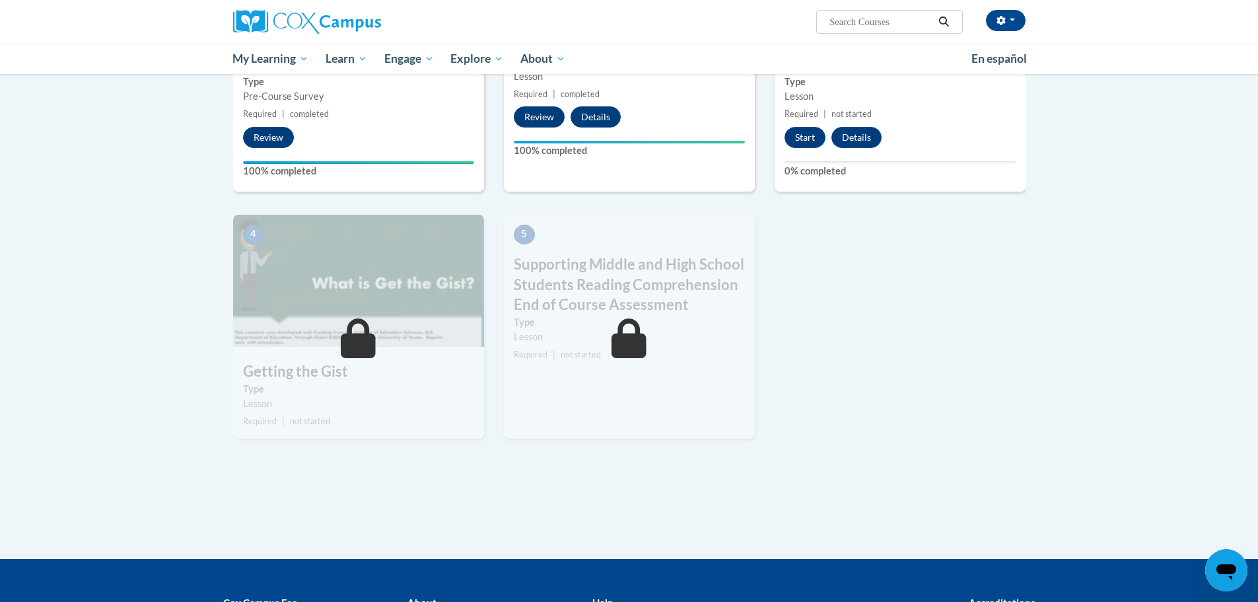
drag, startPoint x: 988, startPoint y: 459, endPoint x: 831, endPoint y: 423, distance: 161.2
click at [987, 459] on div "1 Pre-Course Survey for Supporting Middle and High School Students with Reading…" at bounding box center [629, 164] width 812 height 594
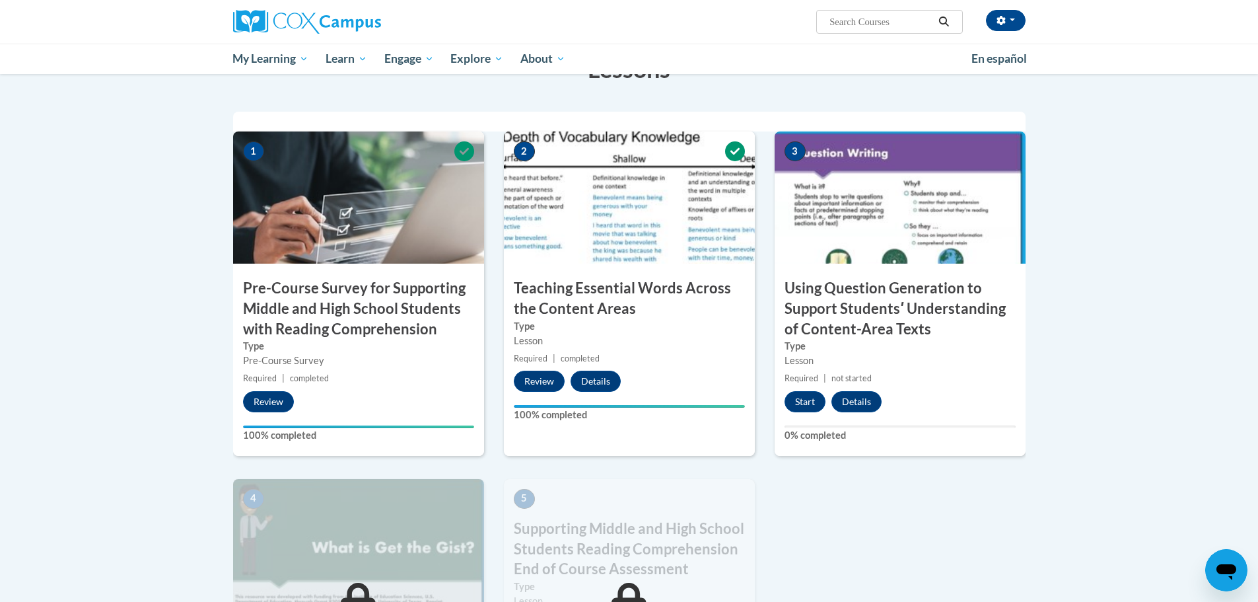
click at [127, 311] on body "[PERSON_NAME] (Eastern Daylight Time GMT-0400 ) My Profile Inbox My Transcripts…" at bounding box center [629, 396] width 1258 height 1320
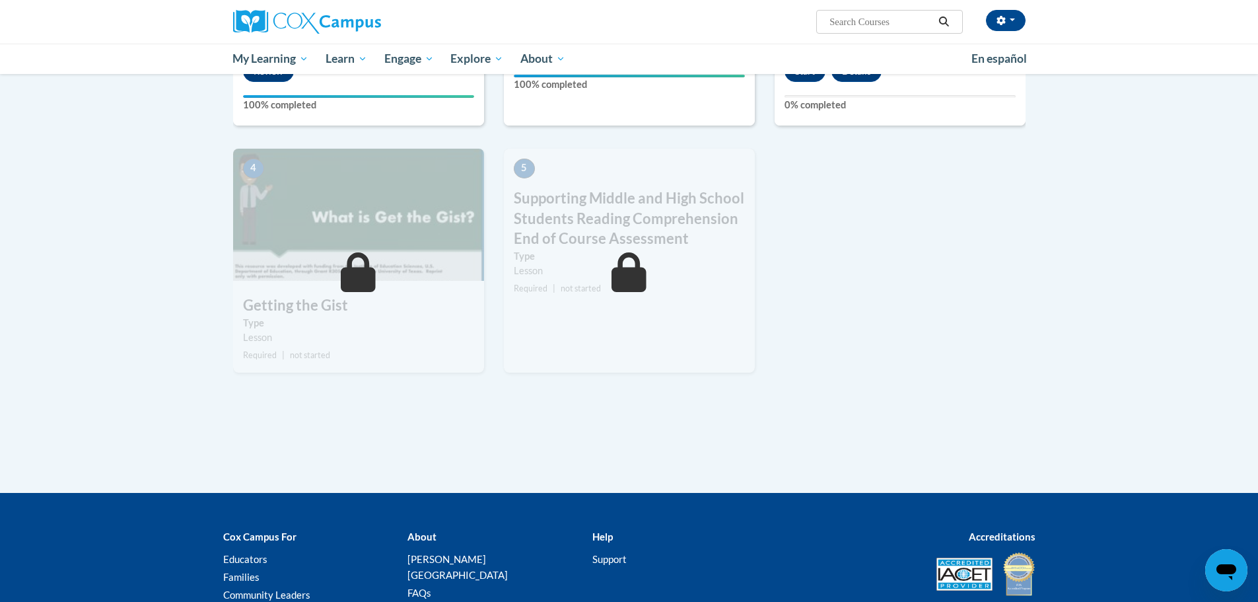
drag, startPoint x: 956, startPoint y: 349, endPoint x: 718, endPoint y: 326, distance: 239.5
click at [957, 350] on div "1 Pre-Course Survey for Supporting Middle and High School Students with Reading…" at bounding box center [629, 98] width 812 height 594
